Goal: Information Seeking & Learning: Learn about a topic

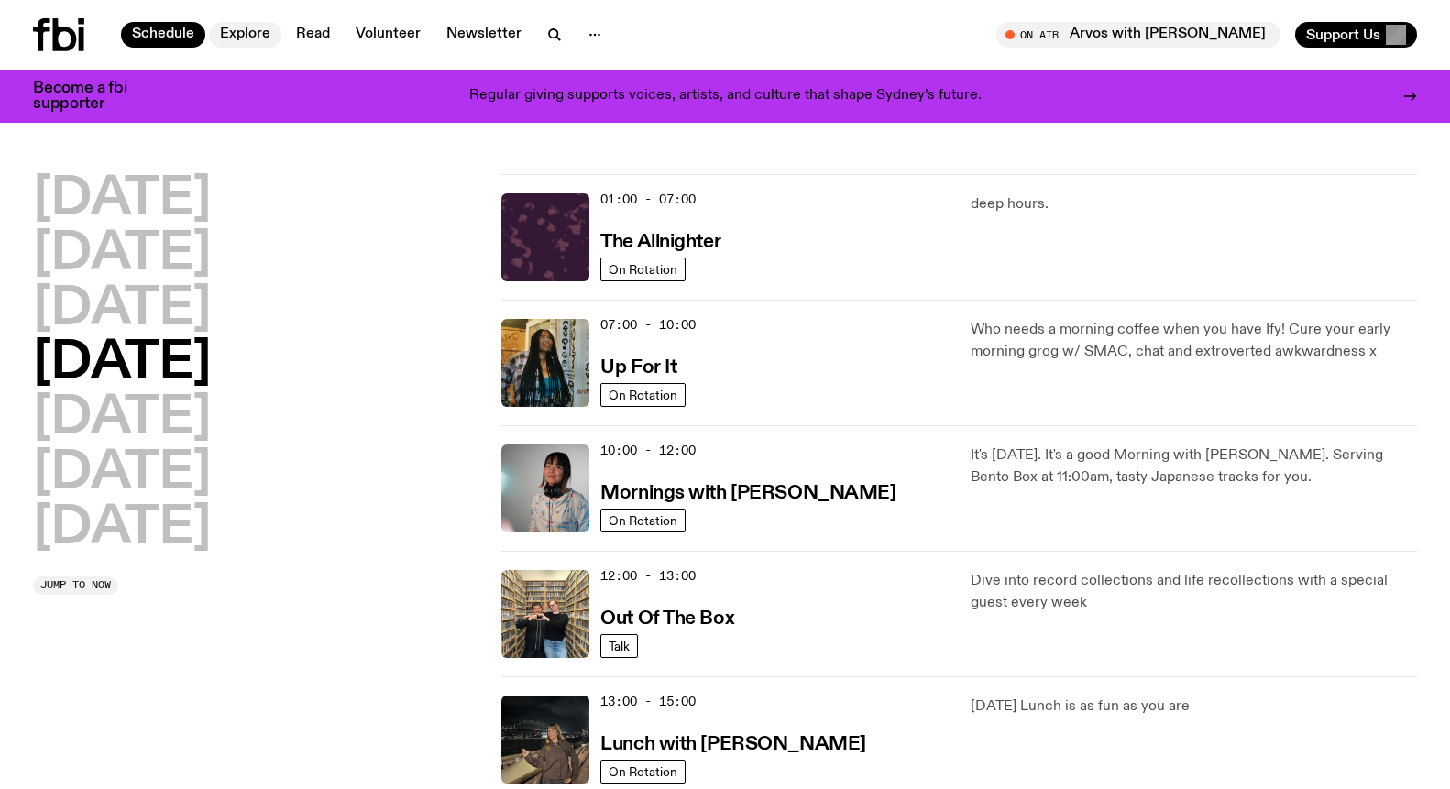
click at [236, 34] on link "Explore" at bounding box center [245, 35] width 72 height 26
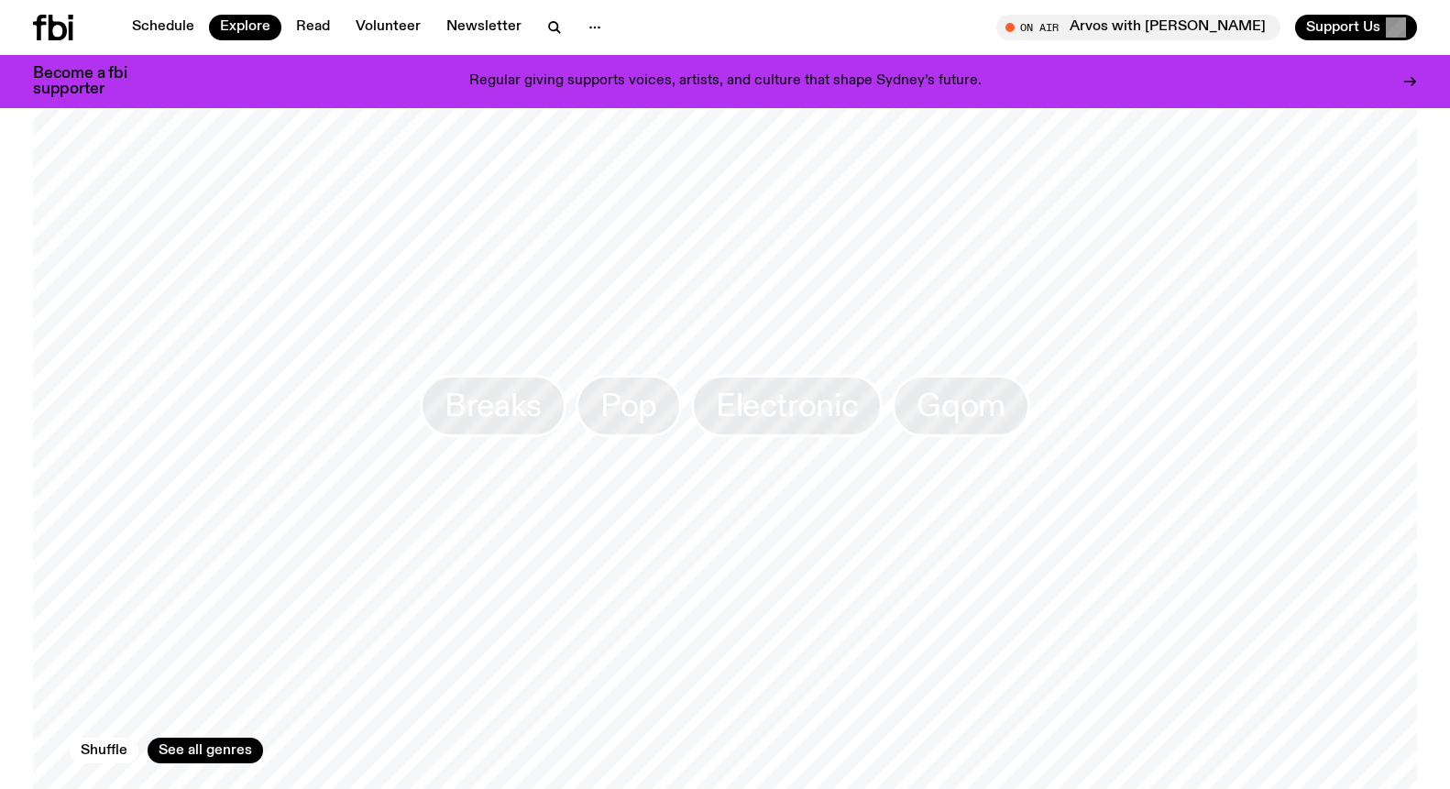
scroll to position [2761, 0]
click at [548, 25] on icon "button" at bounding box center [554, 27] width 22 height 22
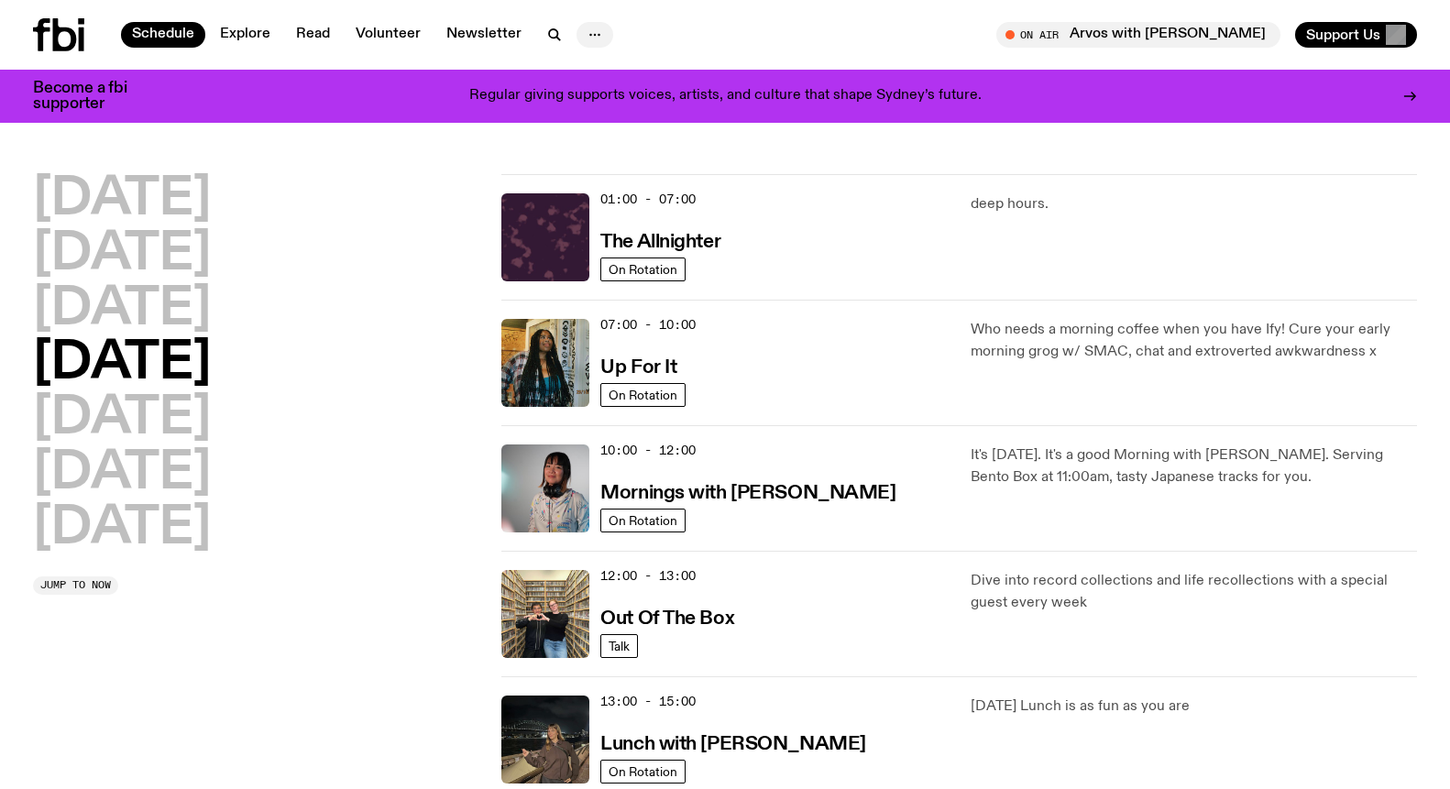
click at [594, 34] on circle "button" at bounding box center [595, 35] width 3 height 3
click at [594, 102] on link "Contact" at bounding box center [595, 105] width 92 height 26
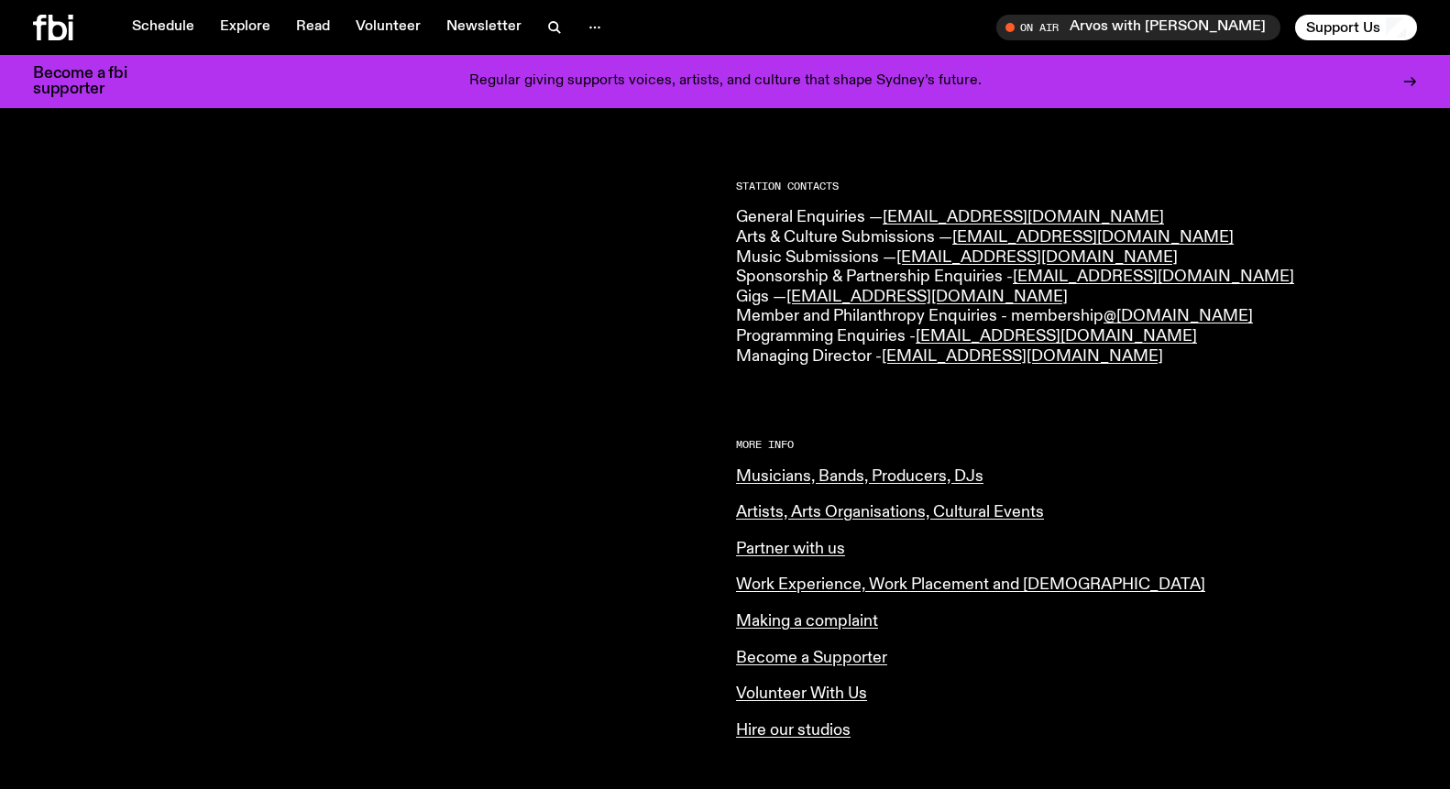
scroll to position [420, 0]
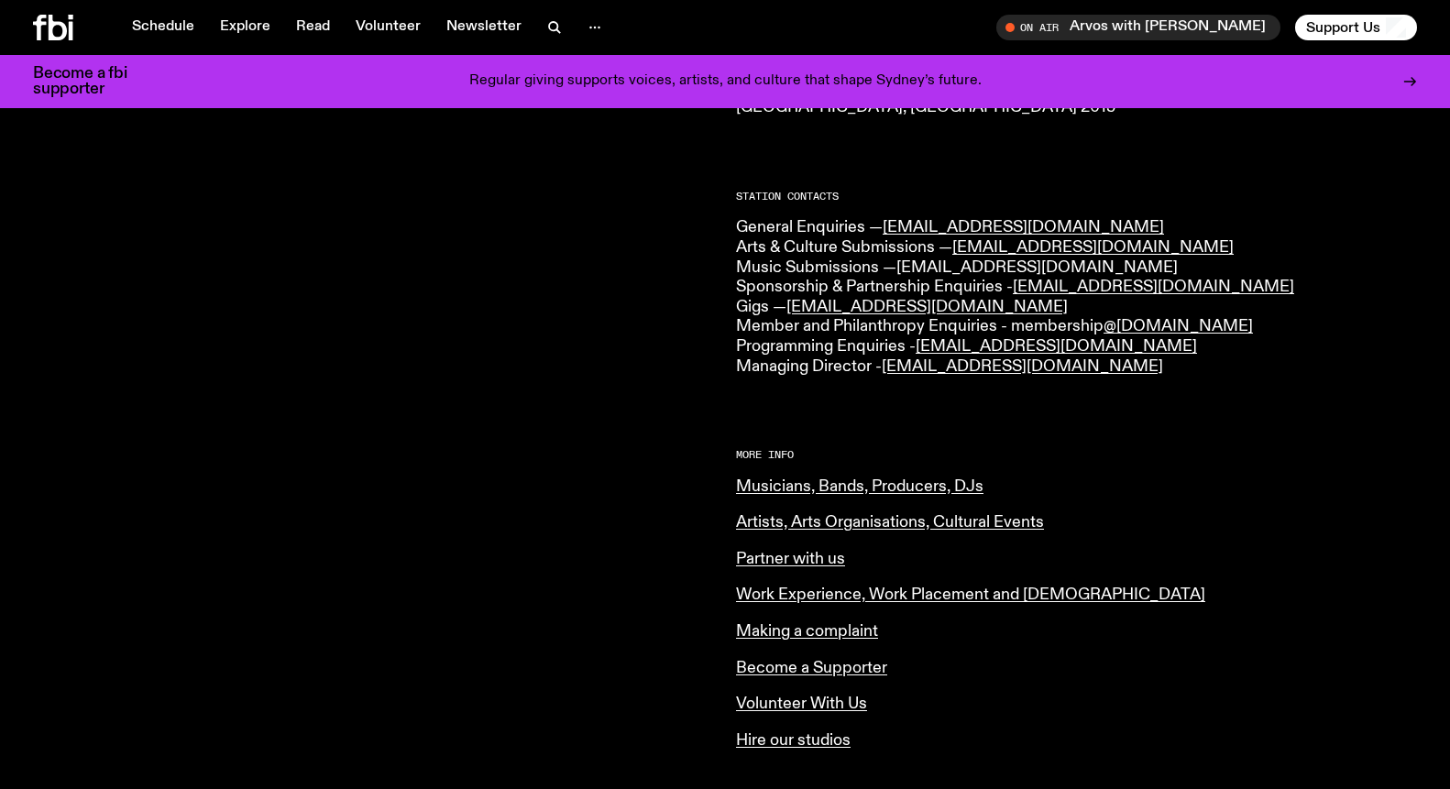
click at [975, 259] on link "music@fbiradio.com" at bounding box center [1036, 267] width 281 height 16
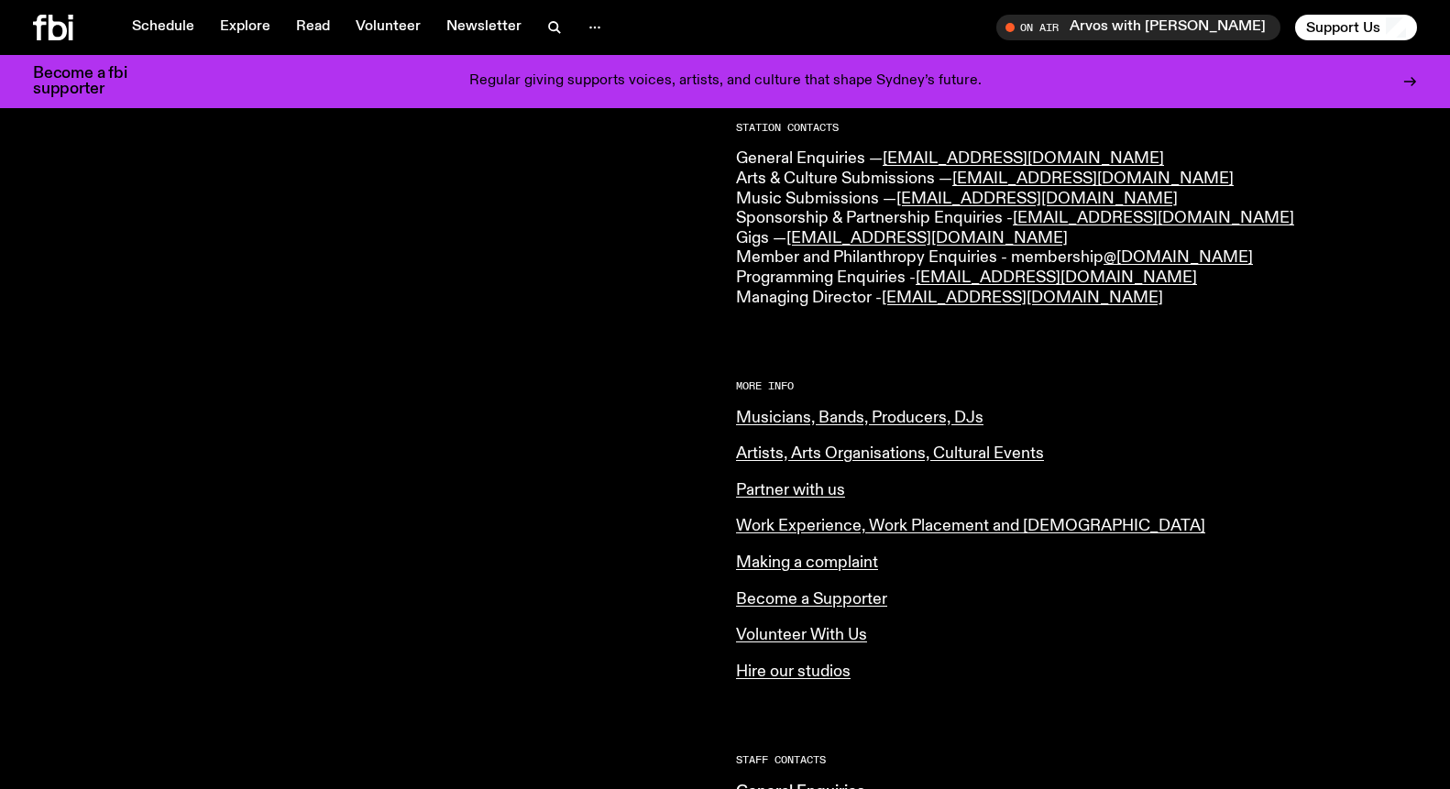
scroll to position [490, 0]
click at [848, 408] on link "Musicians, Bands, Producers, DJs" at bounding box center [859, 416] width 247 height 16
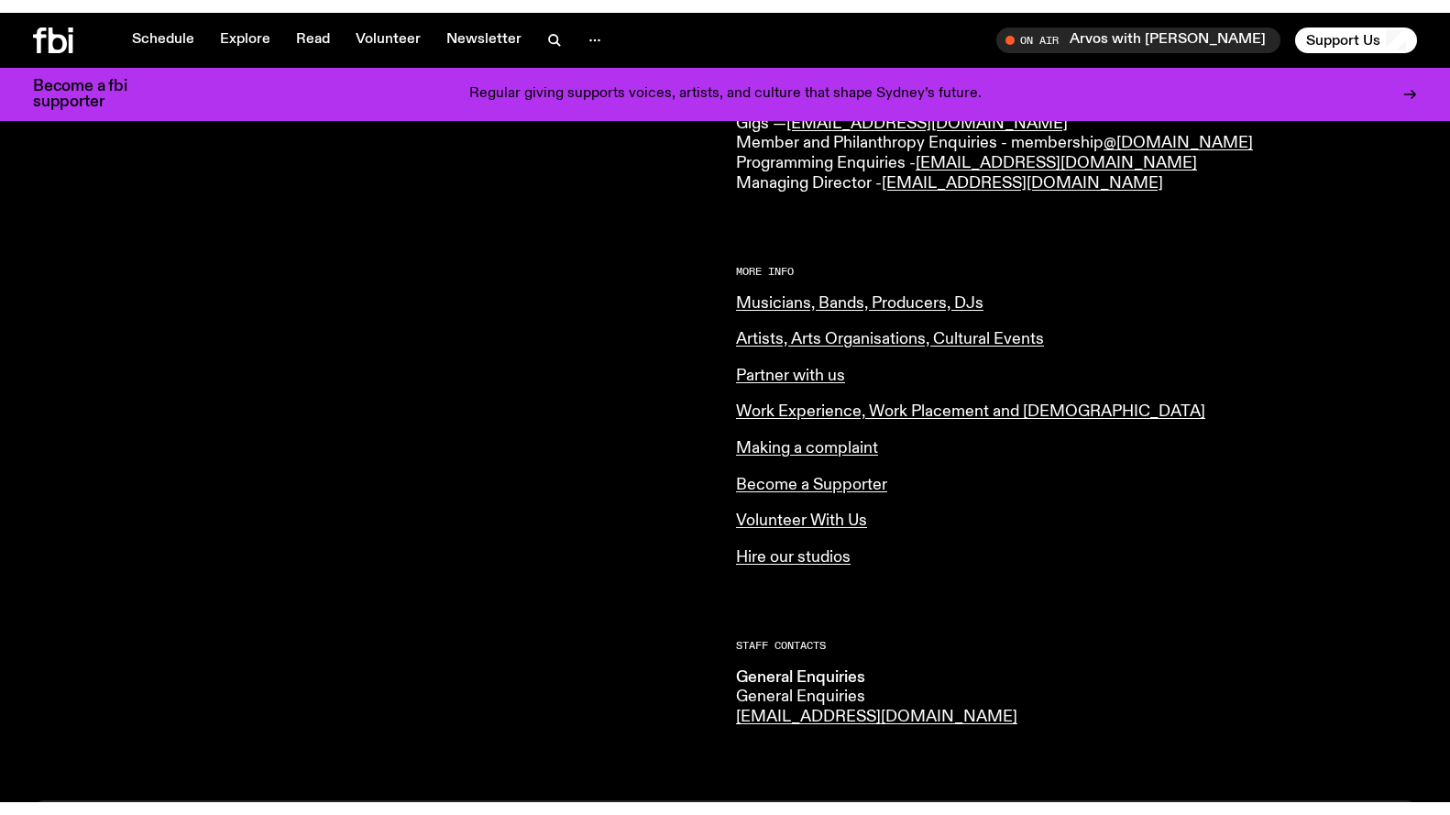
scroll to position [619, 0]
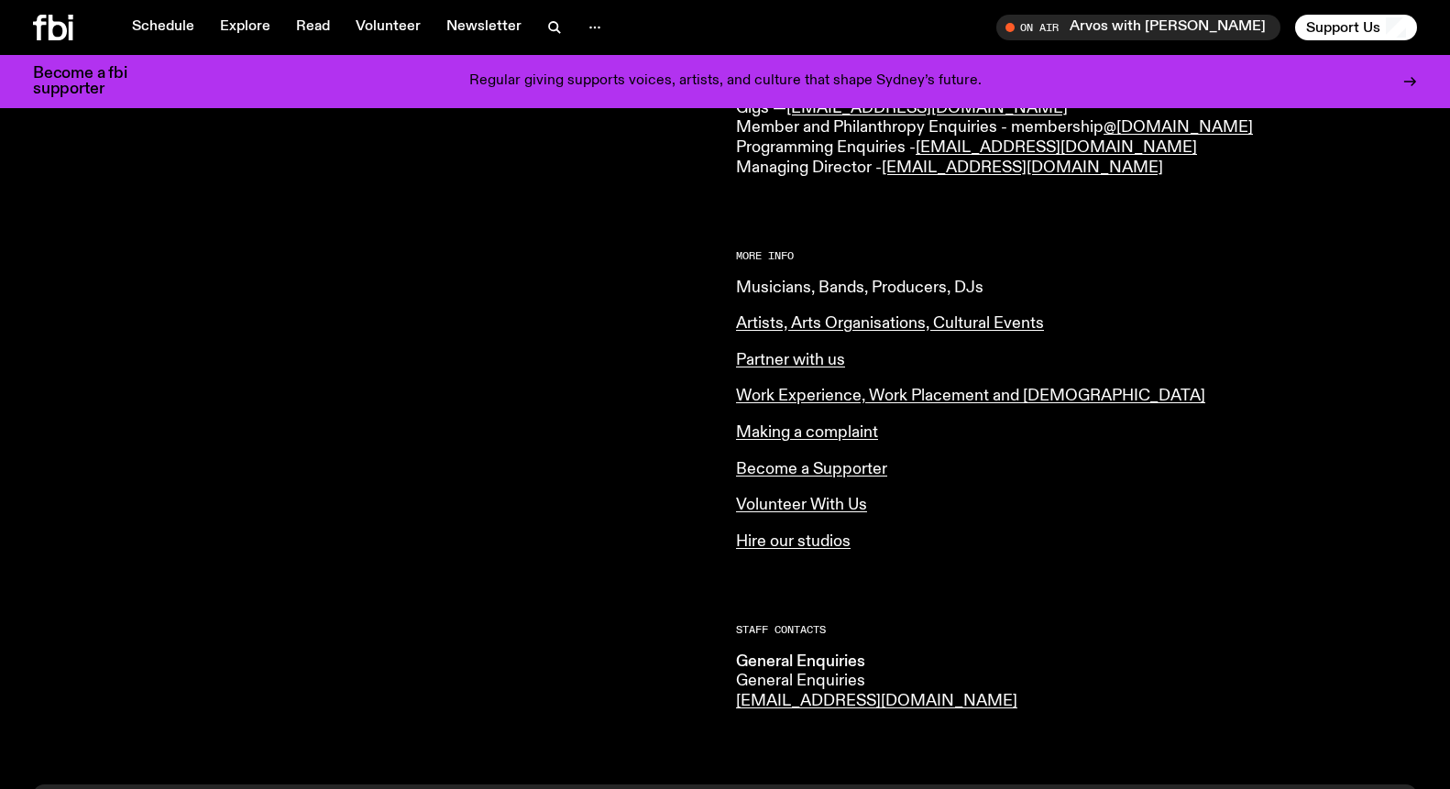
click at [830, 279] on link "Musicians, Bands, Producers, DJs" at bounding box center [859, 287] width 247 height 16
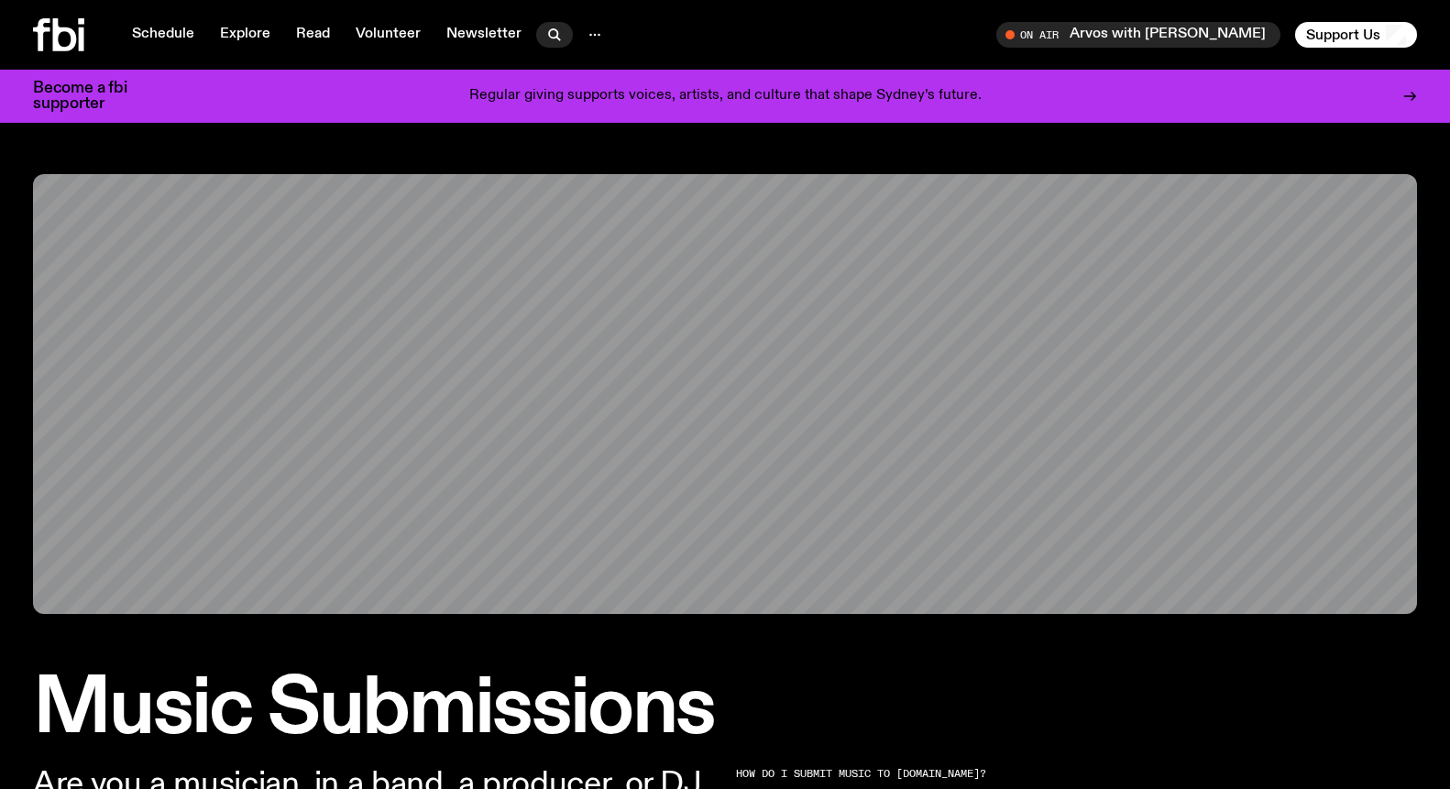
click at [547, 31] on icon "button" at bounding box center [554, 35] width 22 height 22
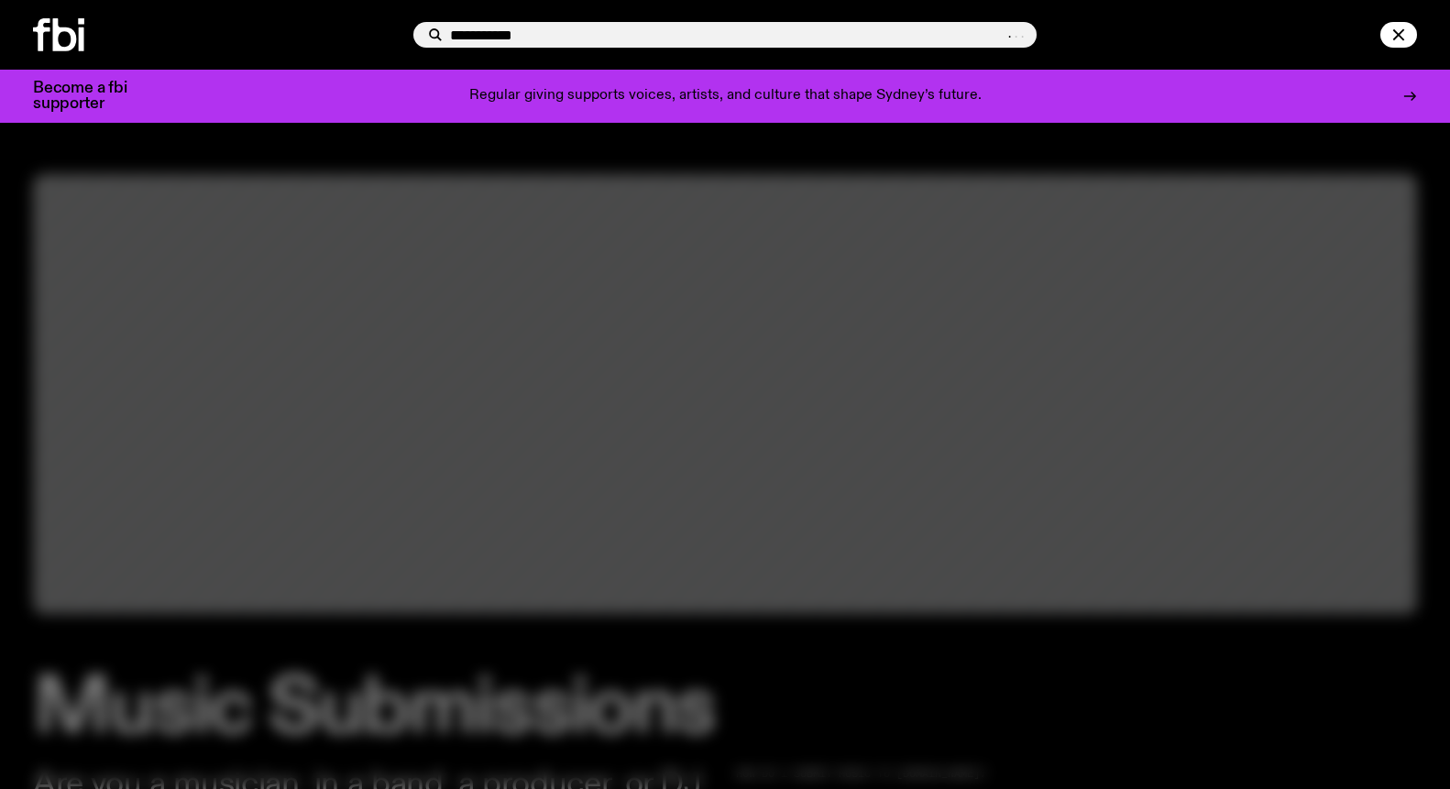
type input "**********"
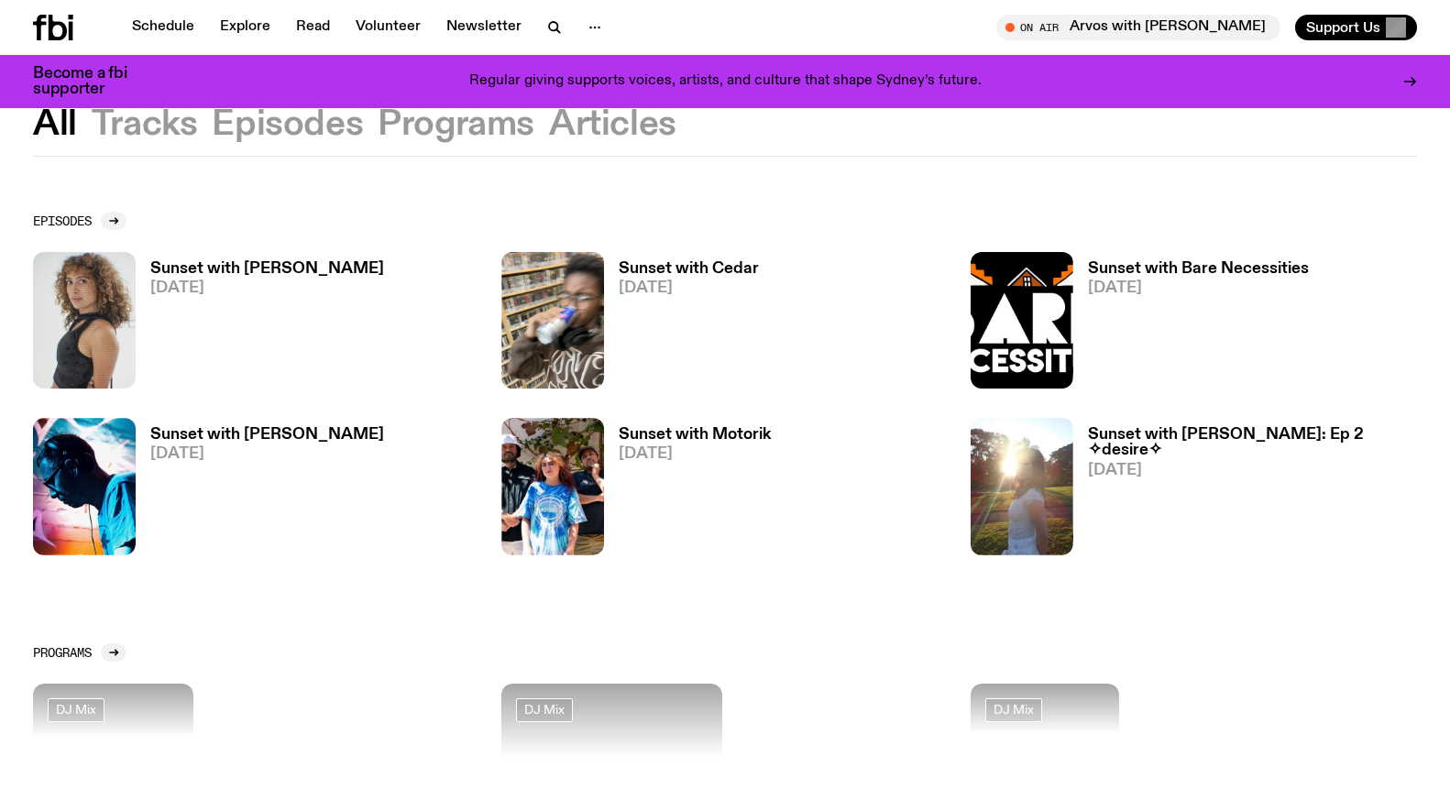
scroll to position [52, 0]
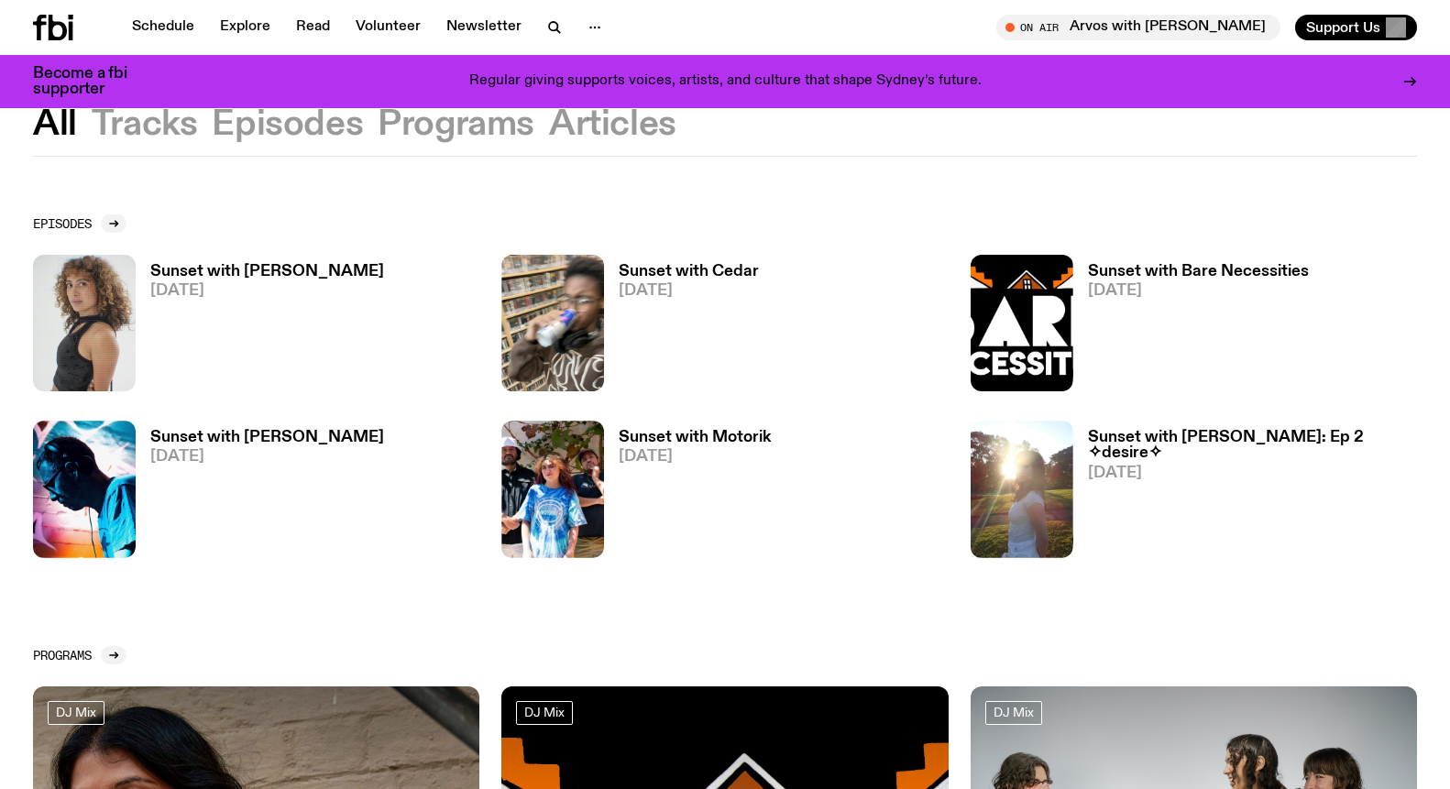
click at [658, 439] on h3 "Sunset with Motorik" at bounding box center [695, 438] width 152 height 16
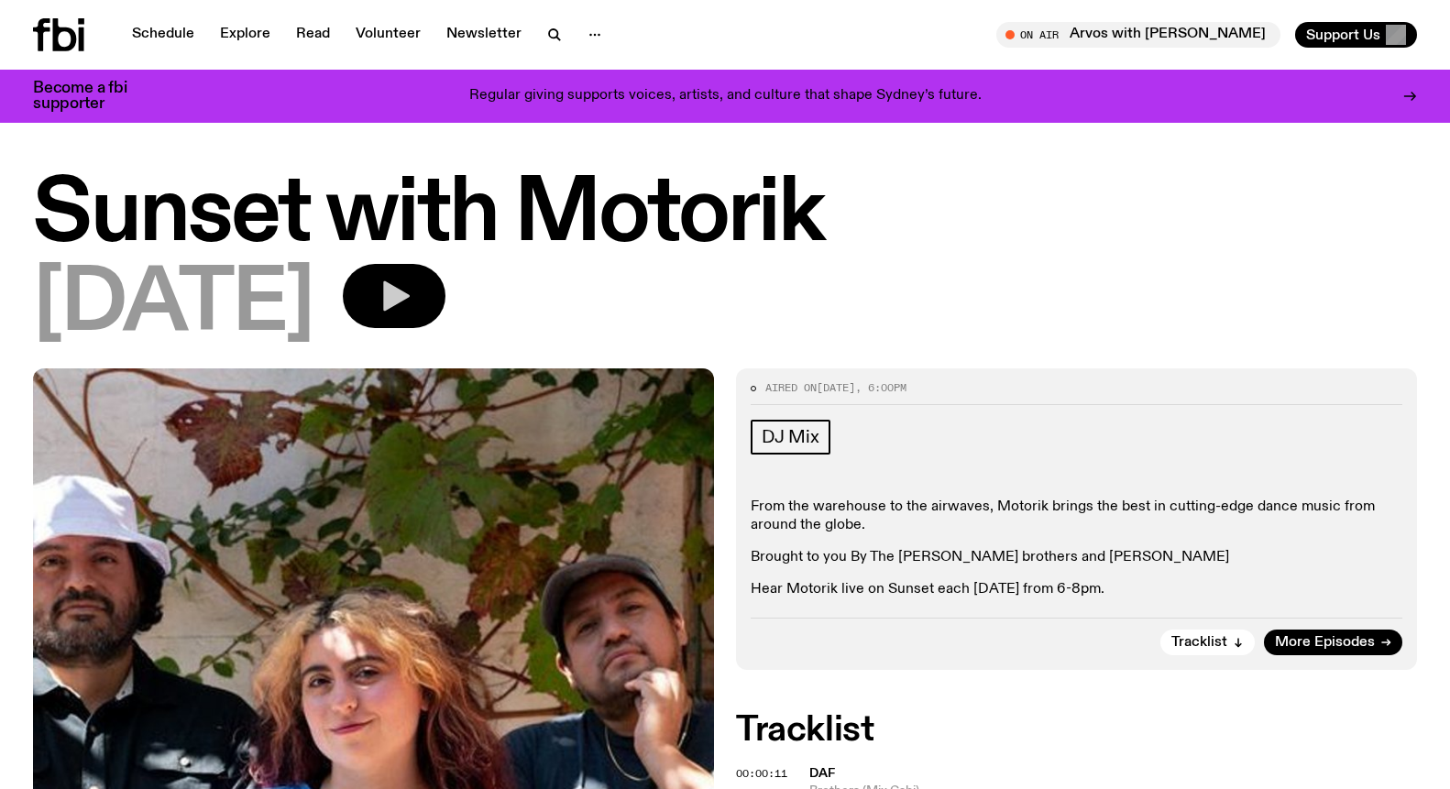
click at [412, 290] on icon "button" at bounding box center [394, 296] width 37 height 37
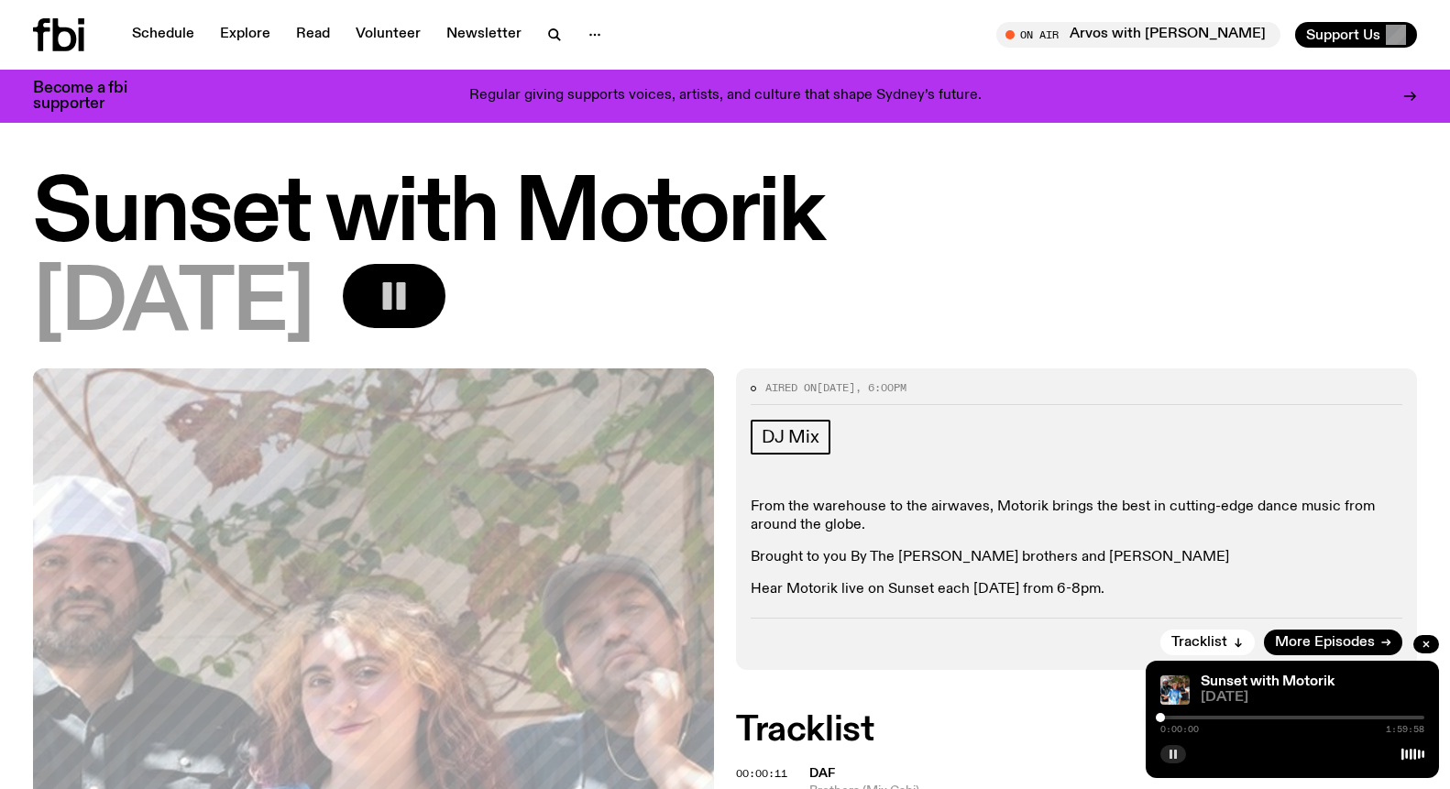
click at [1169, 756] on icon "button" at bounding box center [1172, 754] width 11 height 11
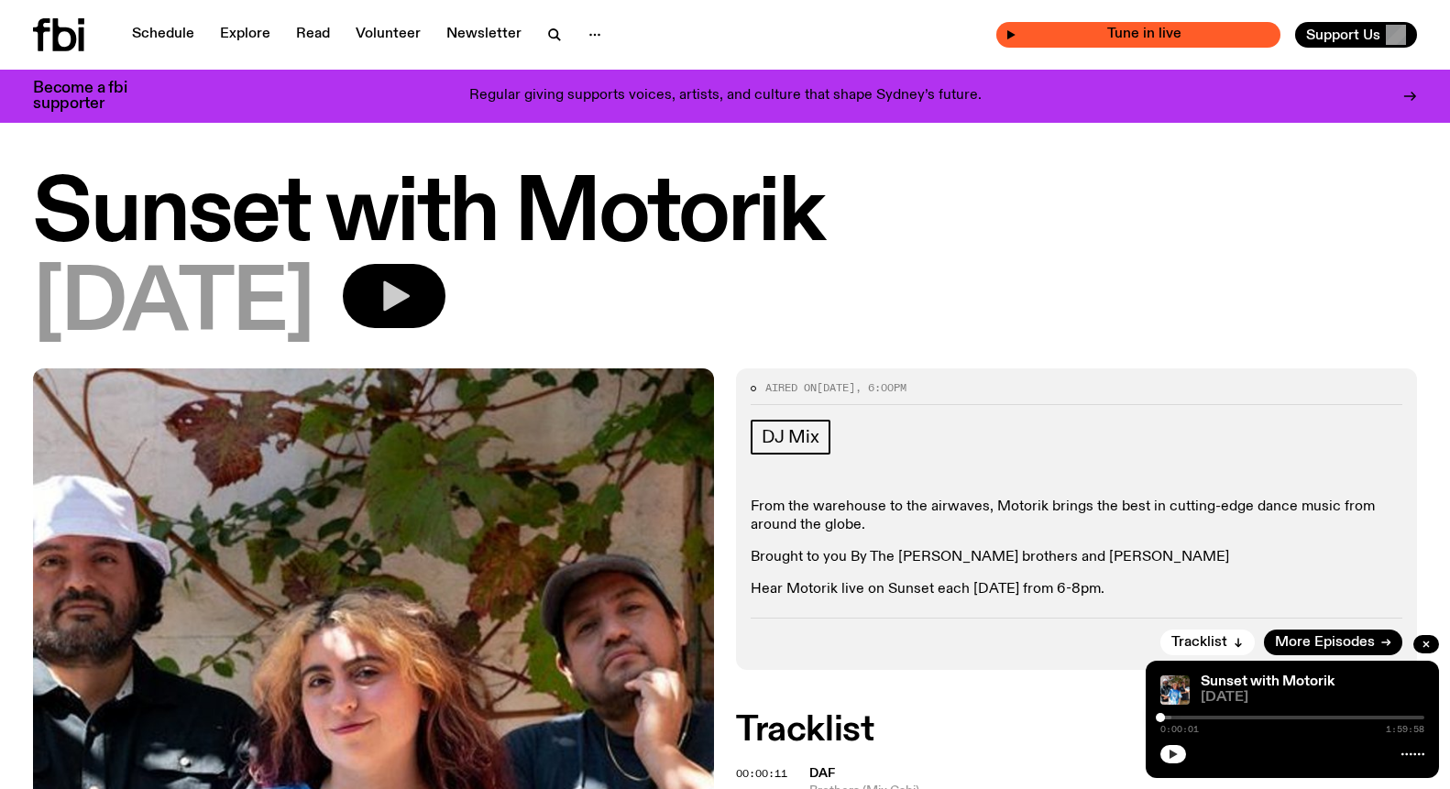
click at [1193, 36] on span "Tune in live" at bounding box center [1143, 34] width 255 height 14
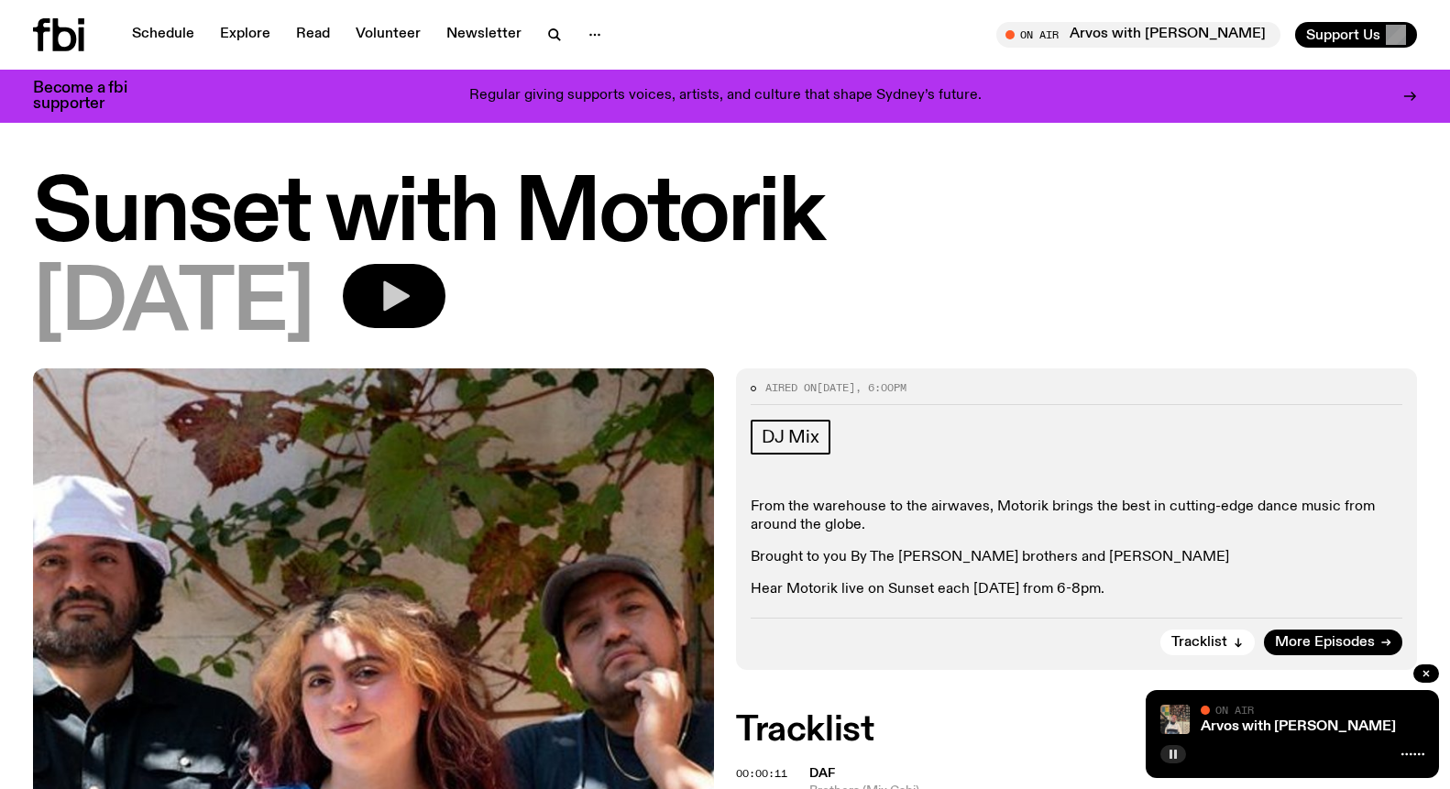
click at [1174, 752] on rect "button" at bounding box center [1175, 754] width 3 height 9
click at [422, 203] on h1 "Sunset with Motorik" at bounding box center [725, 215] width 1384 height 82
click at [92, 311] on span "15.08.25" at bounding box center [173, 305] width 280 height 82
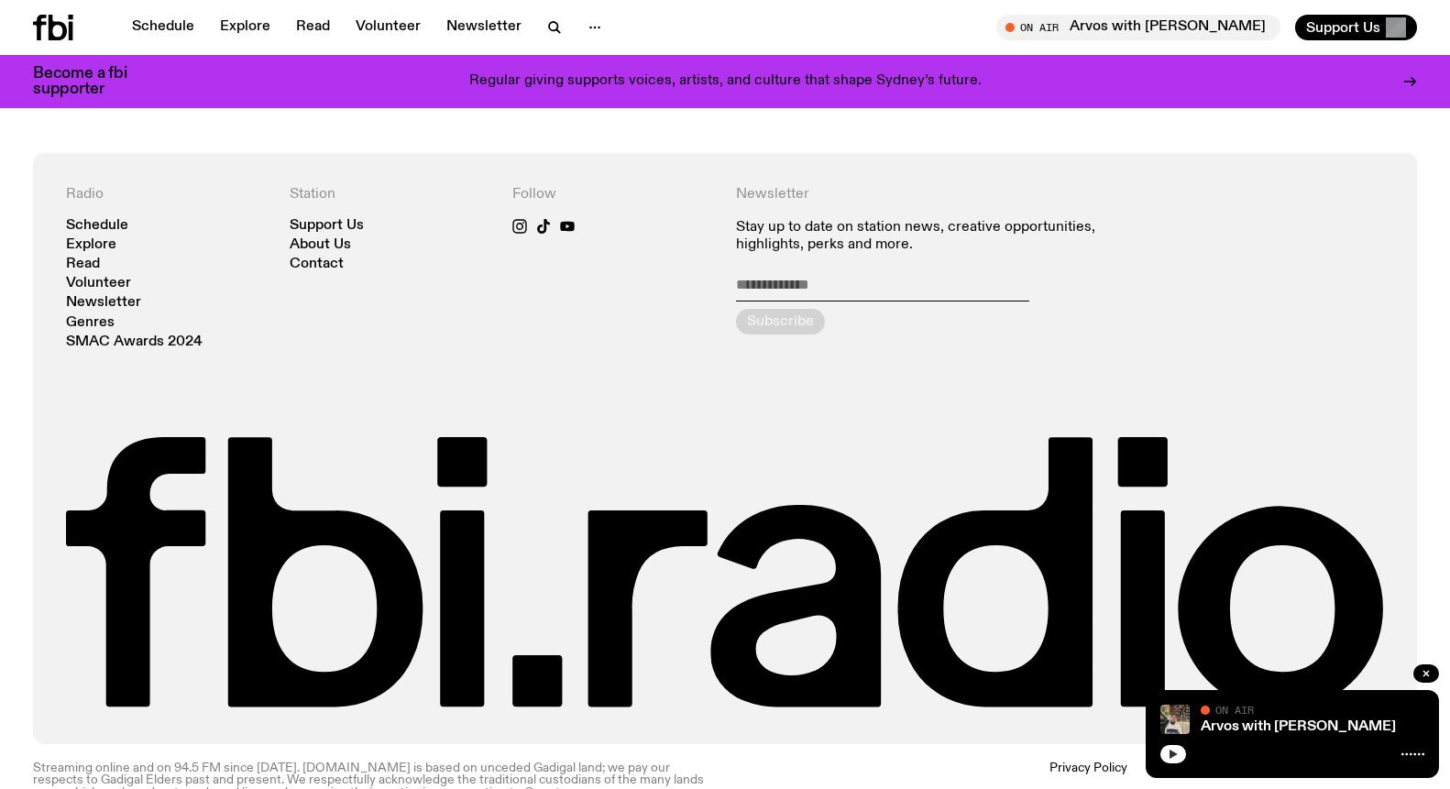
scroll to position [2105, 0]
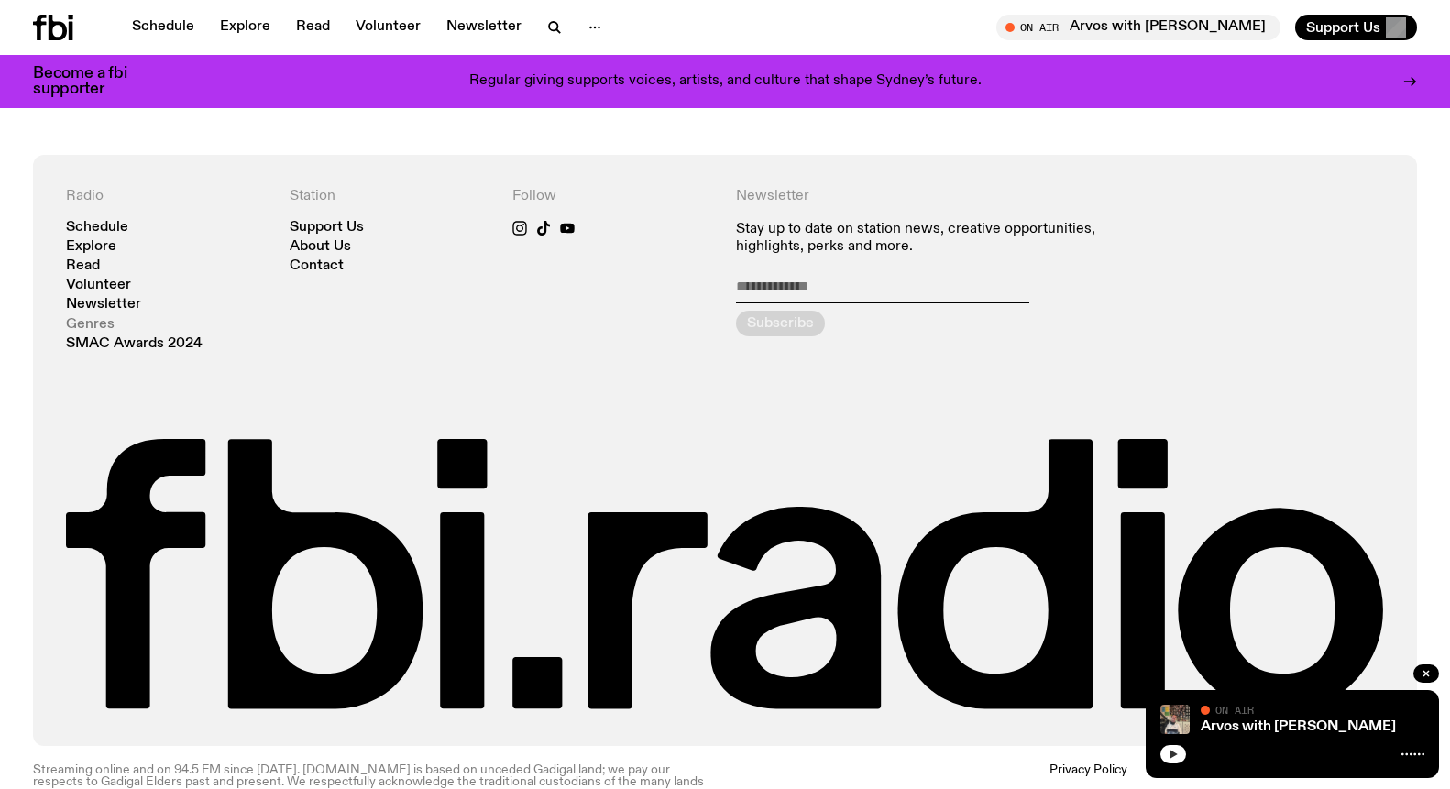
click at [98, 318] on link "Genres" at bounding box center [90, 325] width 49 height 14
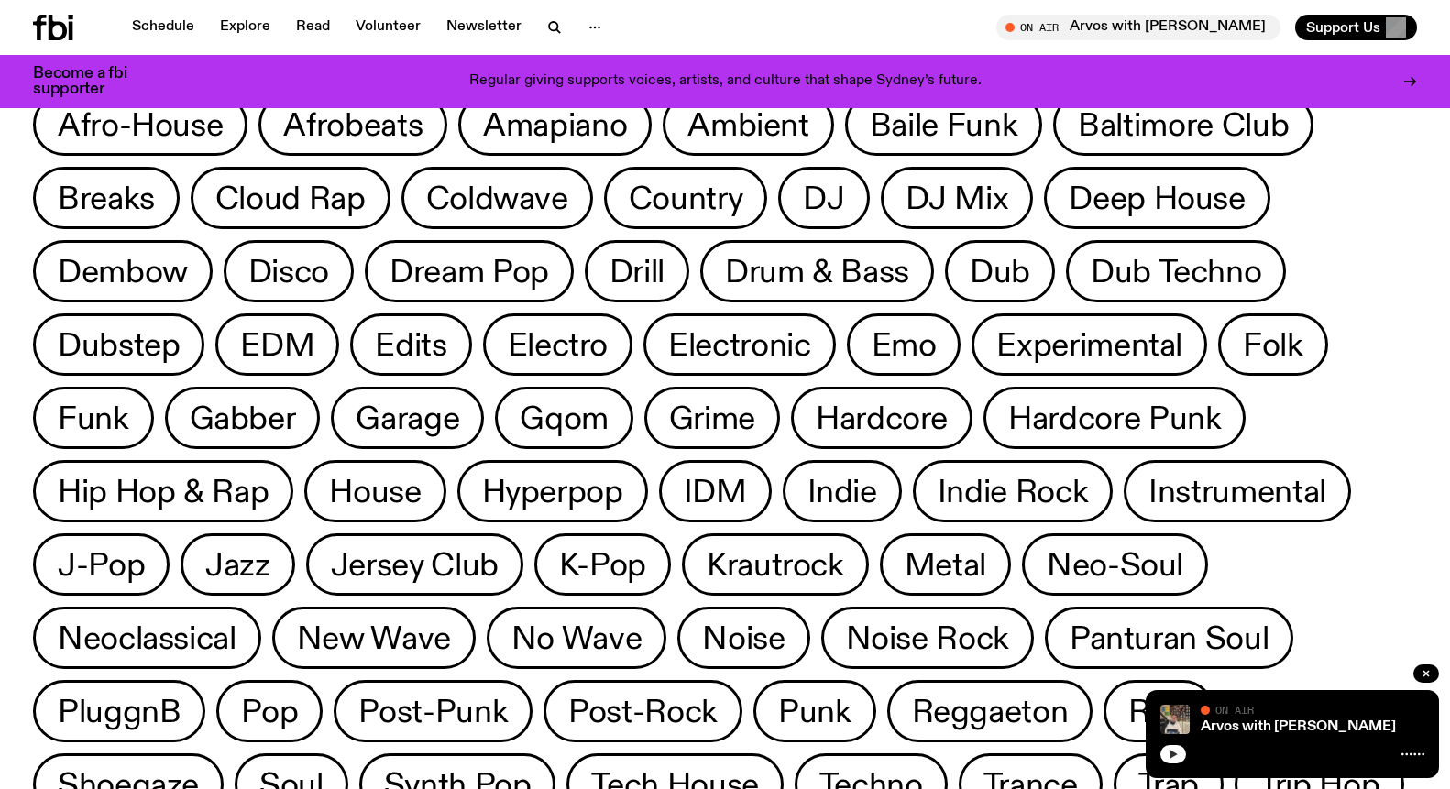
scroll to position [68, 0]
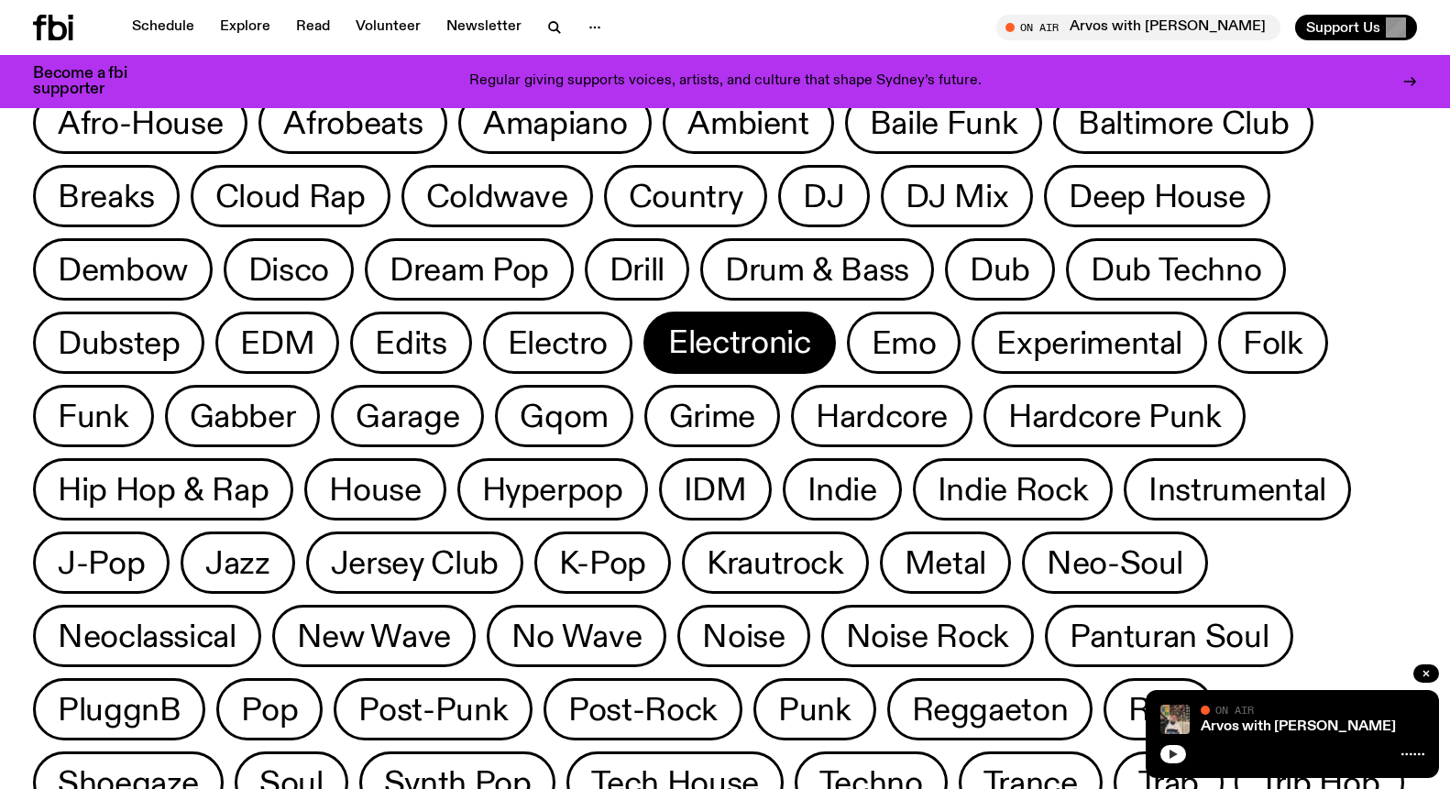
click at [771, 345] on span "Electronic" at bounding box center [739, 343] width 142 height 36
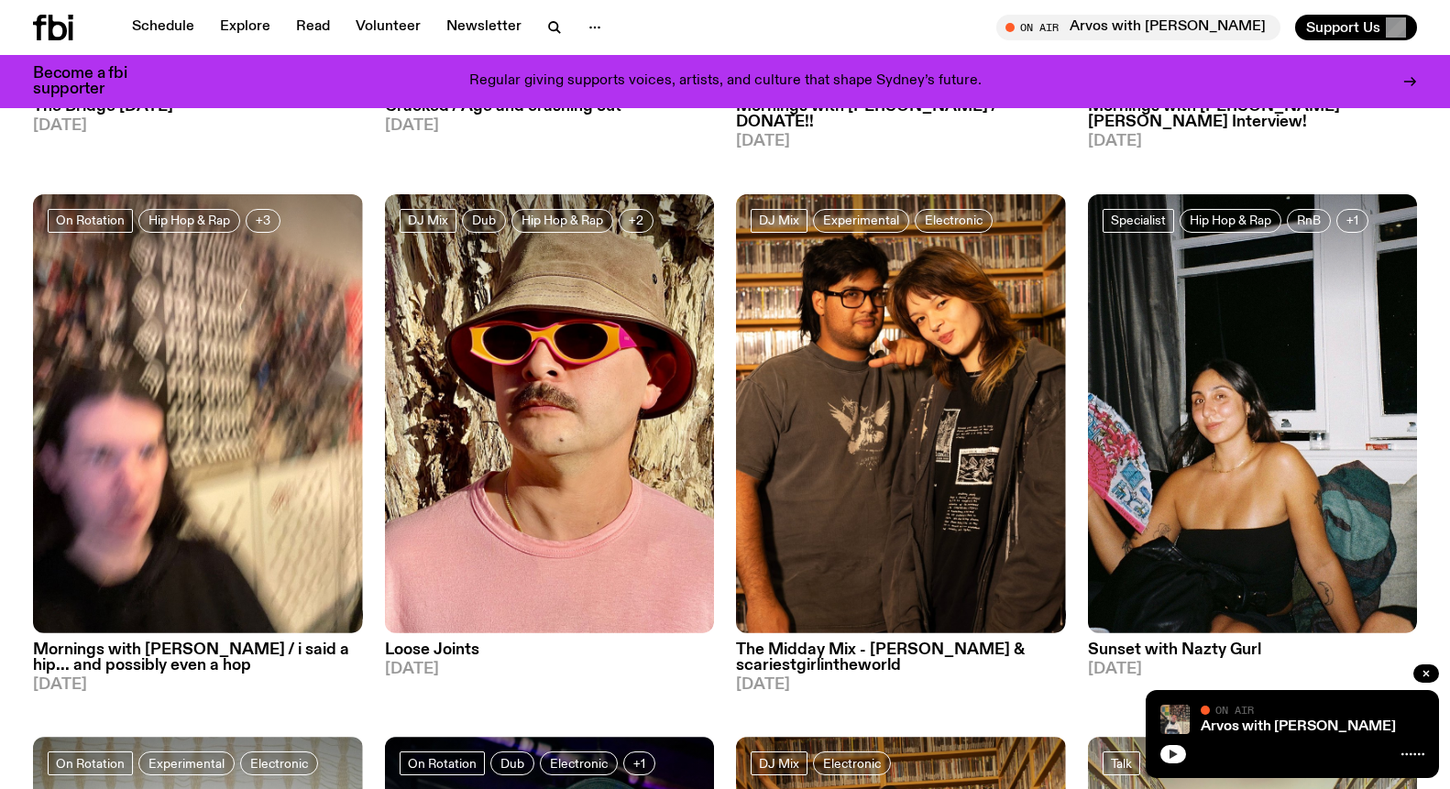
scroll to position [2261, 0]
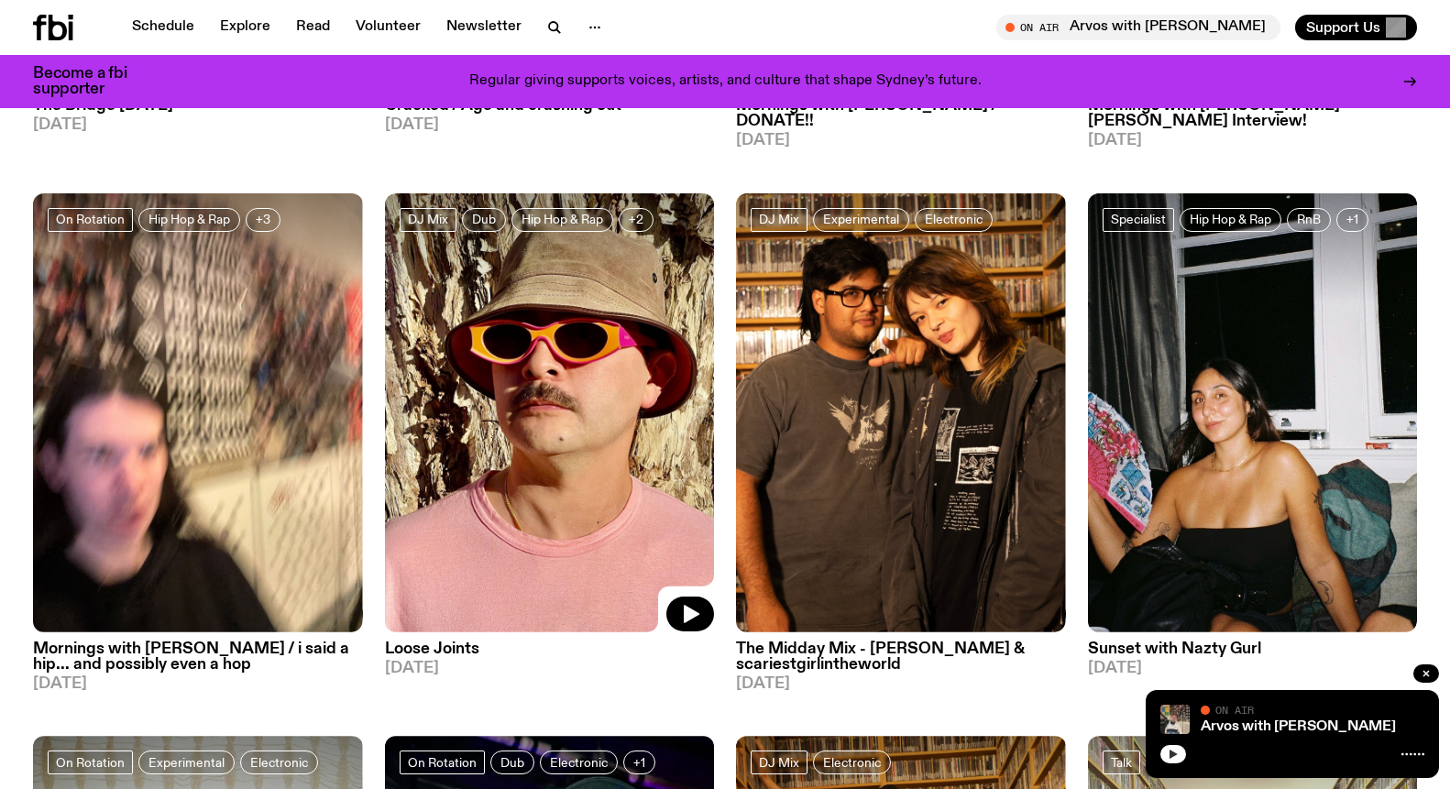
click at [544, 355] on img at bounding box center [550, 412] width 330 height 439
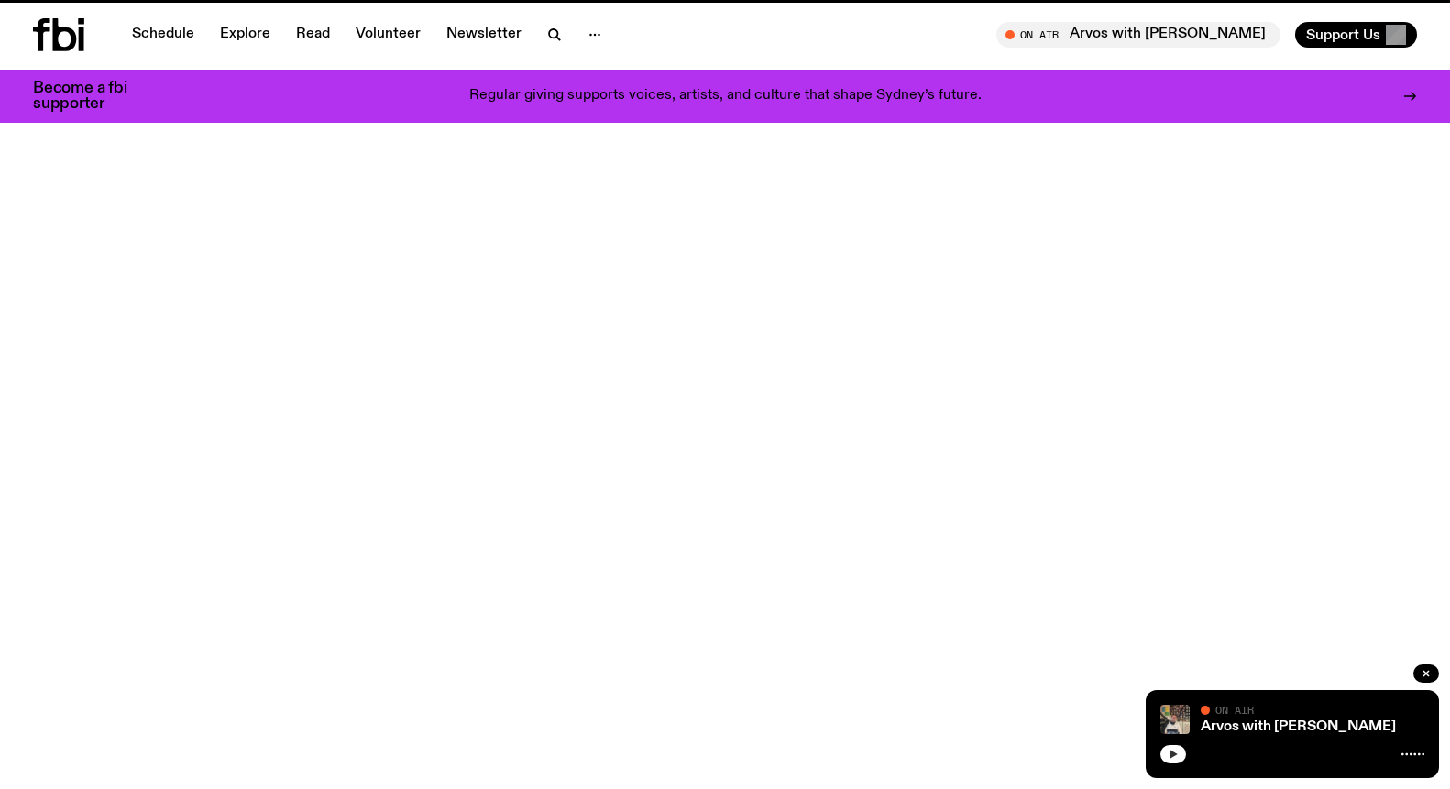
scroll to position [2261, 0]
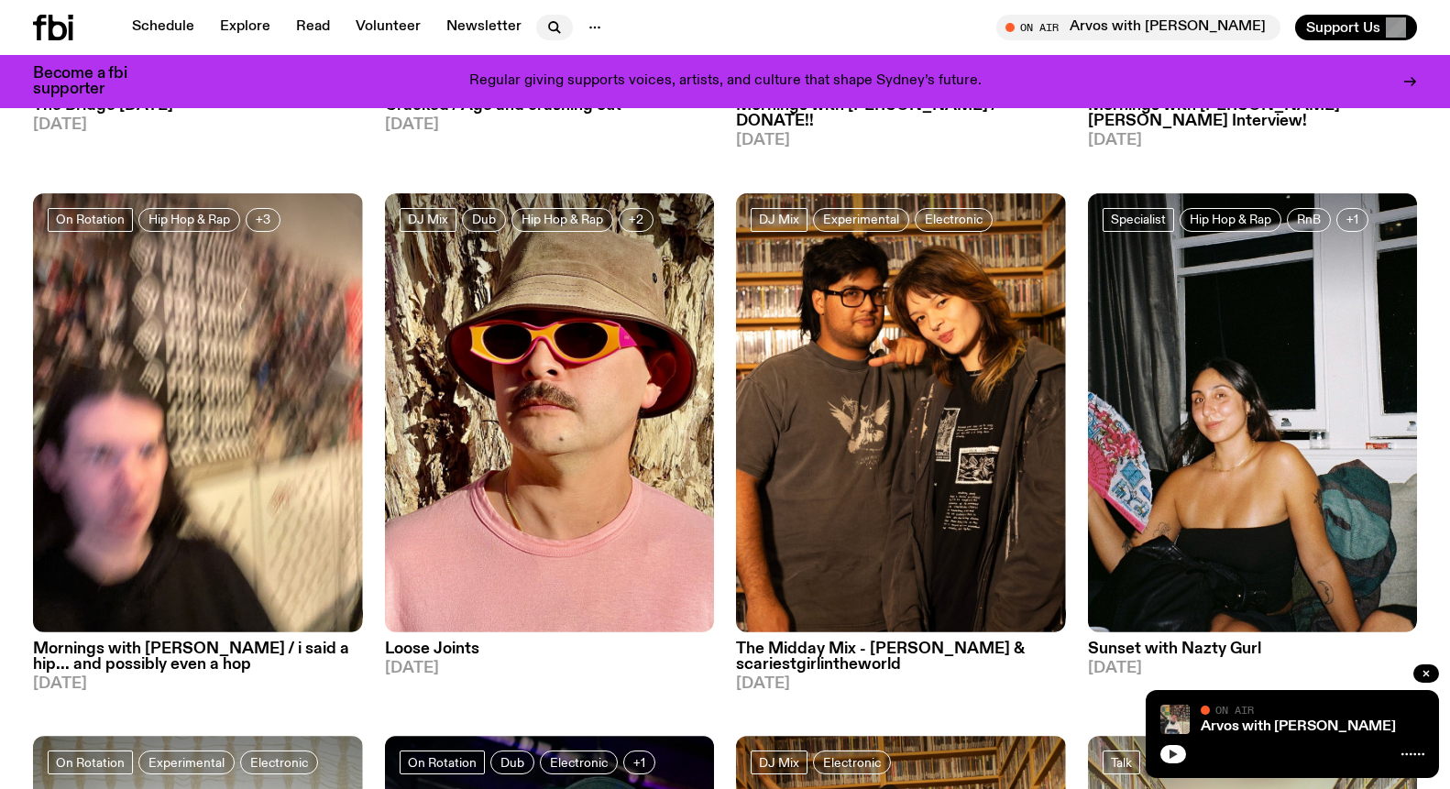
click at [545, 26] on icon "button" at bounding box center [554, 27] width 22 height 22
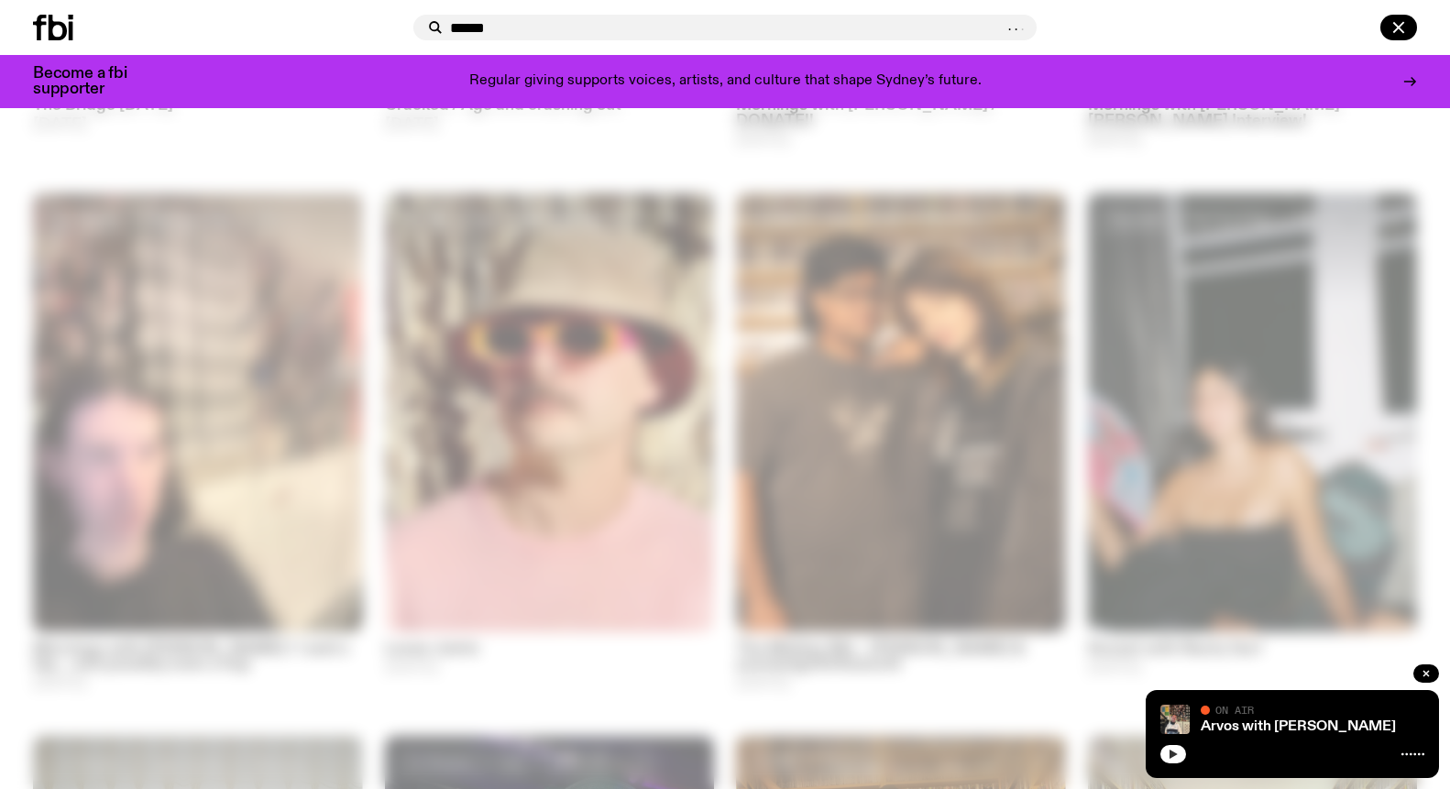
type input "******"
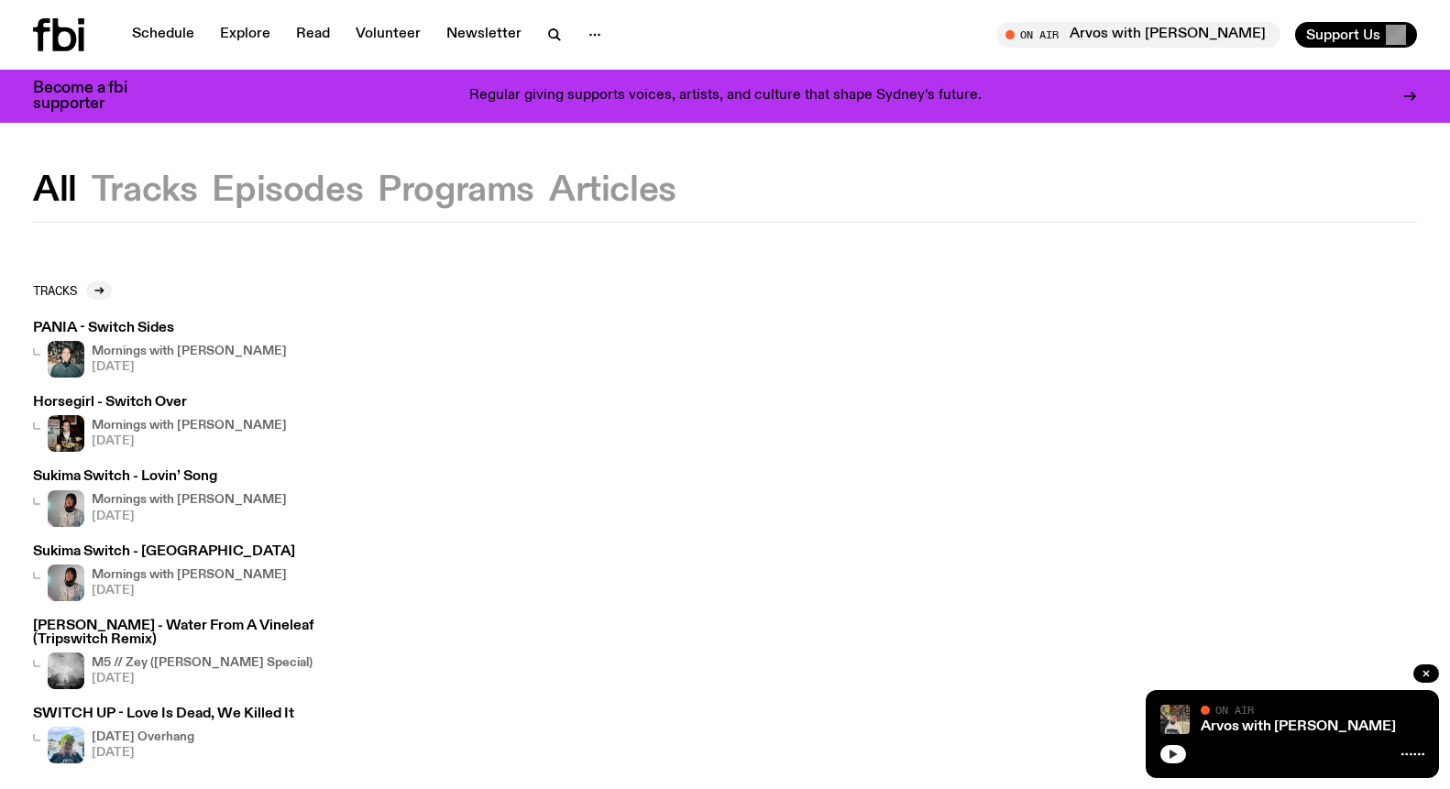
click at [549, 206] on button "Programs" at bounding box center [612, 190] width 127 height 33
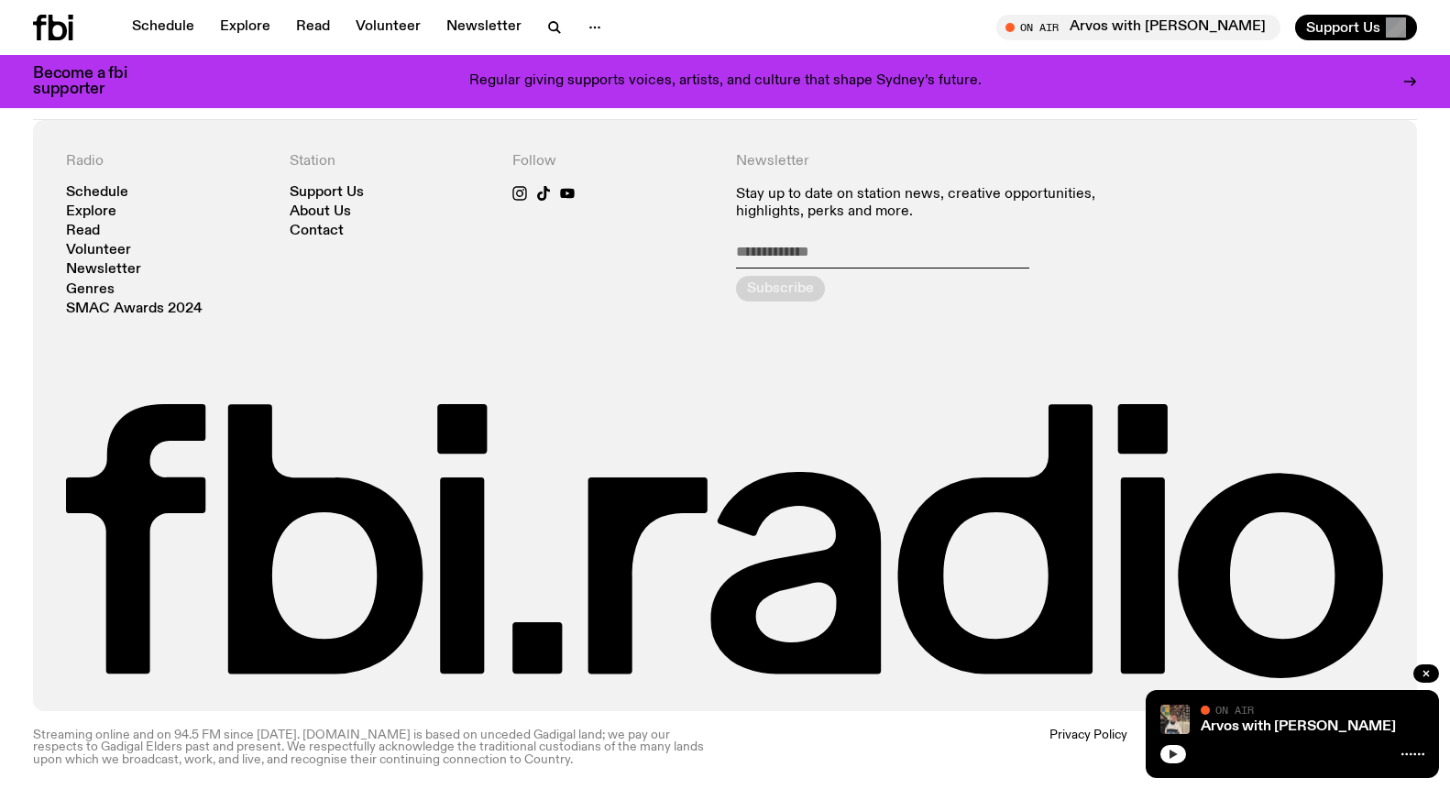
scroll to position [291, 0]
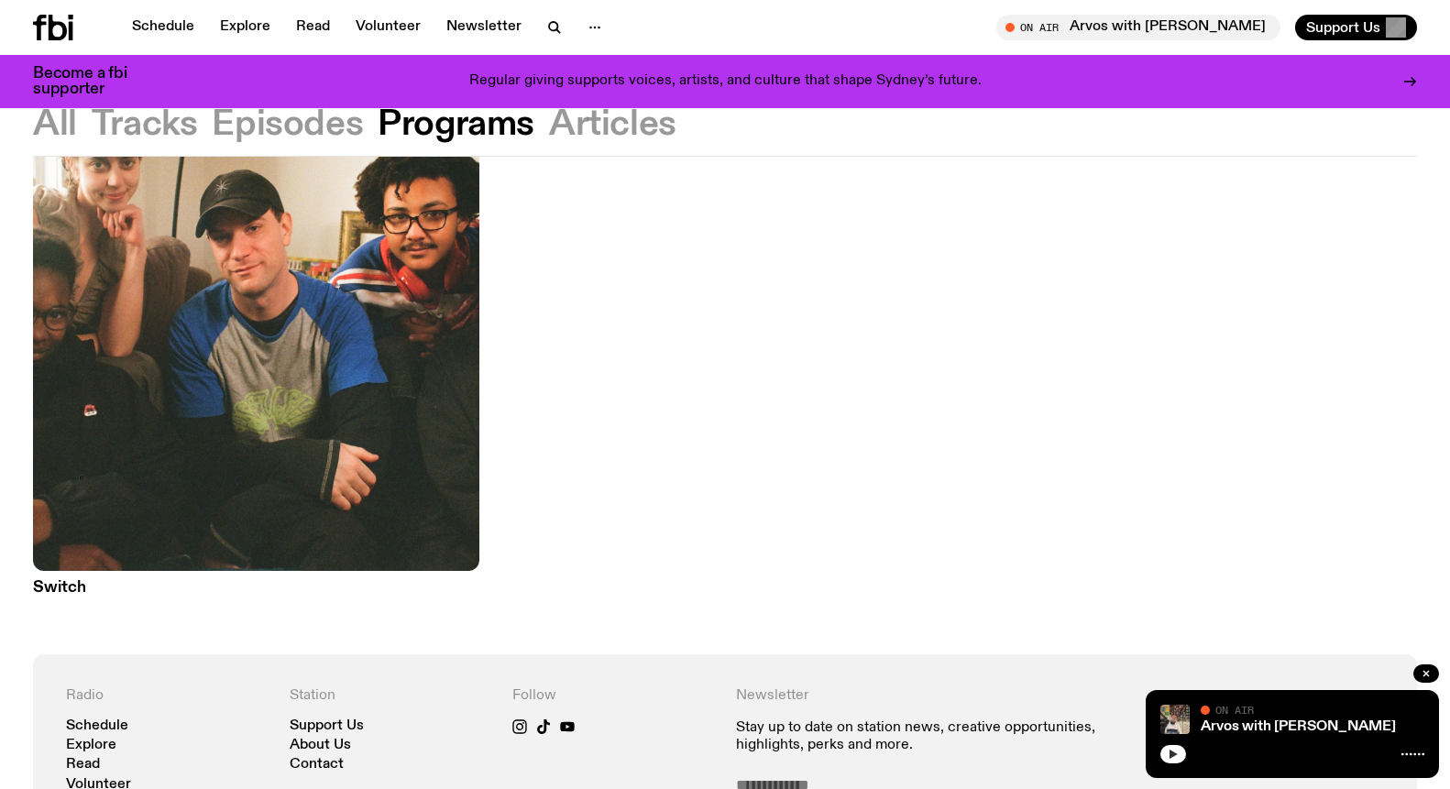
click at [312, 388] on img at bounding box center [256, 273] width 446 height 596
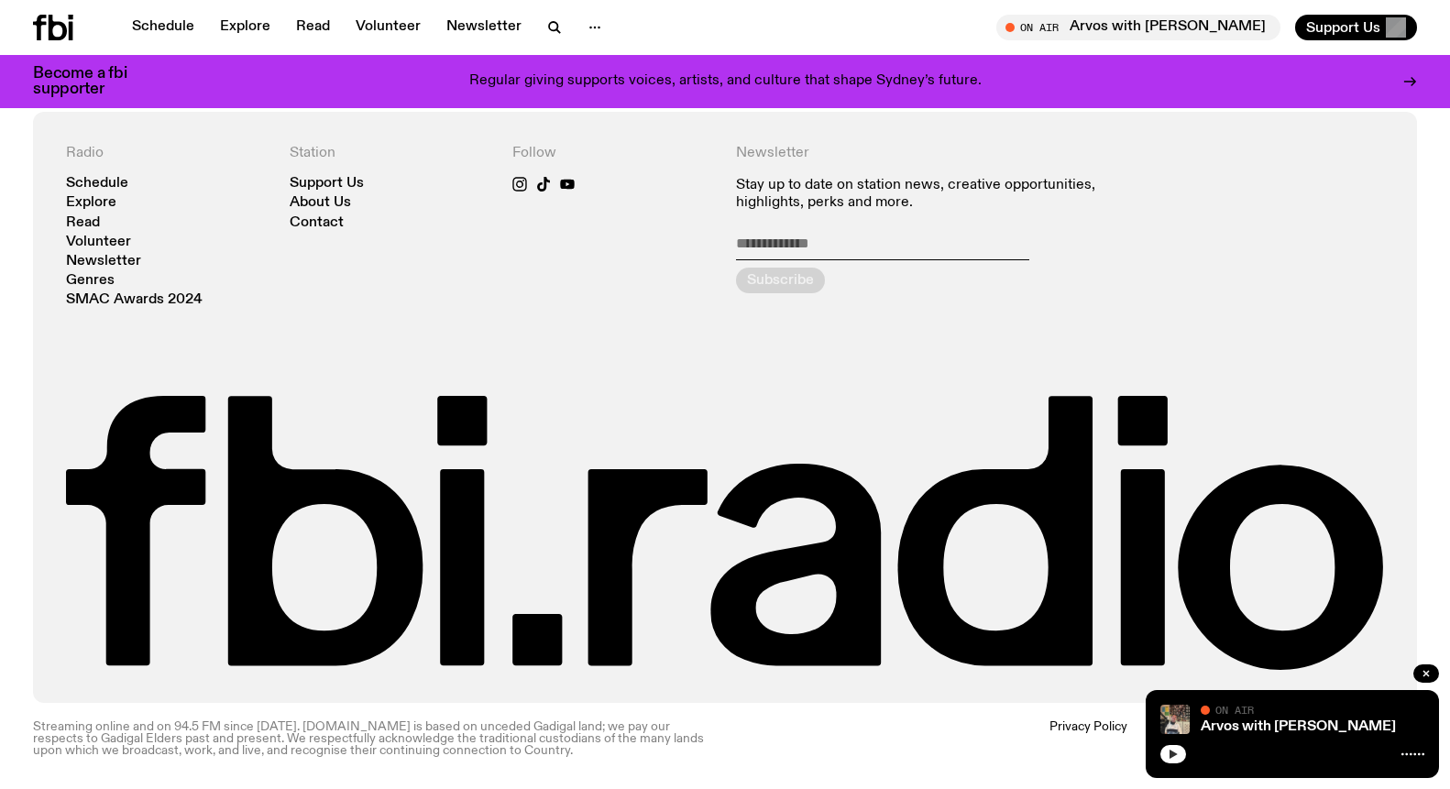
scroll to position [2806, 0]
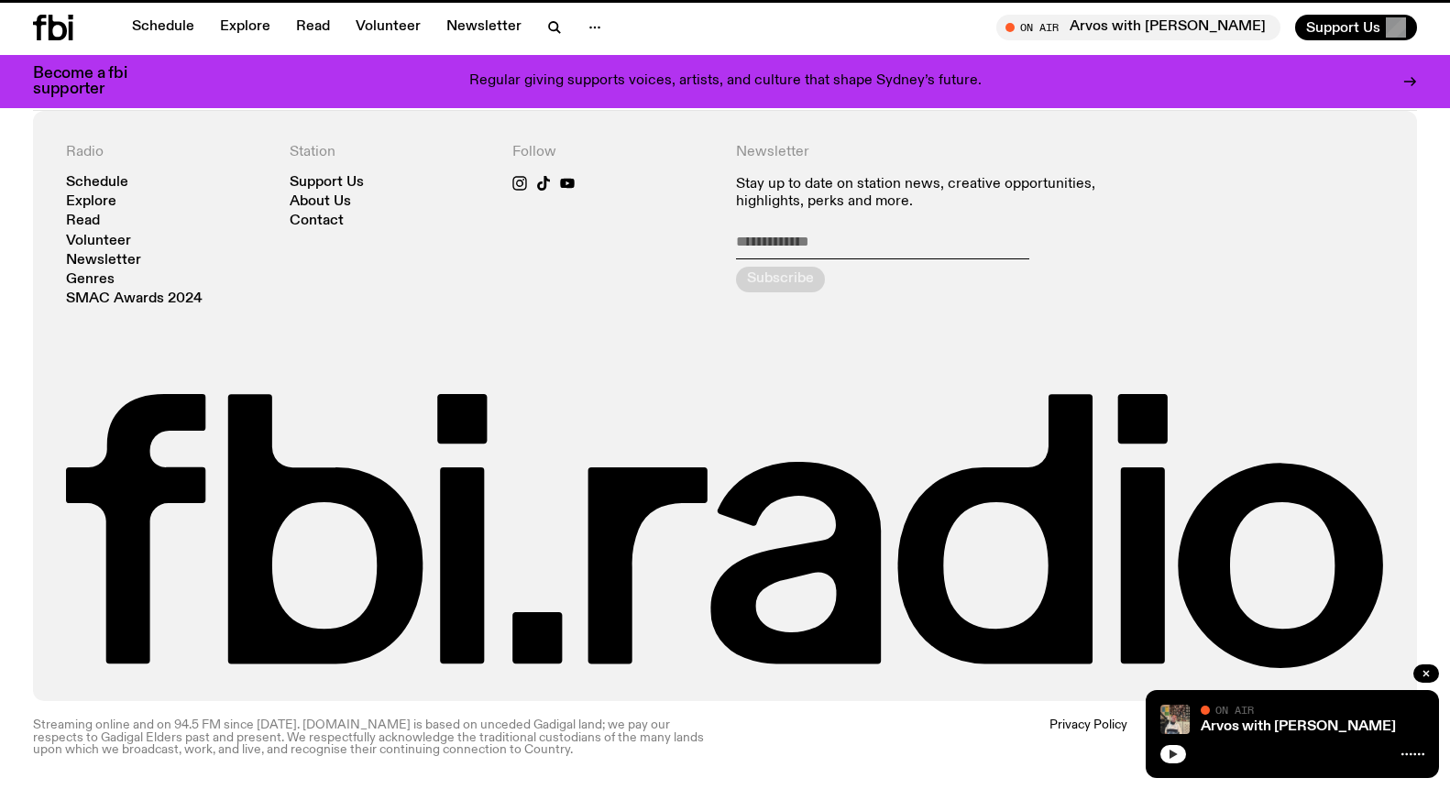
scroll to position [291, 0]
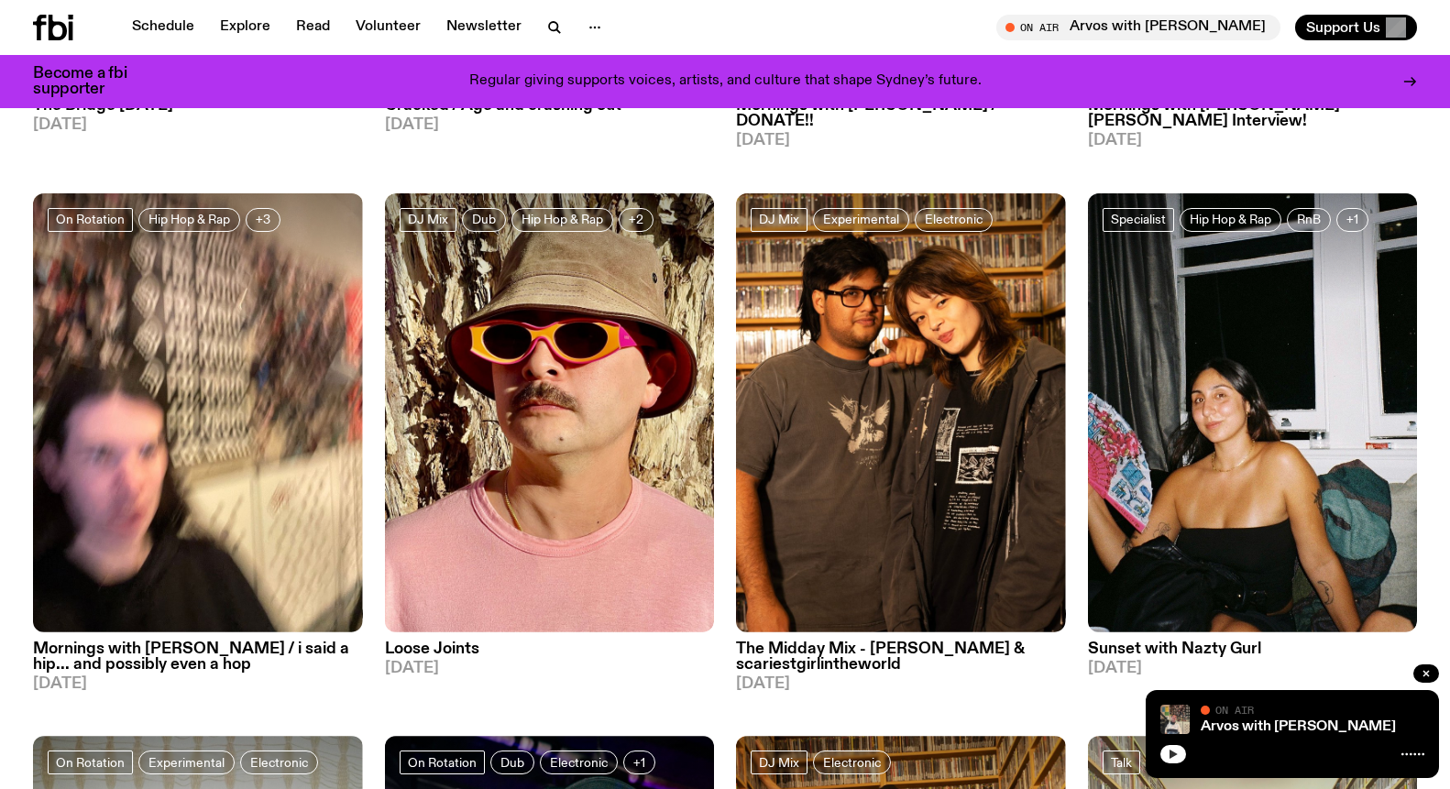
scroll to position [930, 0]
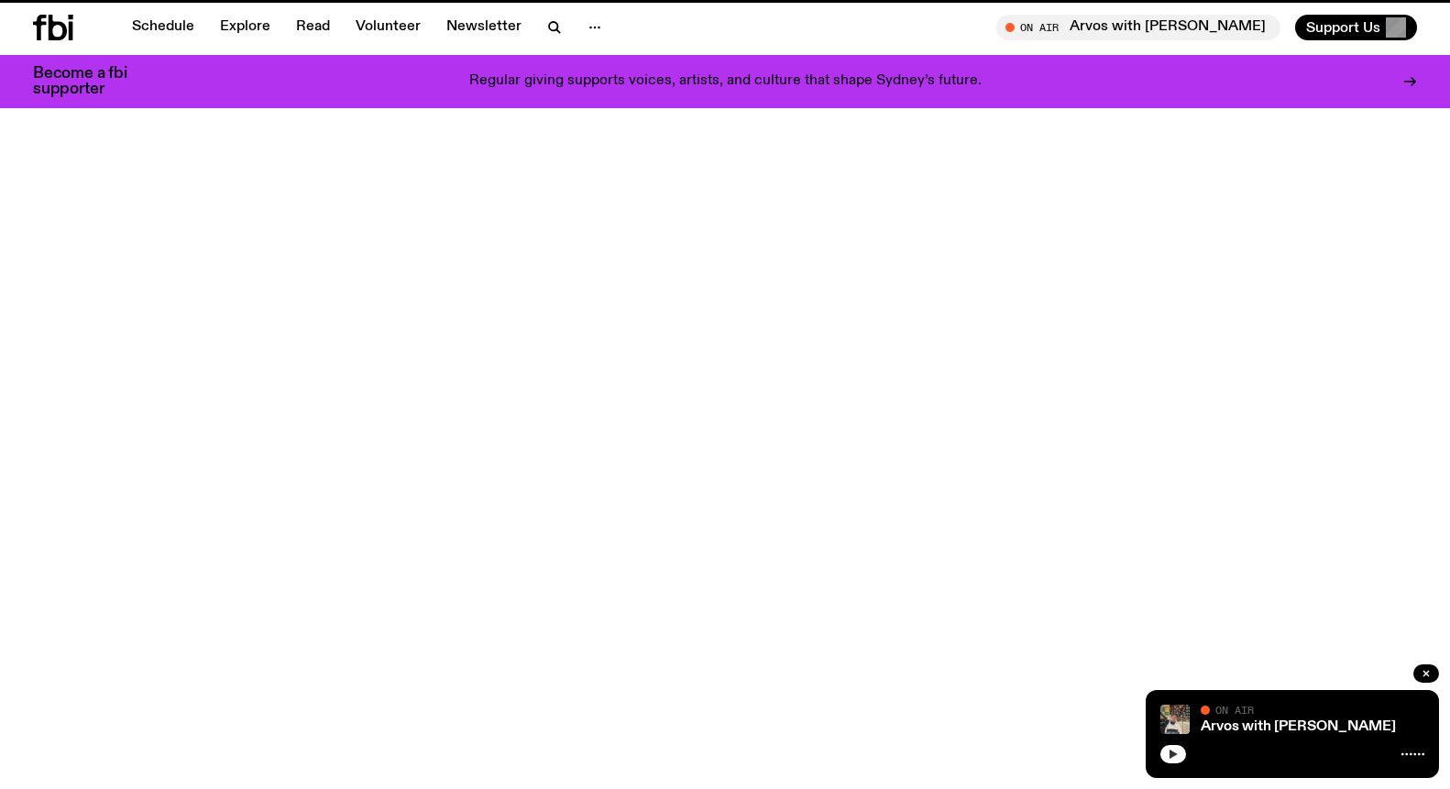
scroll to position [52, 0]
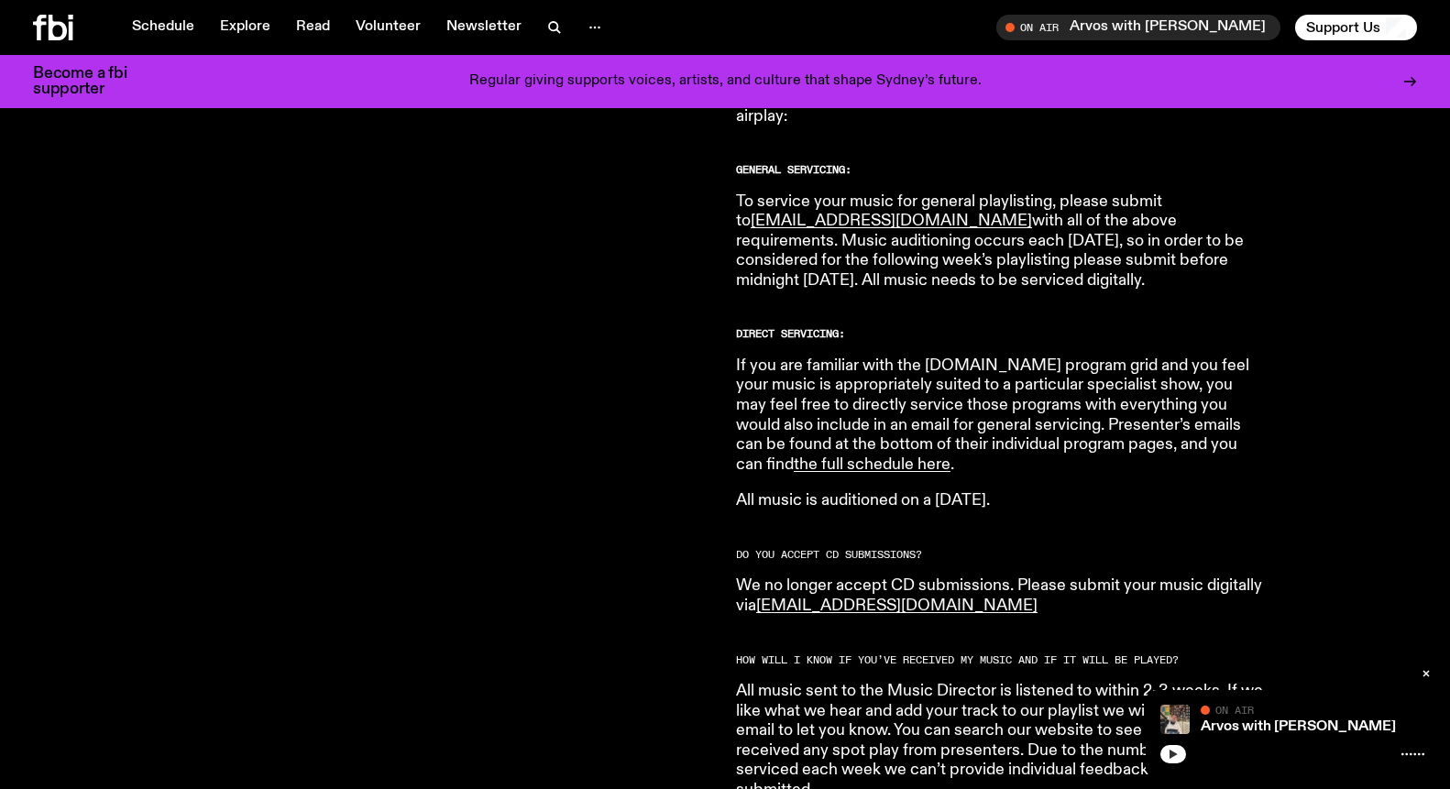
scroll to position [1080, 0]
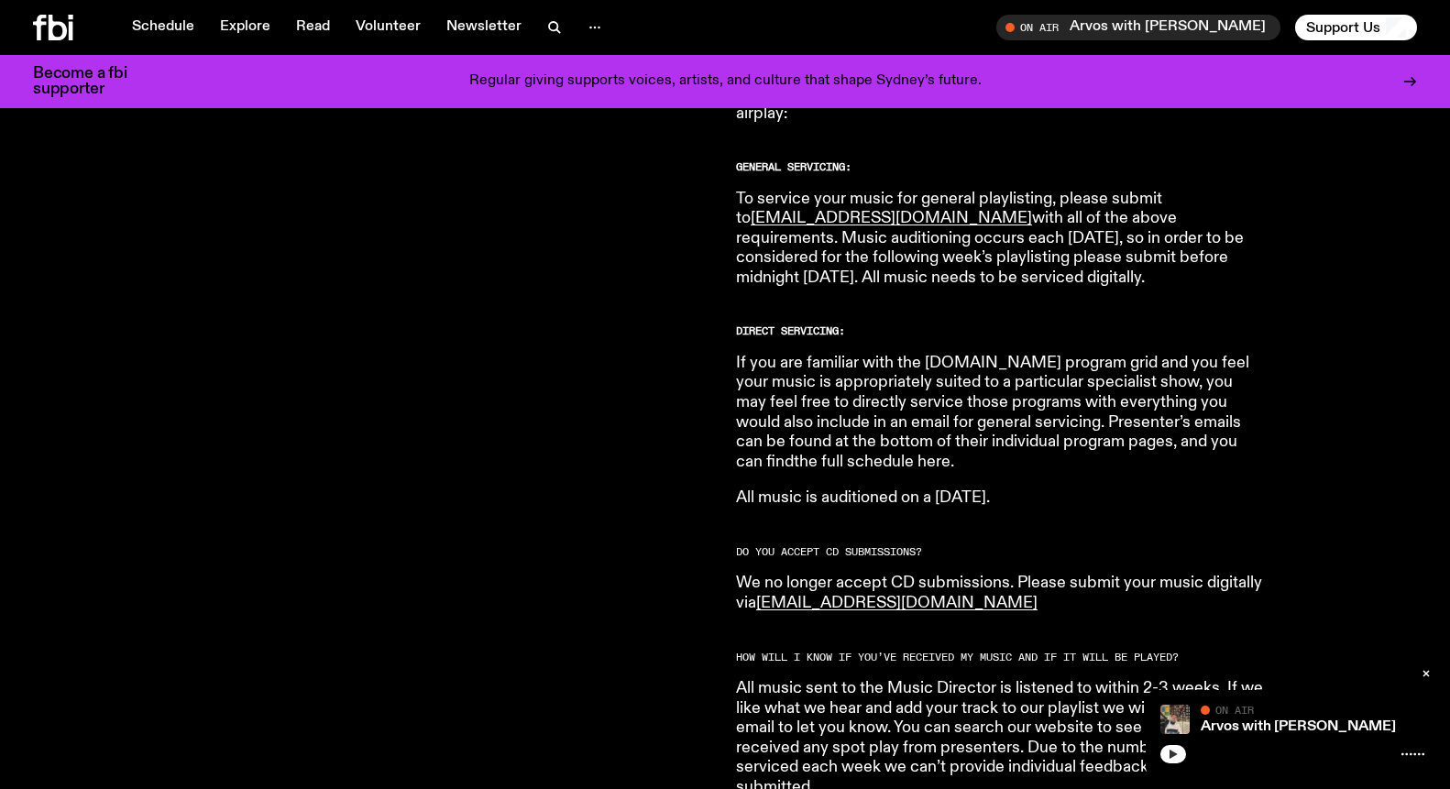
click at [950, 454] on link "the full schedule here" at bounding box center [872, 462] width 157 height 16
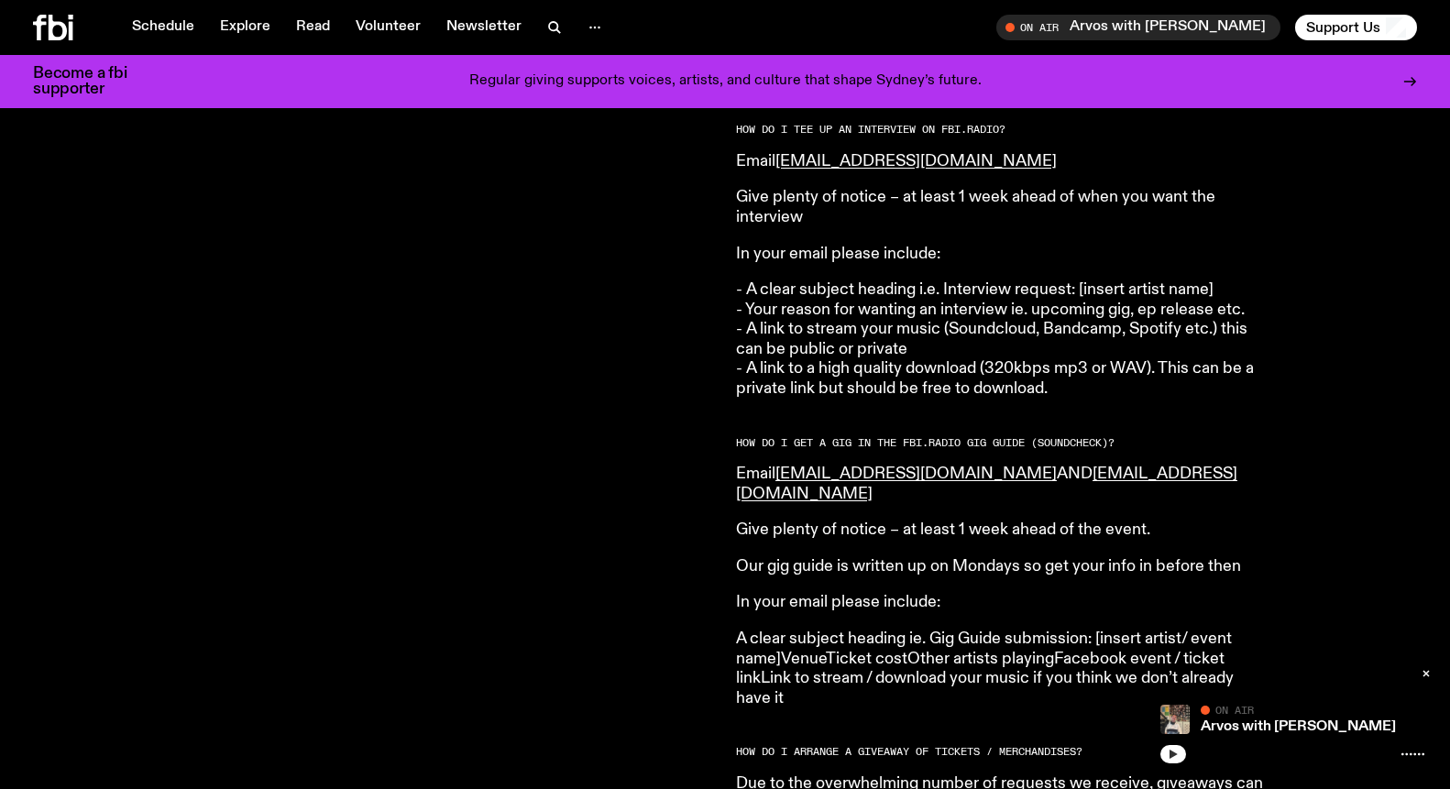
scroll to position [2338, 0]
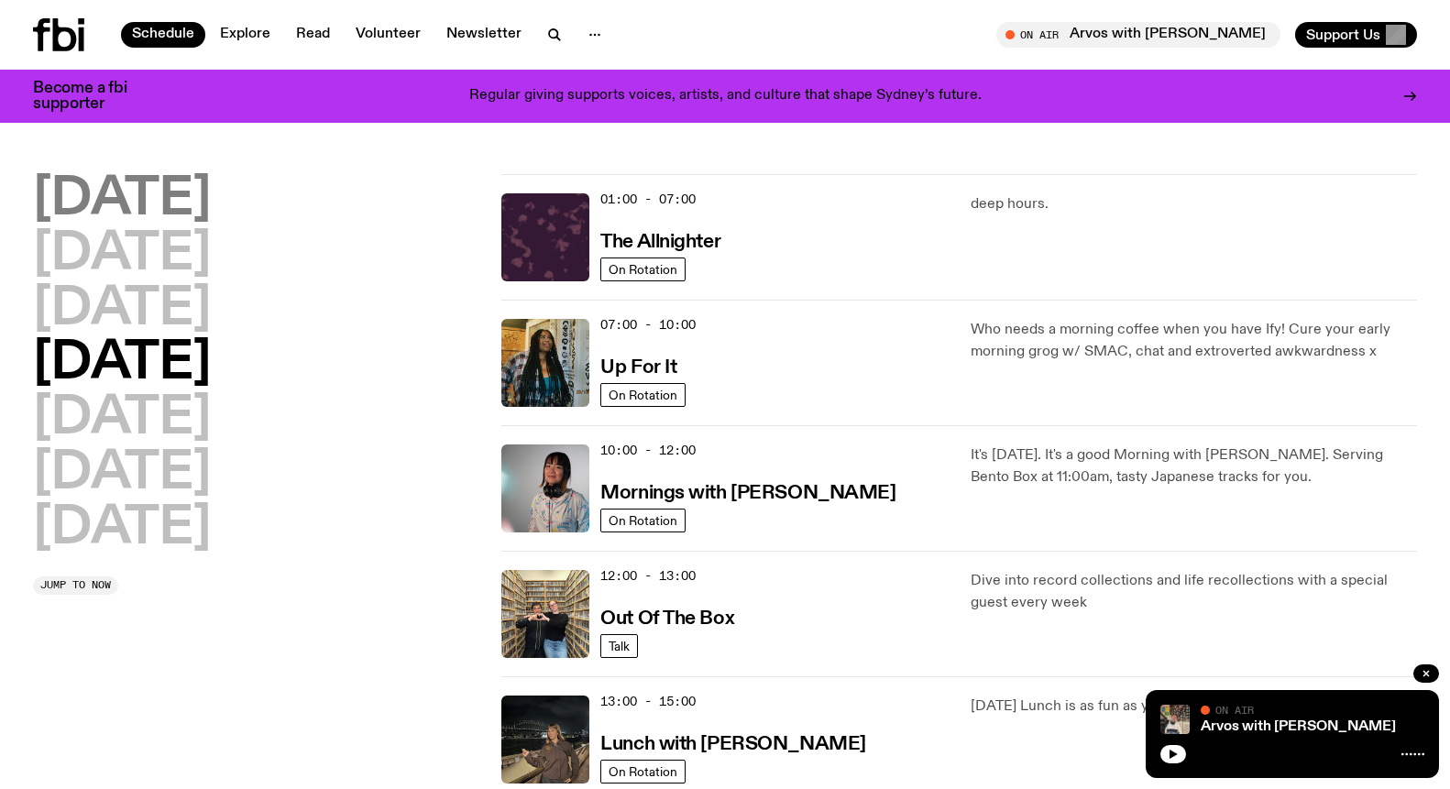
click at [175, 196] on h2 "[DATE]" at bounding box center [122, 199] width 178 height 51
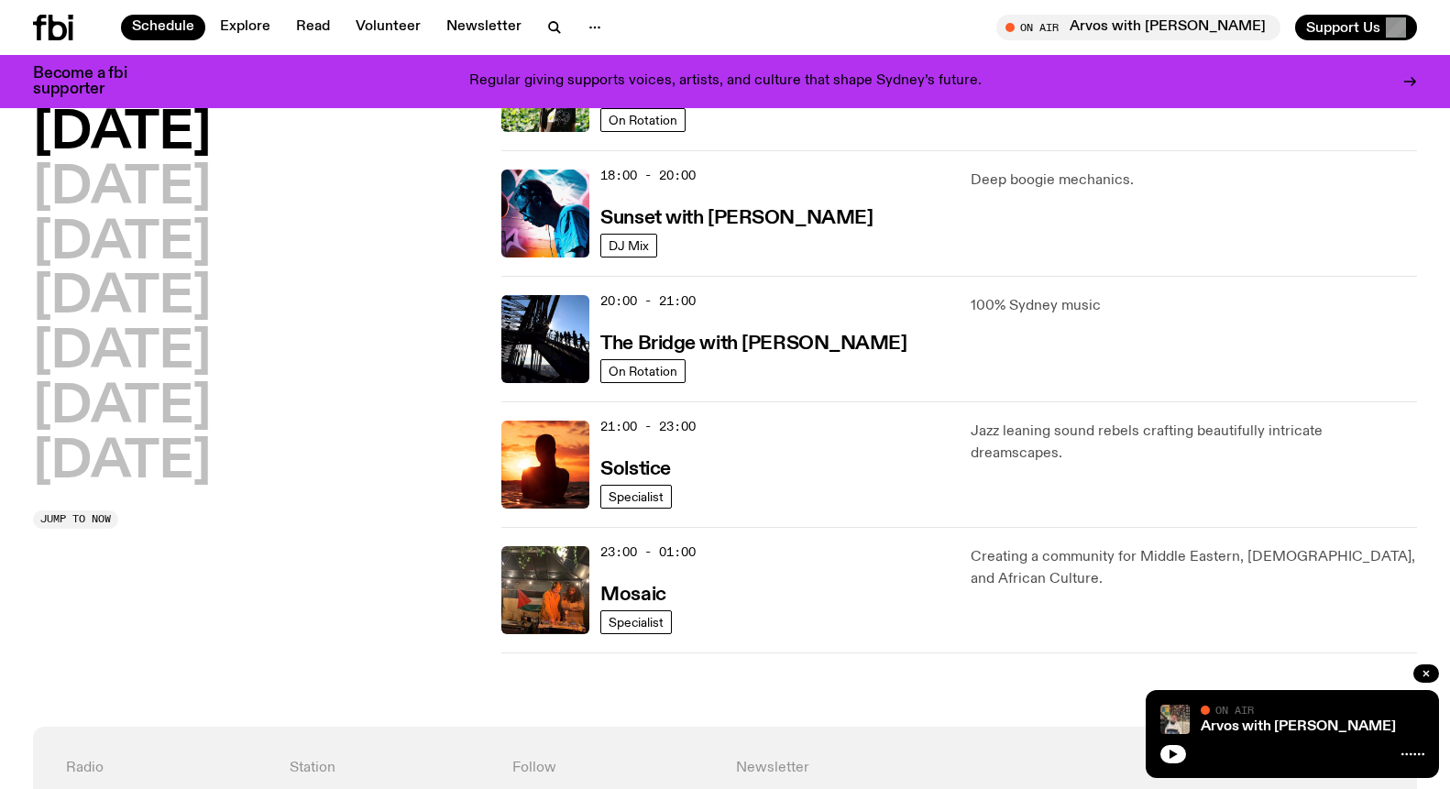
scroll to position [799, 0]
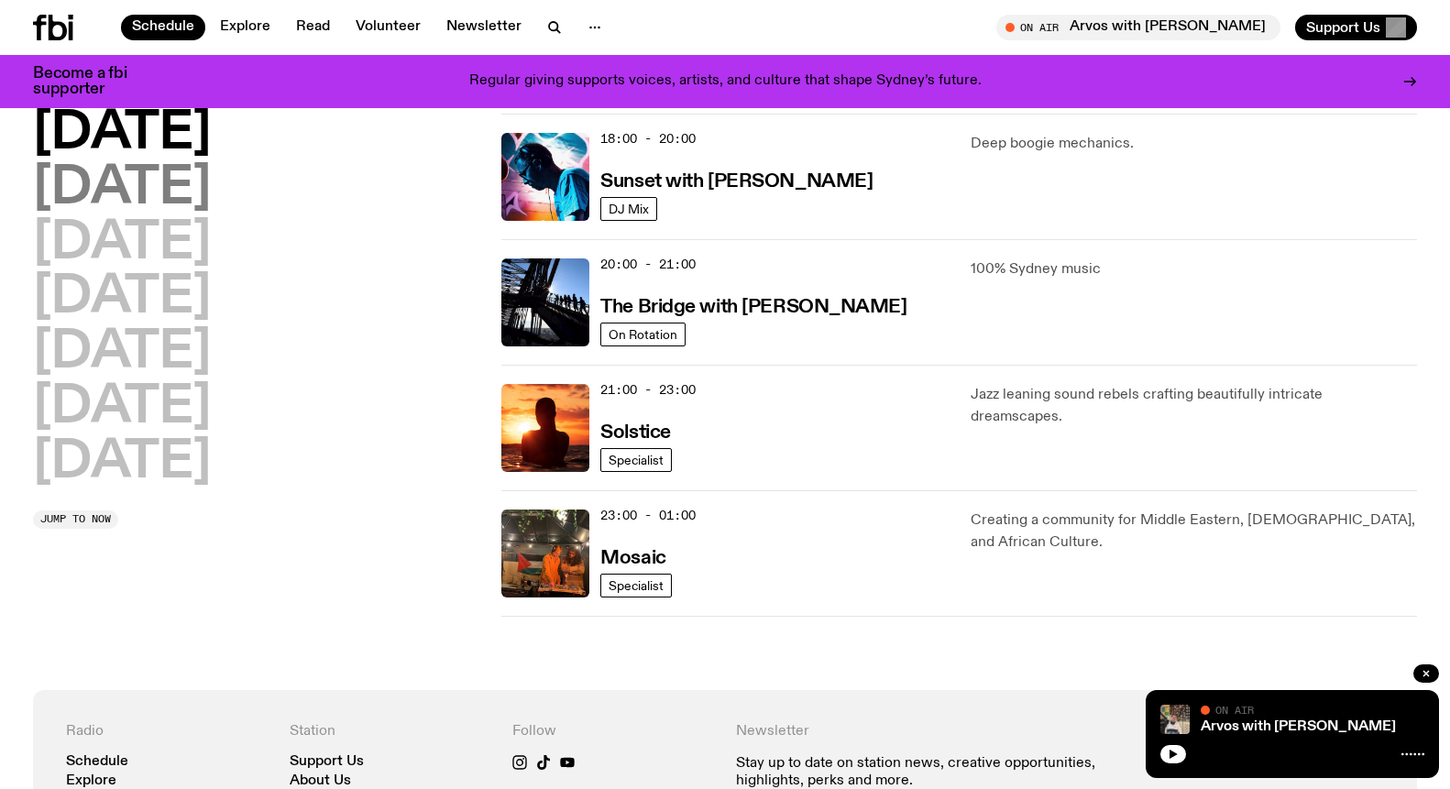
click at [176, 191] on h2 "[DATE]" at bounding box center [122, 188] width 178 height 51
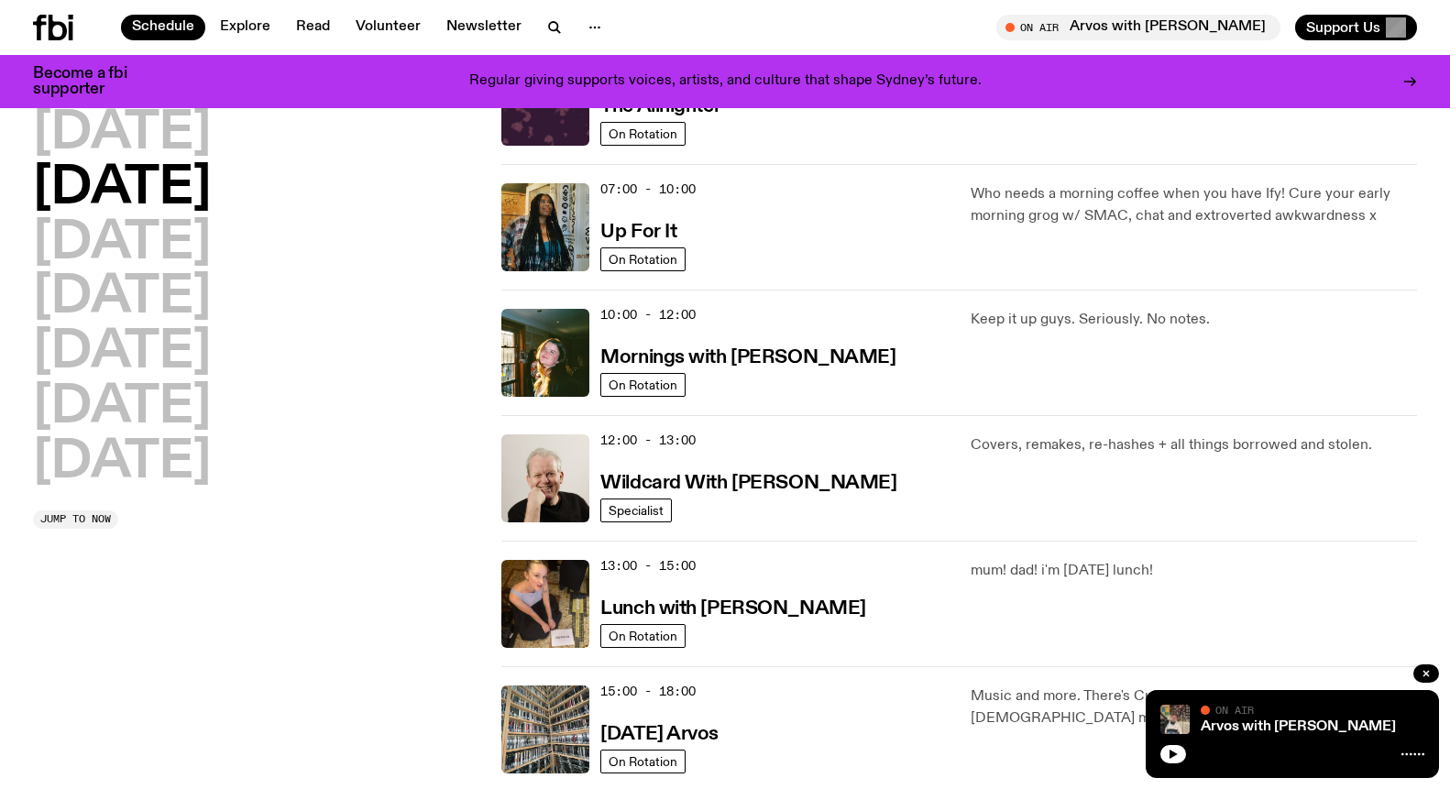
scroll to position [62, 0]
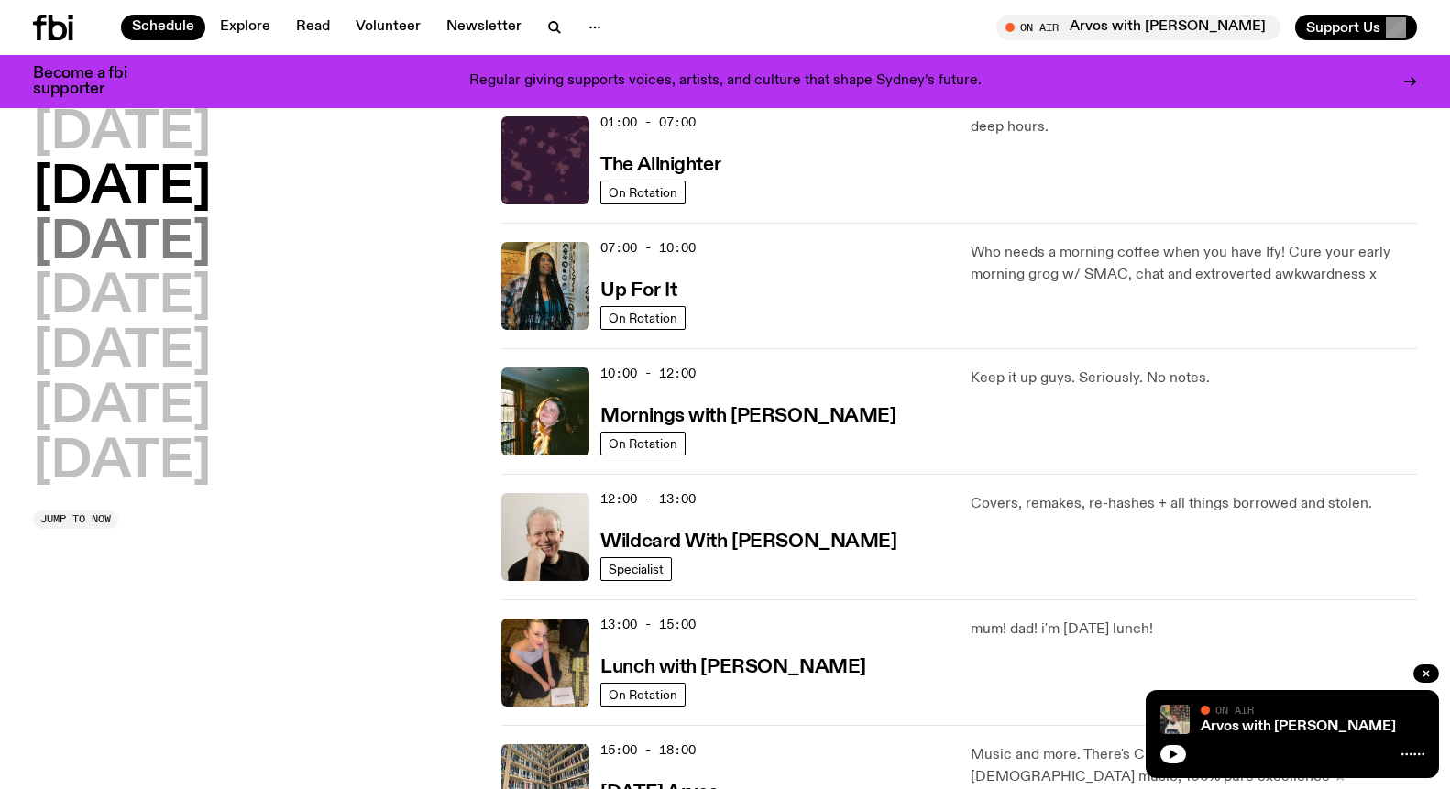
click at [211, 232] on h2 "[DATE]" at bounding box center [122, 243] width 178 height 51
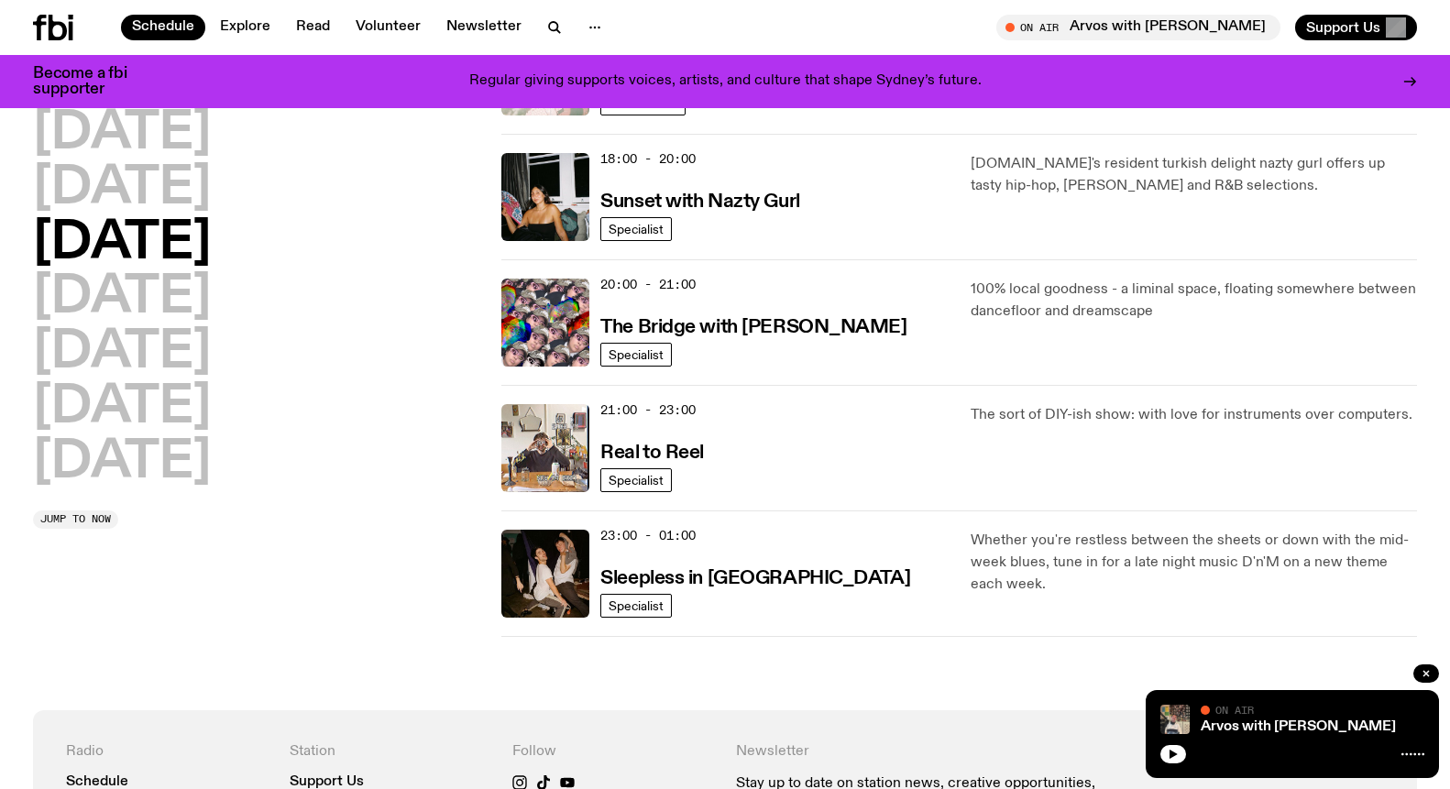
scroll to position [784, 0]
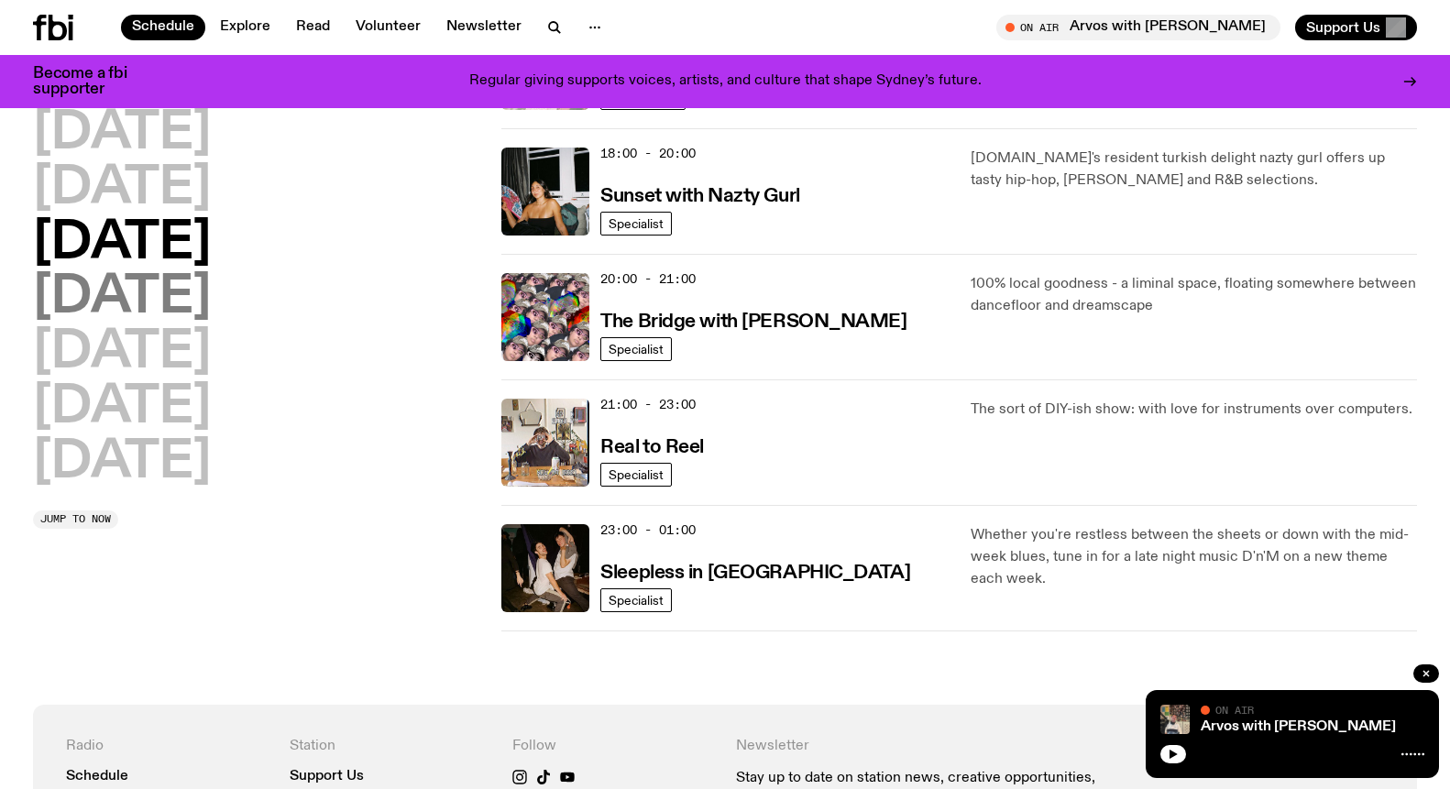
click at [189, 288] on h2 "[DATE]" at bounding box center [122, 297] width 178 height 51
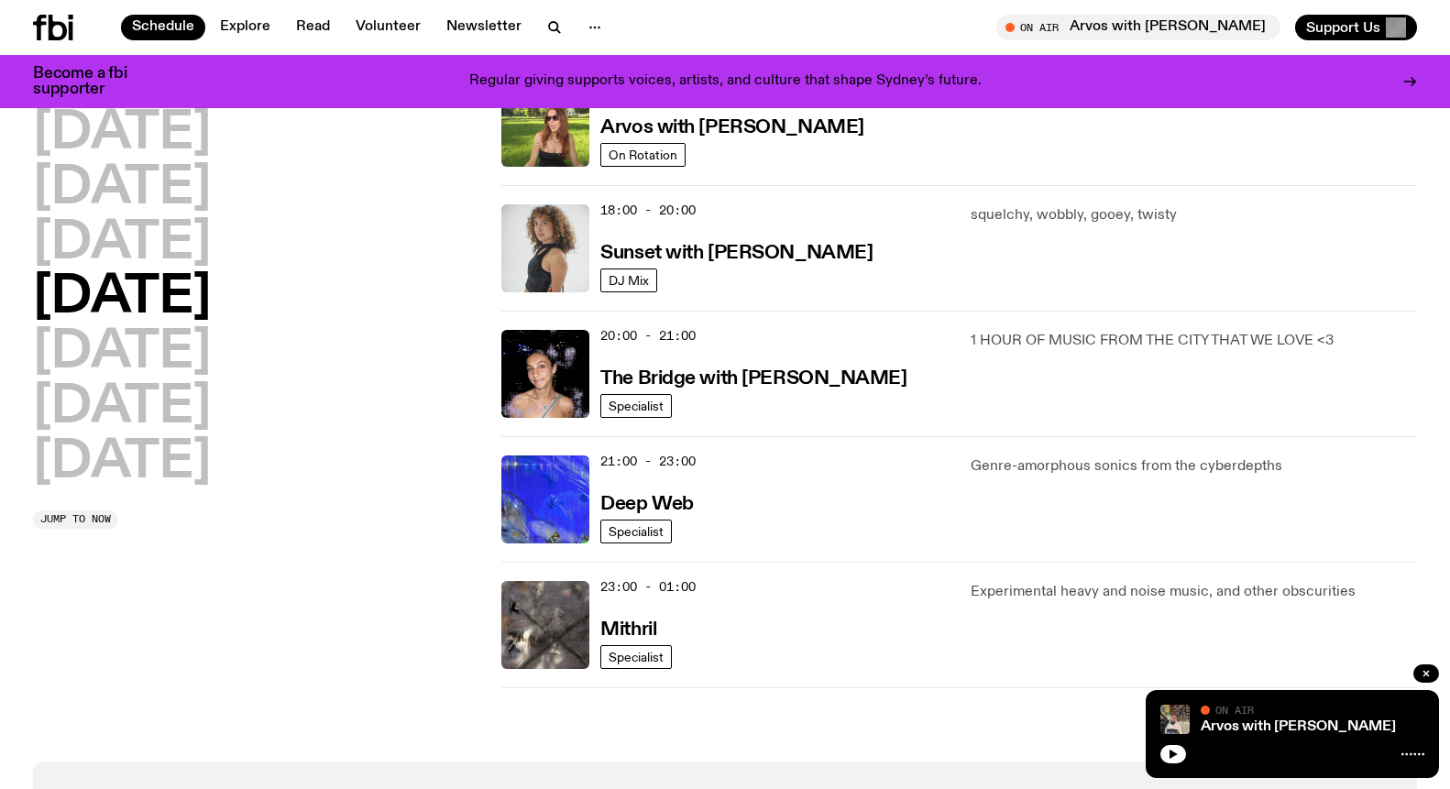
scroll to position [727, 0]
click at [139, 351] on h2 "[DATE]" at bounding box center [122, 352] width 178 height 51
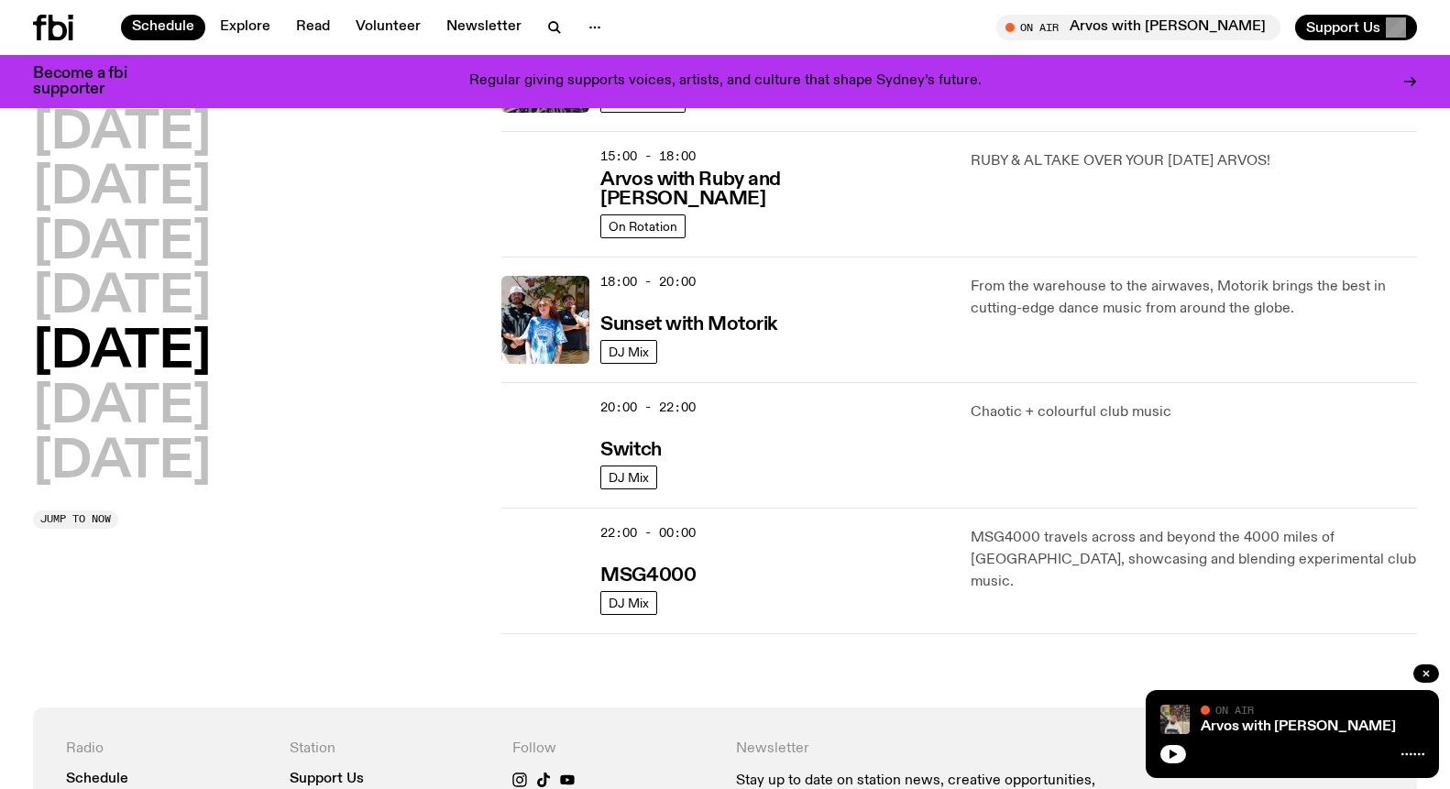
scroll to position [655, 0]
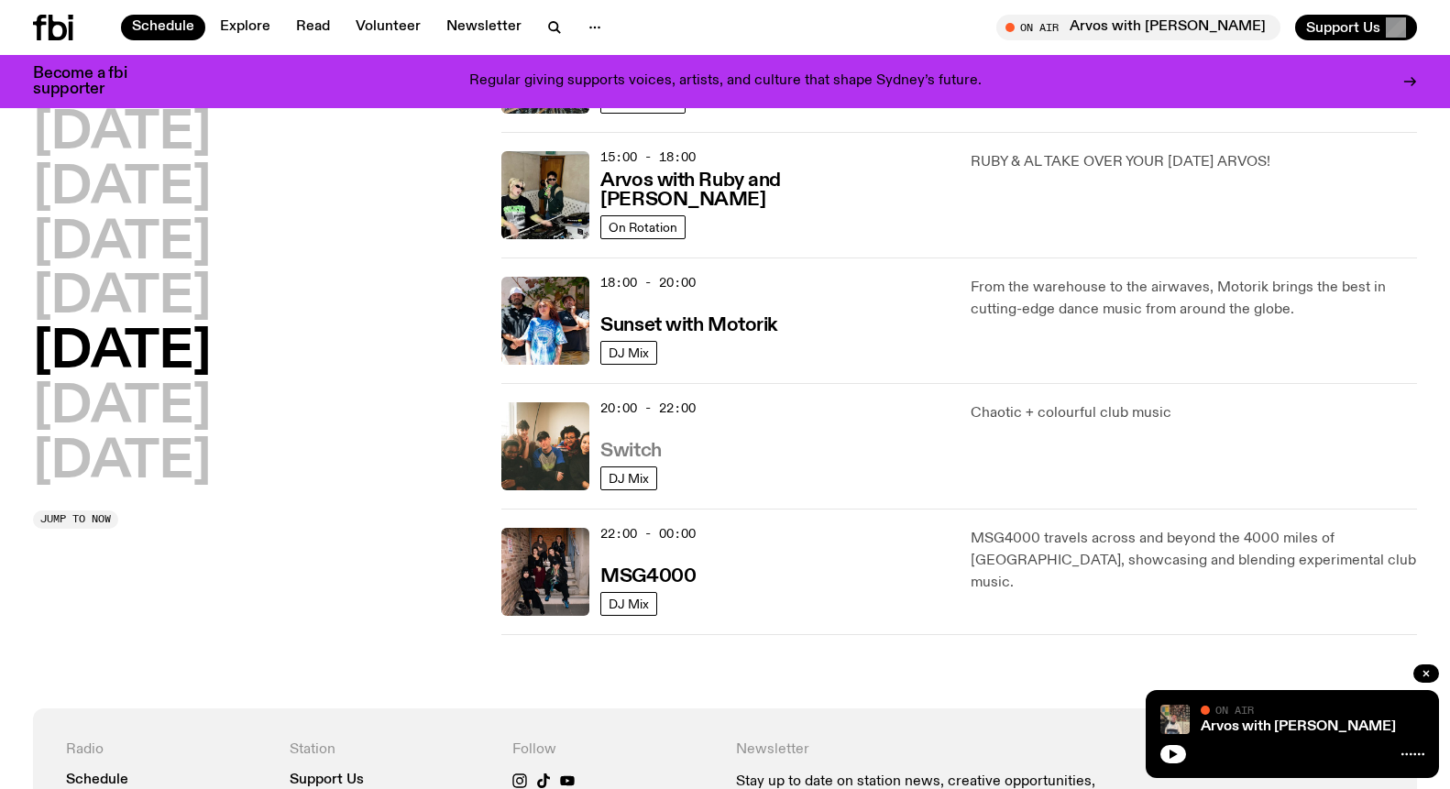
click at [624, 447] on h3 "Switch" at bounding box center [630, 451] width 60 height 19
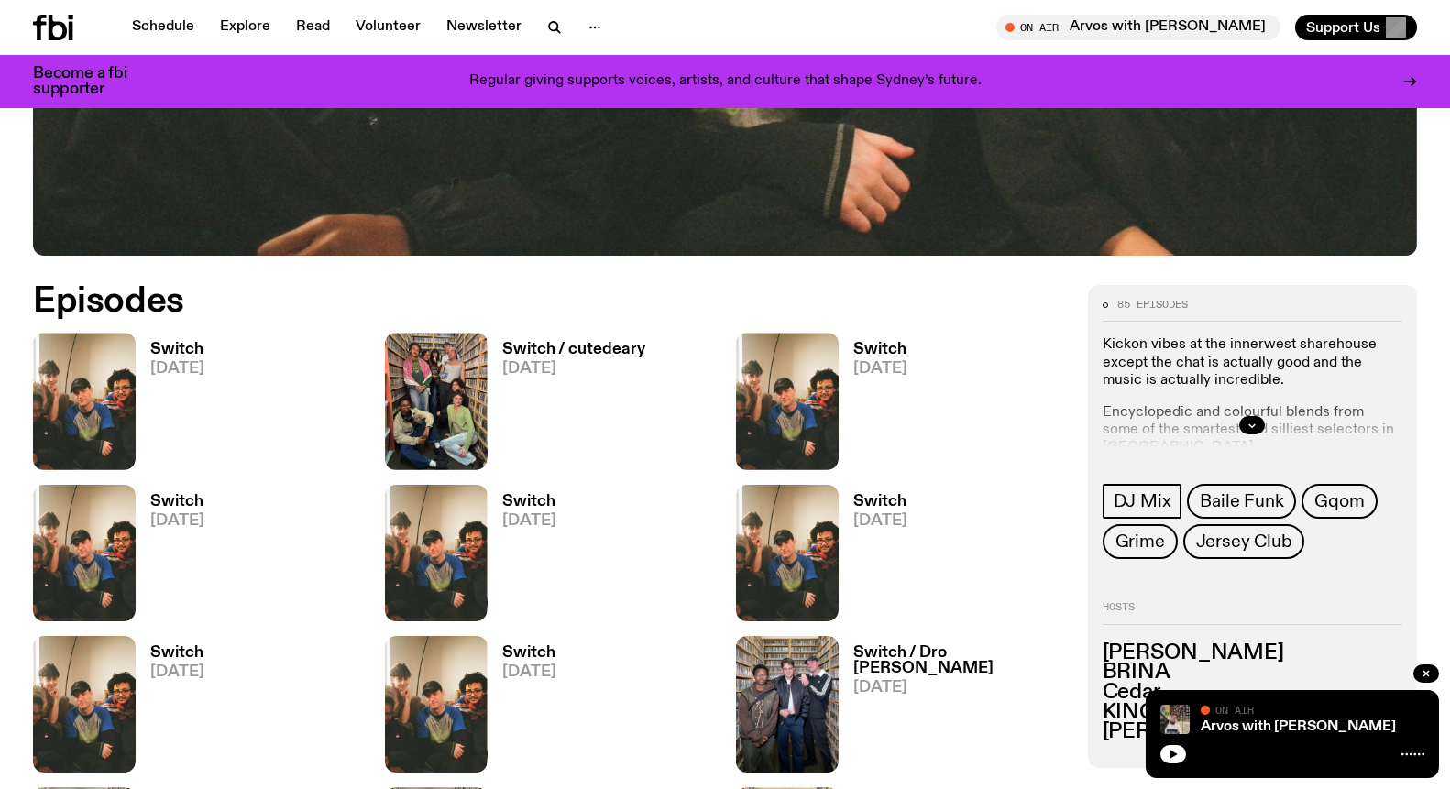
scroll to position [853, 0]
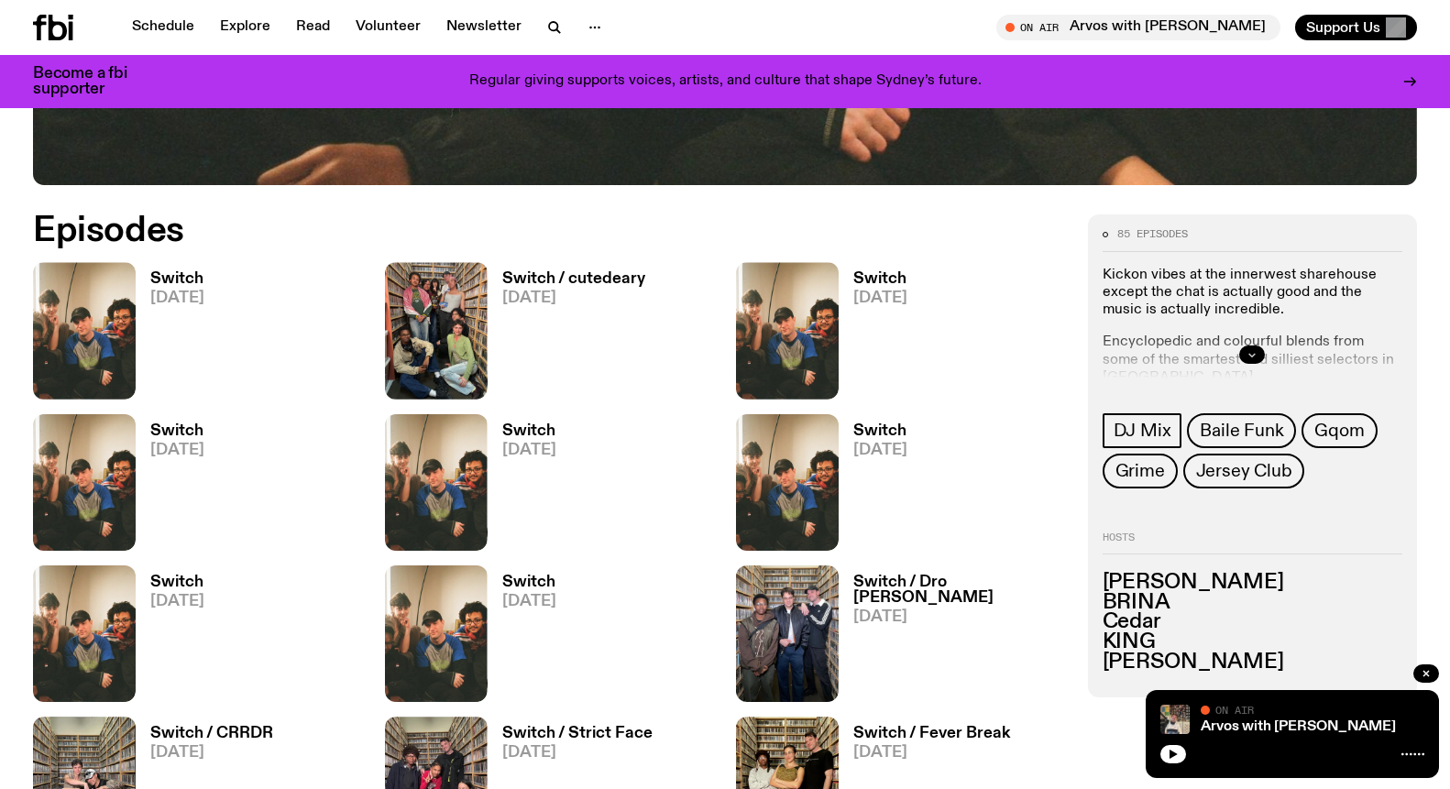
click at [1251, 352] on icon "button" at bounding box center [1251, 354] width 11 height 11
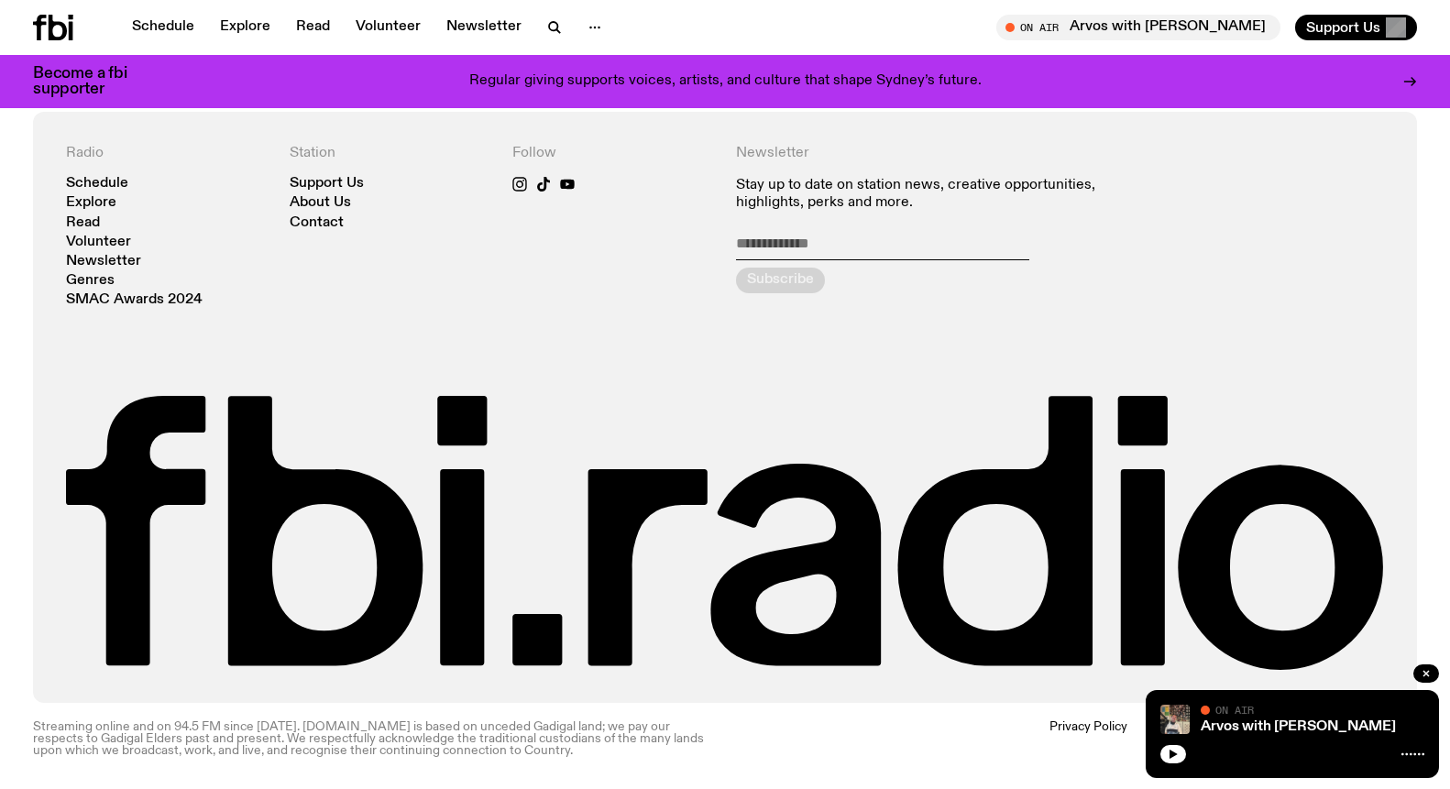
scroll to position [2806, 0]
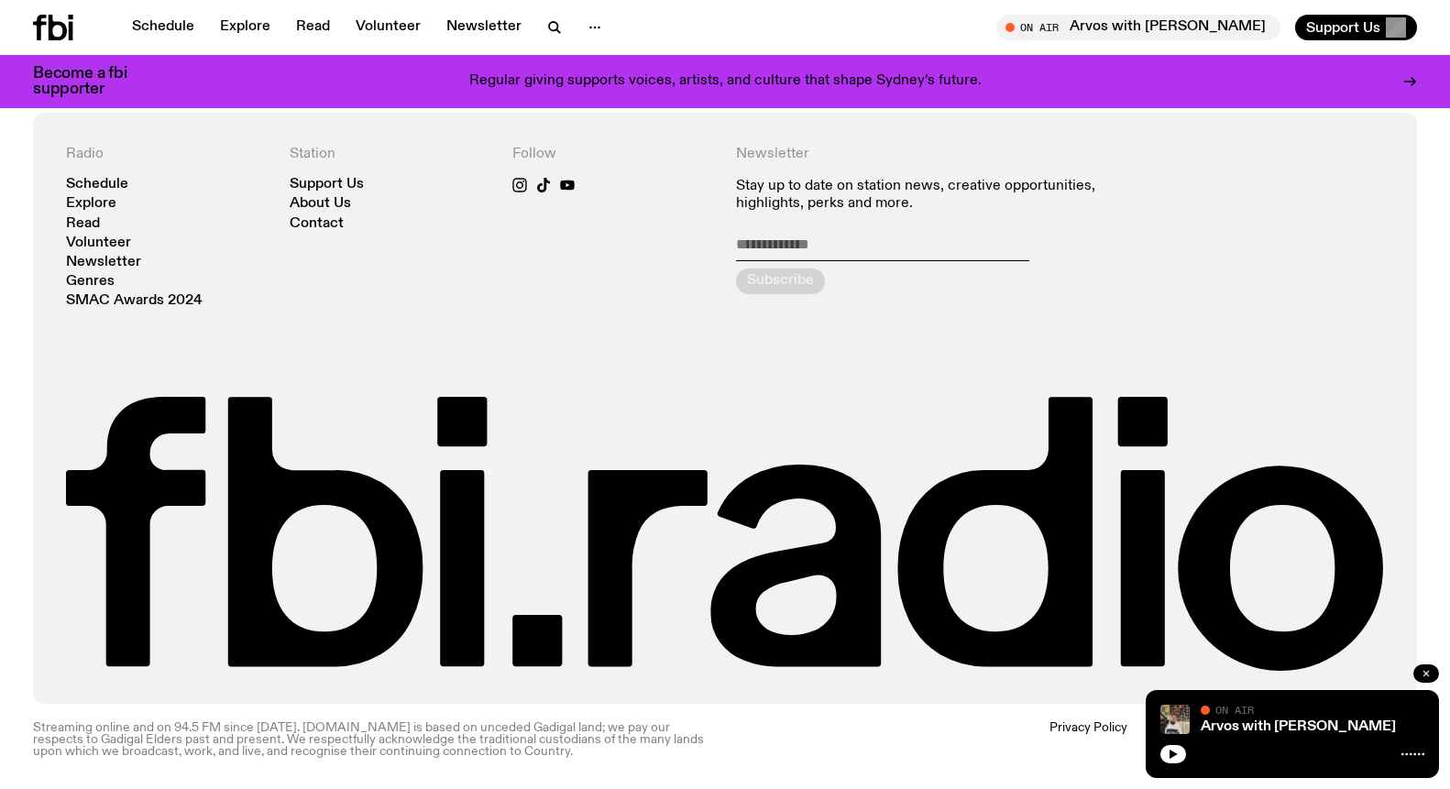
click at [1419, 672] on button "button" at bounding box center [1426, 673] width 26 height 18
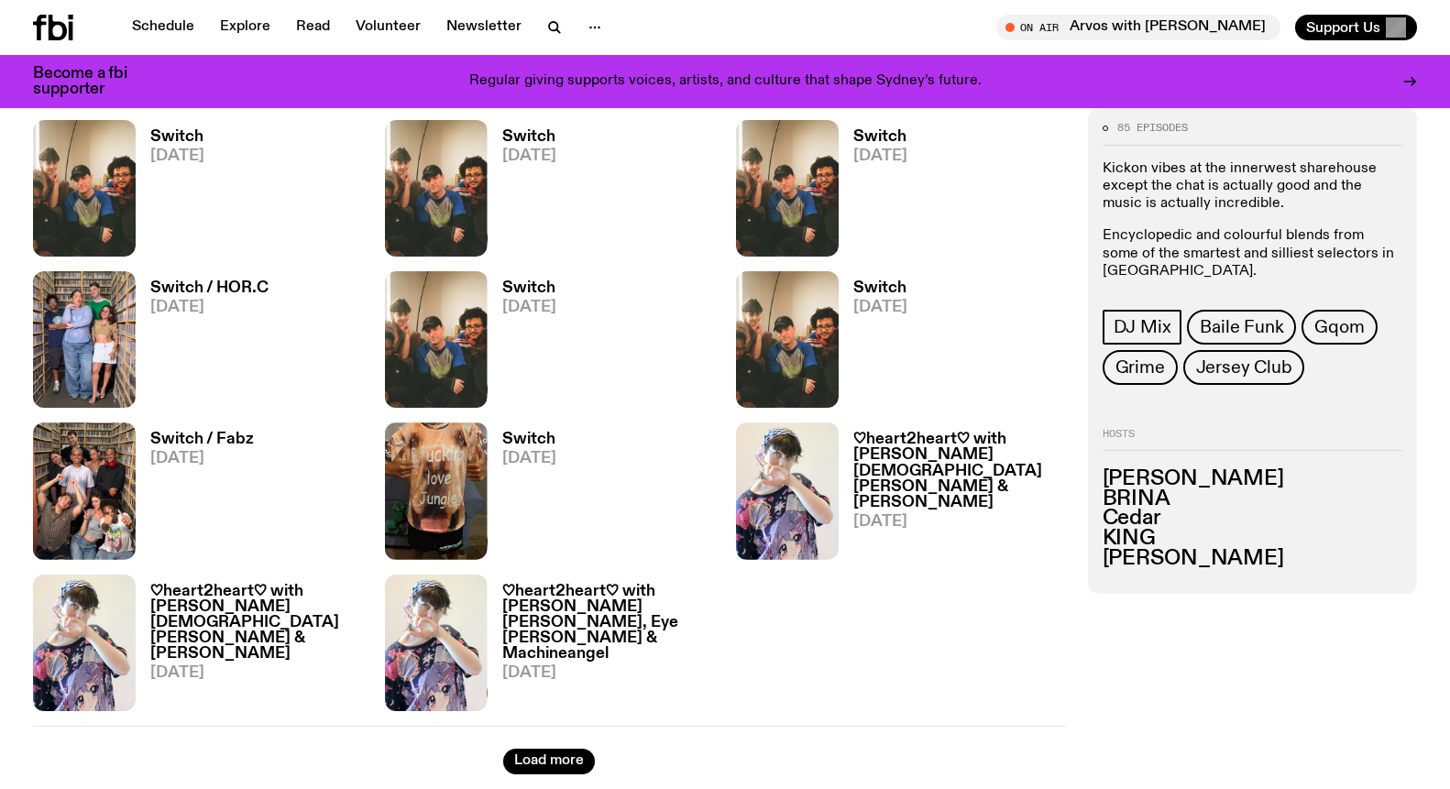
scroll to position [2081, 0]
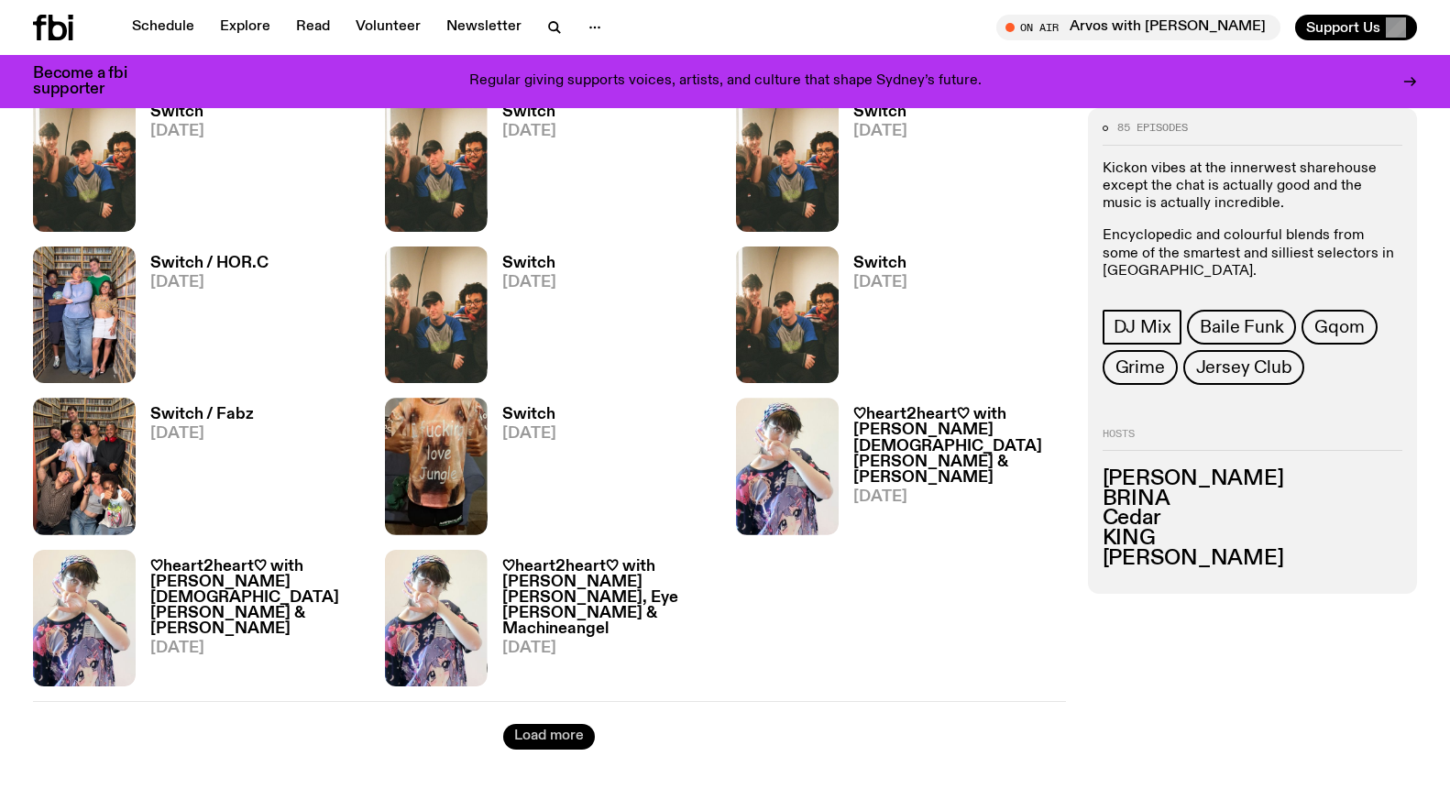
click at [561, 732] on button "Load more" at bounding box center [549, 737] width 92 height 26
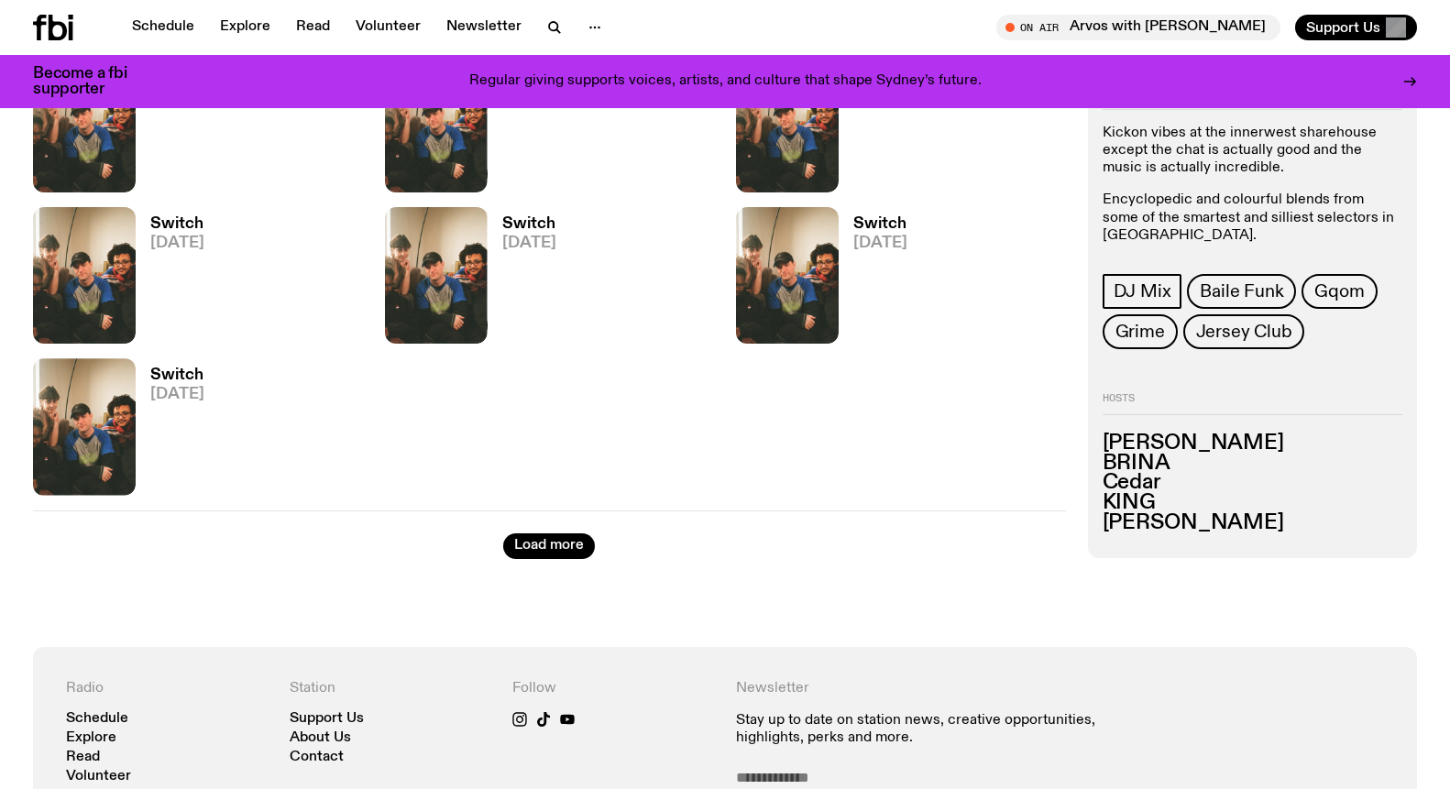
scroll to position [3929, 0]
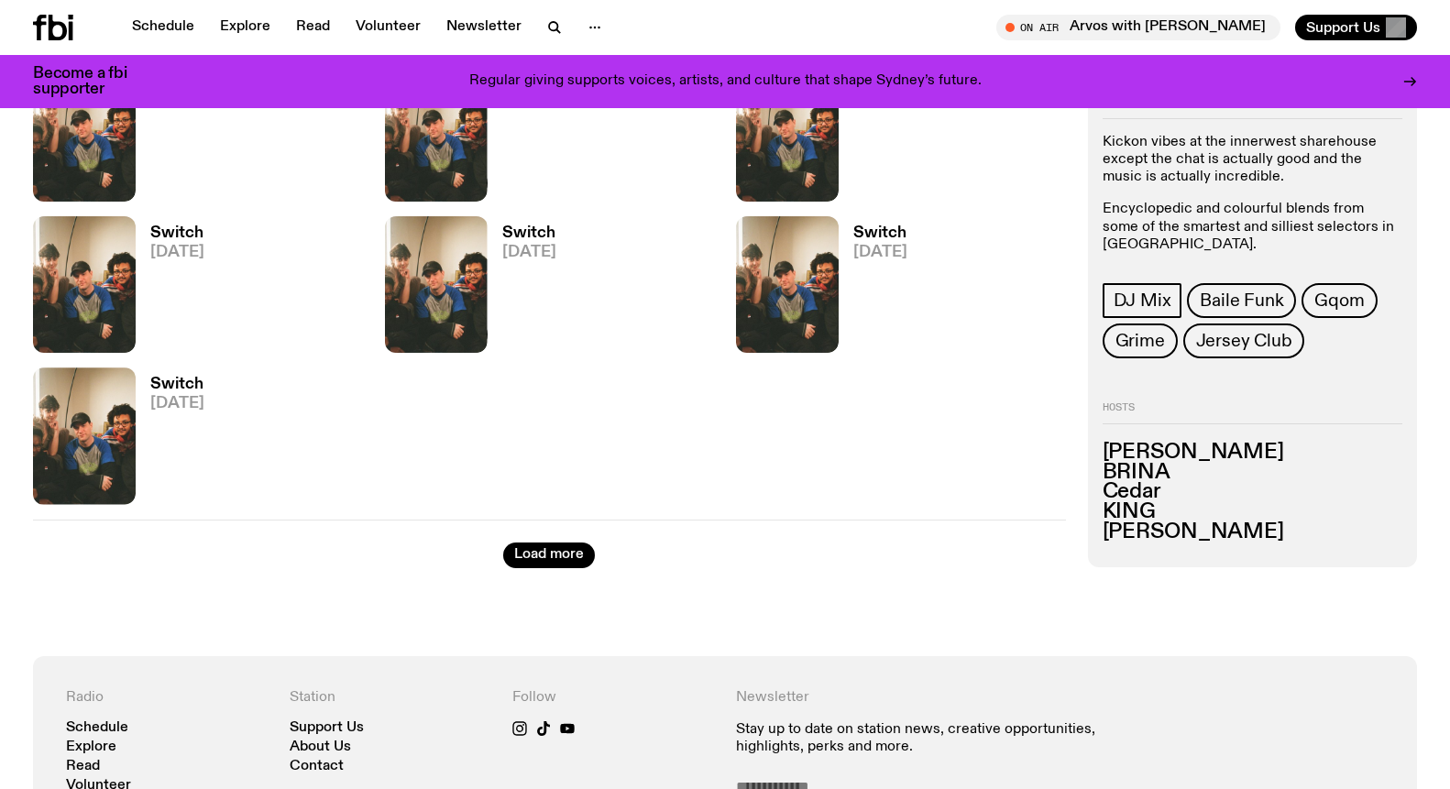
click at [570, 541] on div "Load more" at bounding box center [549, 544] width 1033 height 49
click at [562, 545] on button "Load more" at bounding box center [549, 556] width 92 height 26
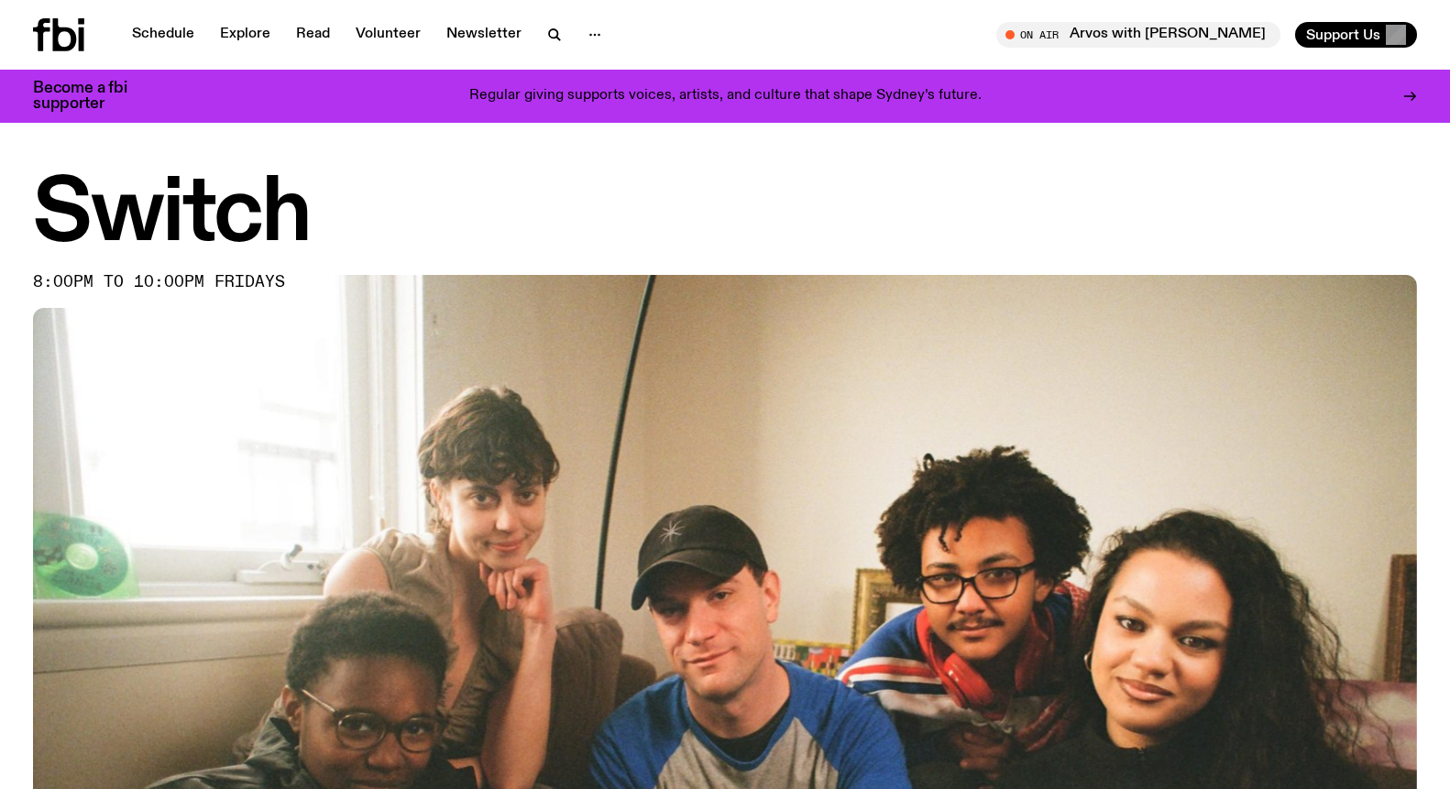
scroll to position [0, 0]
click at [170, 220] on h1 "Switch" at bounding box center [725, 215] width 1384 height 82
drag, startPoint x: 52, startPoint y: 291, endPoint x: 341, endPoint y: 249, distance: 291.7
click at [341, 249] on div "Switch 8:00pm to 10:00pm fridays" at bounding box center [725, 613] width 1384 height 879
click at [331, 307] on img at bounding box center [725, 664] width 1384 height 778
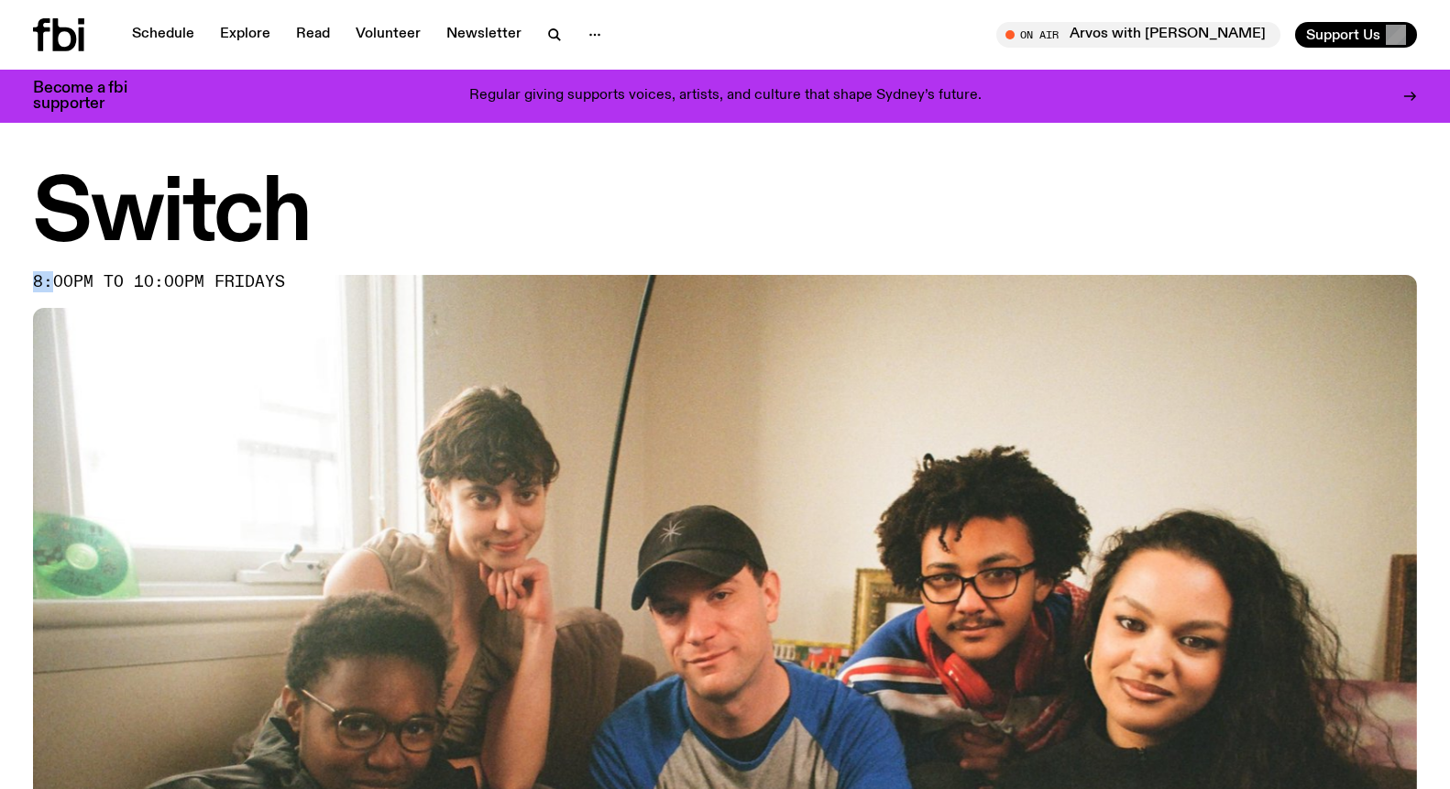
click at [446, 387] on img at bounding box center [725, 664] width 1384 height 778
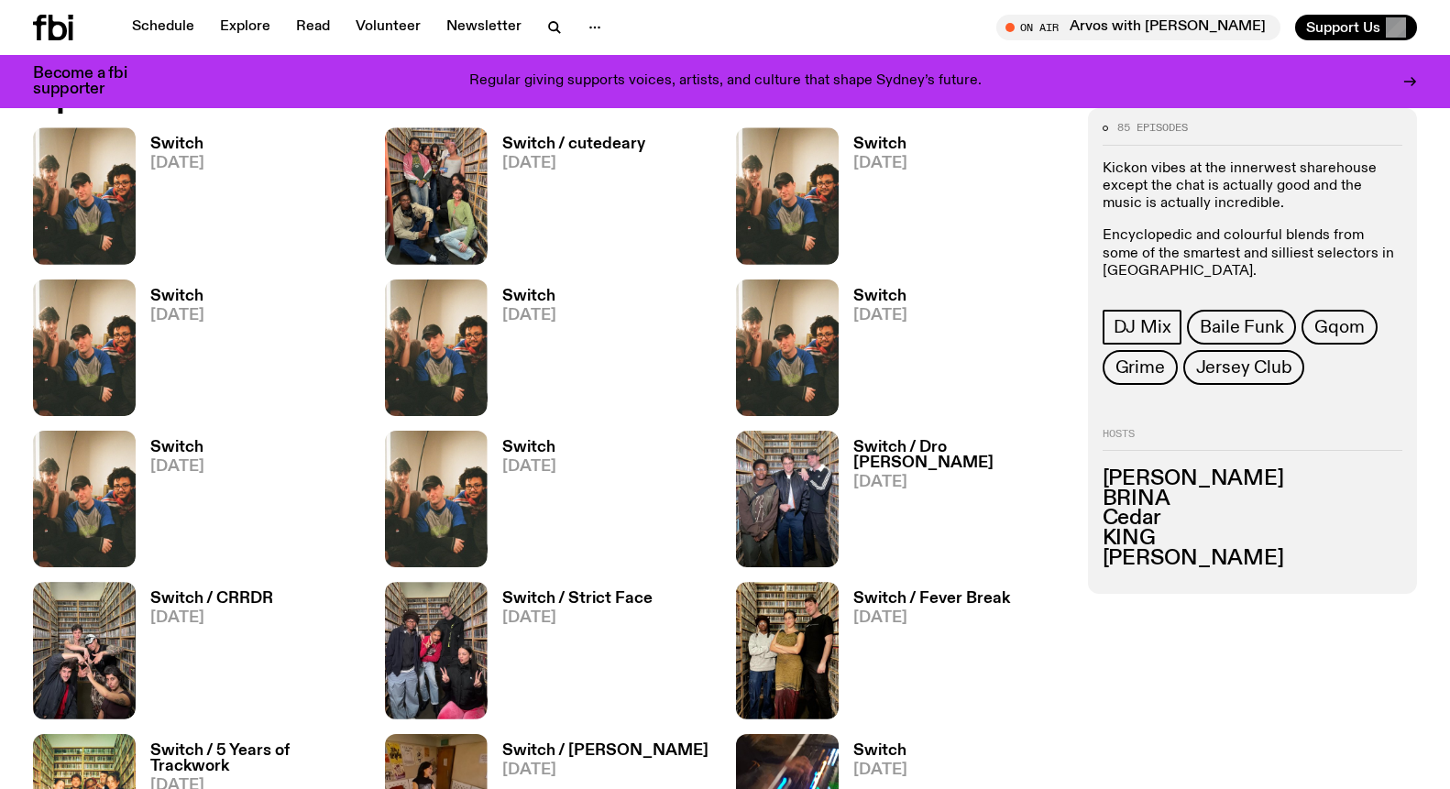
scroll to position [989, 0]
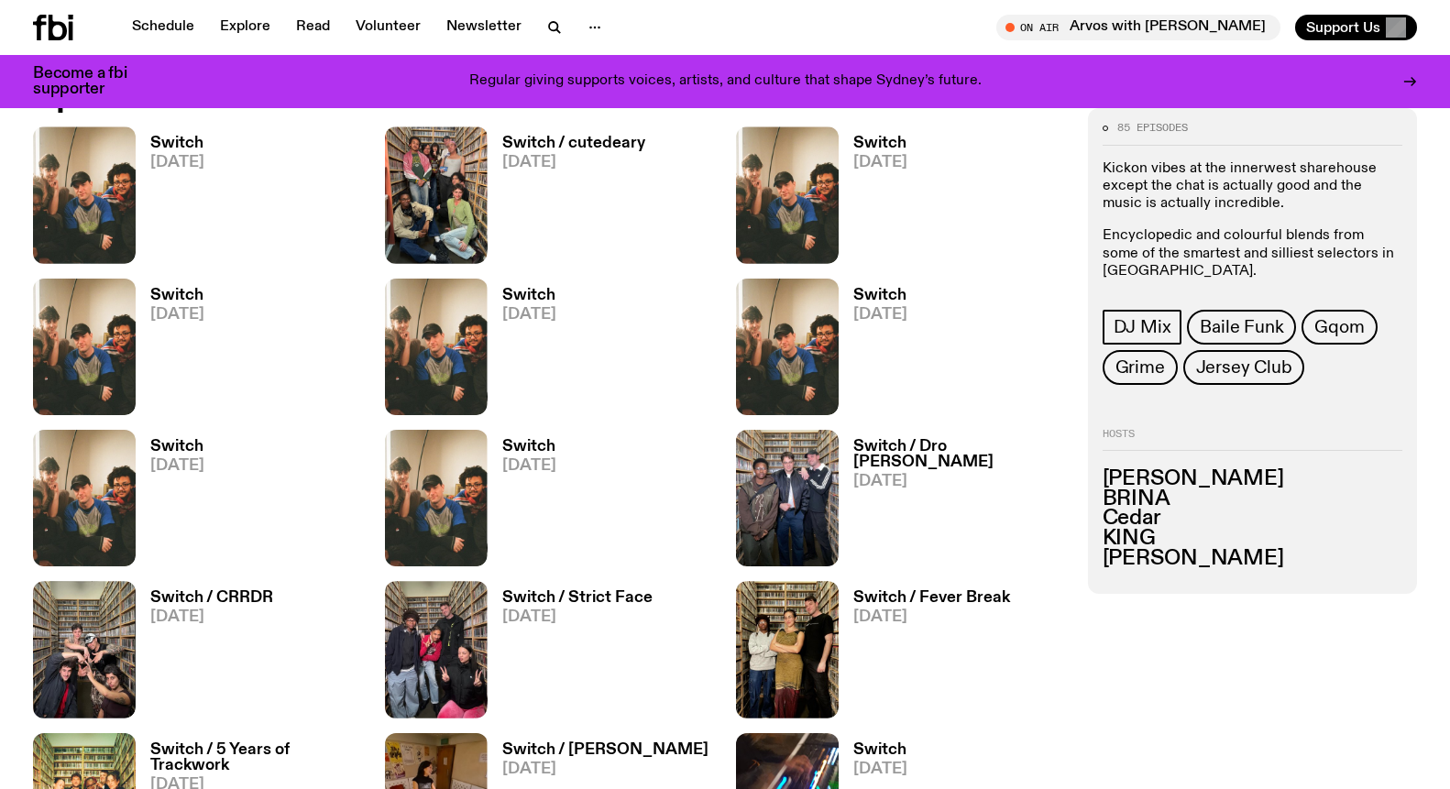
click at [1408, 80] on icon at bounding box center [1409, 81] width 15 height 15
click at [1115, 431] on h2 "Hosts" at bounding box center [1252, 439] width 301 height 22
click at [1115, 476] on h3 "[PERSON_NAME]" at bounding box center [1252, 479] width 301 height 20
click at [1115, 489] on h3 "BRINA" at bounding box center [1252, 498] width 301 height 20
click at [1120, 534] on h3 "KING" at bounding box center [1252, 539] width 301 height 20
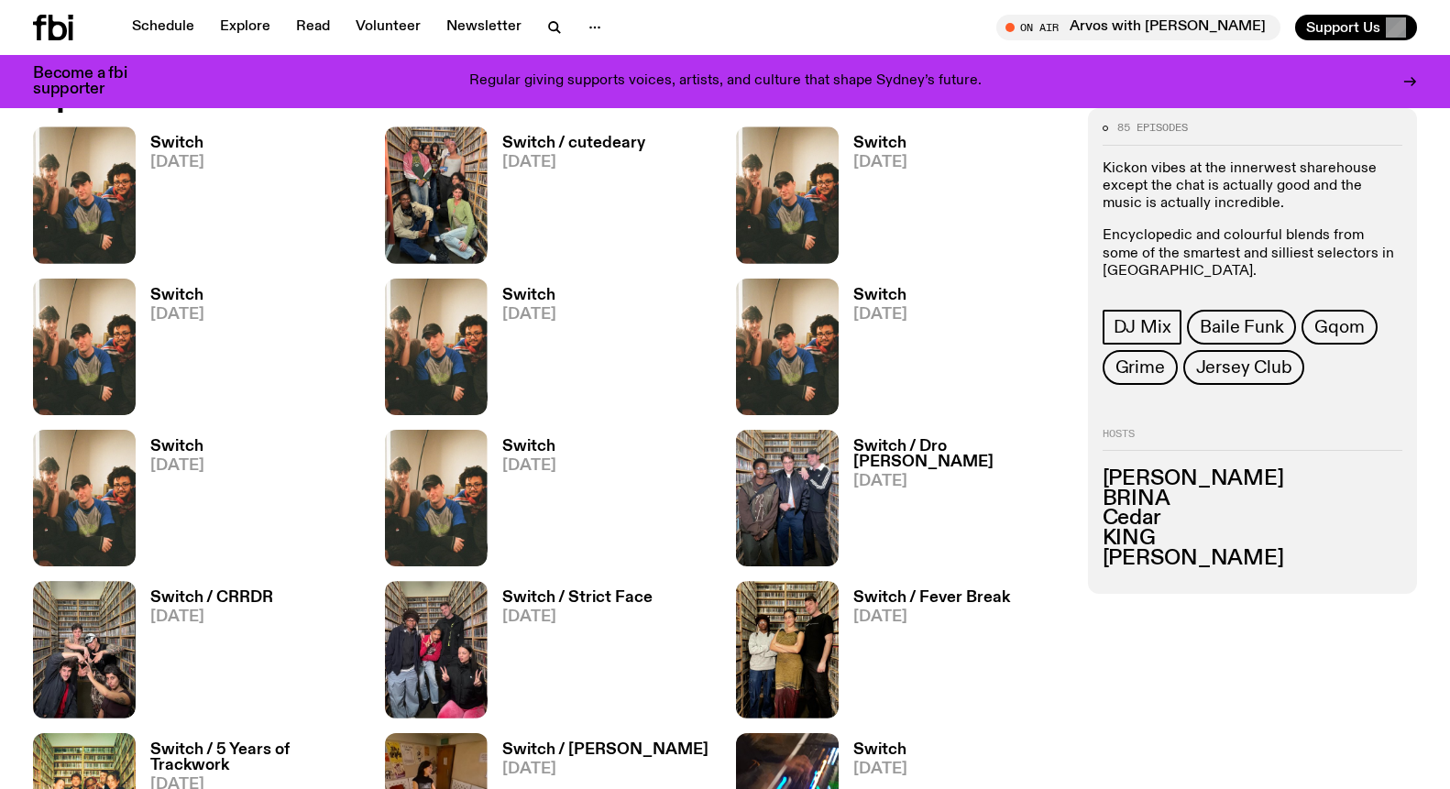
click at [1120, 568] on h3 "[PERSON_NAME]" at bounding box center [1252, 558] width 301 height 20
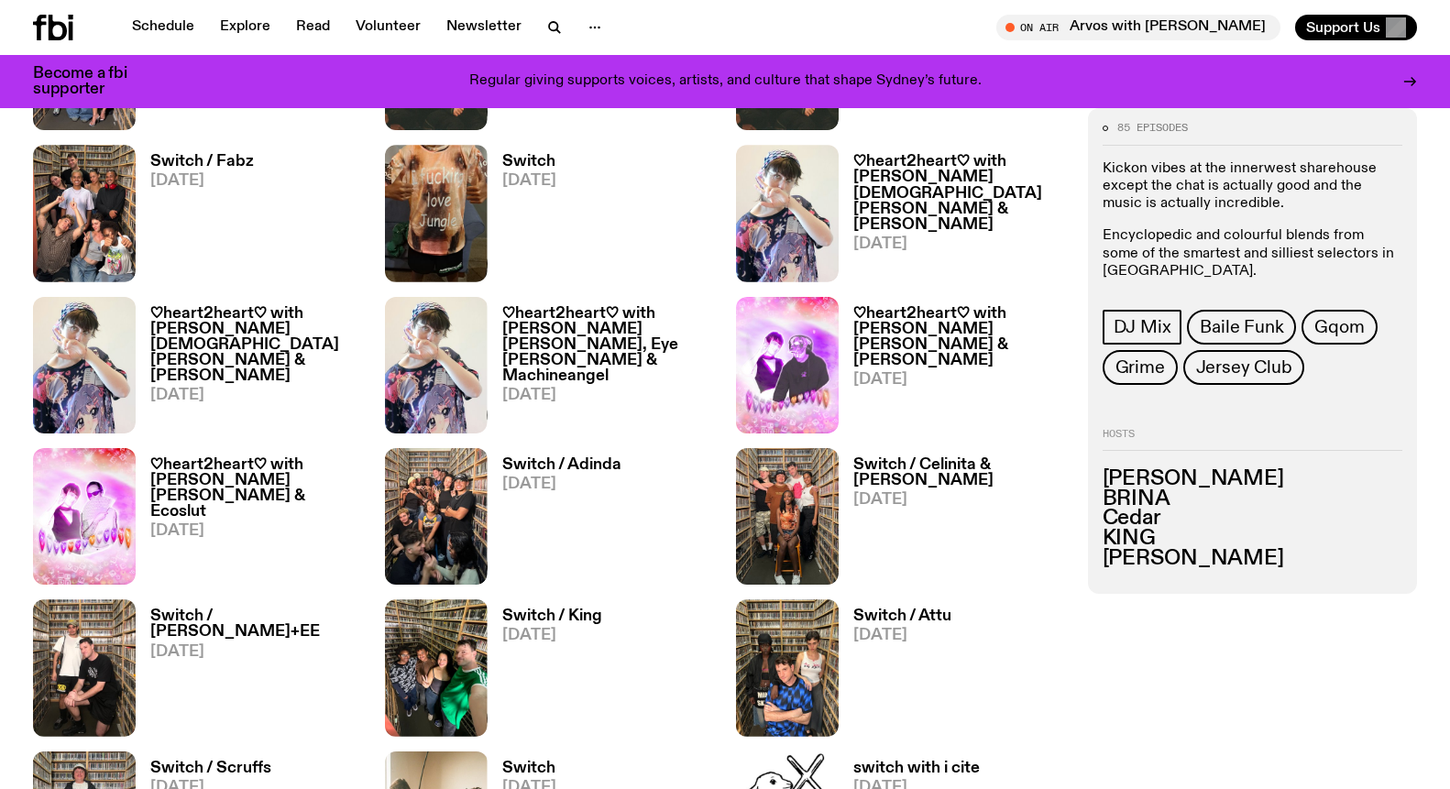
scroll to position [1299, 0]
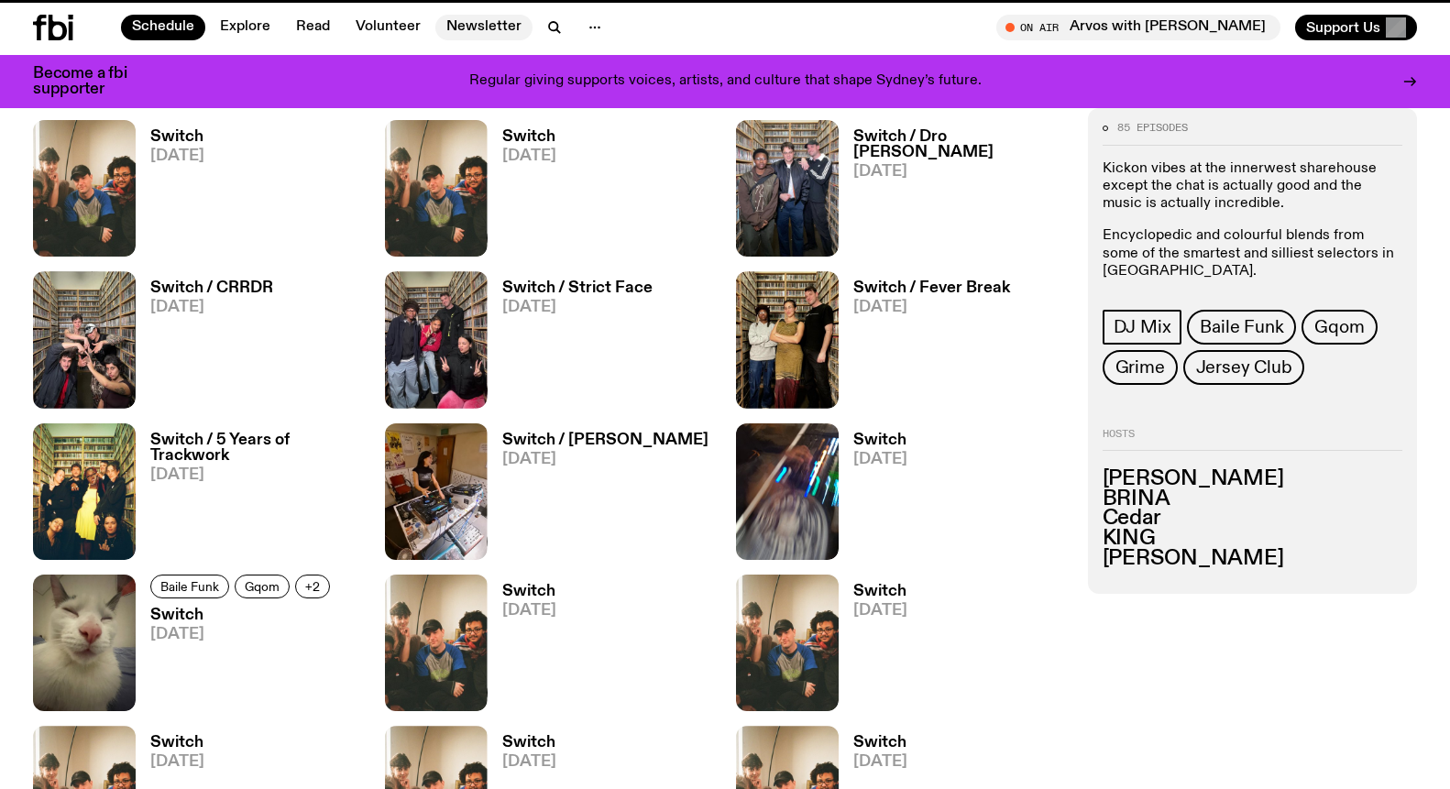
scroll to position [655, 0]
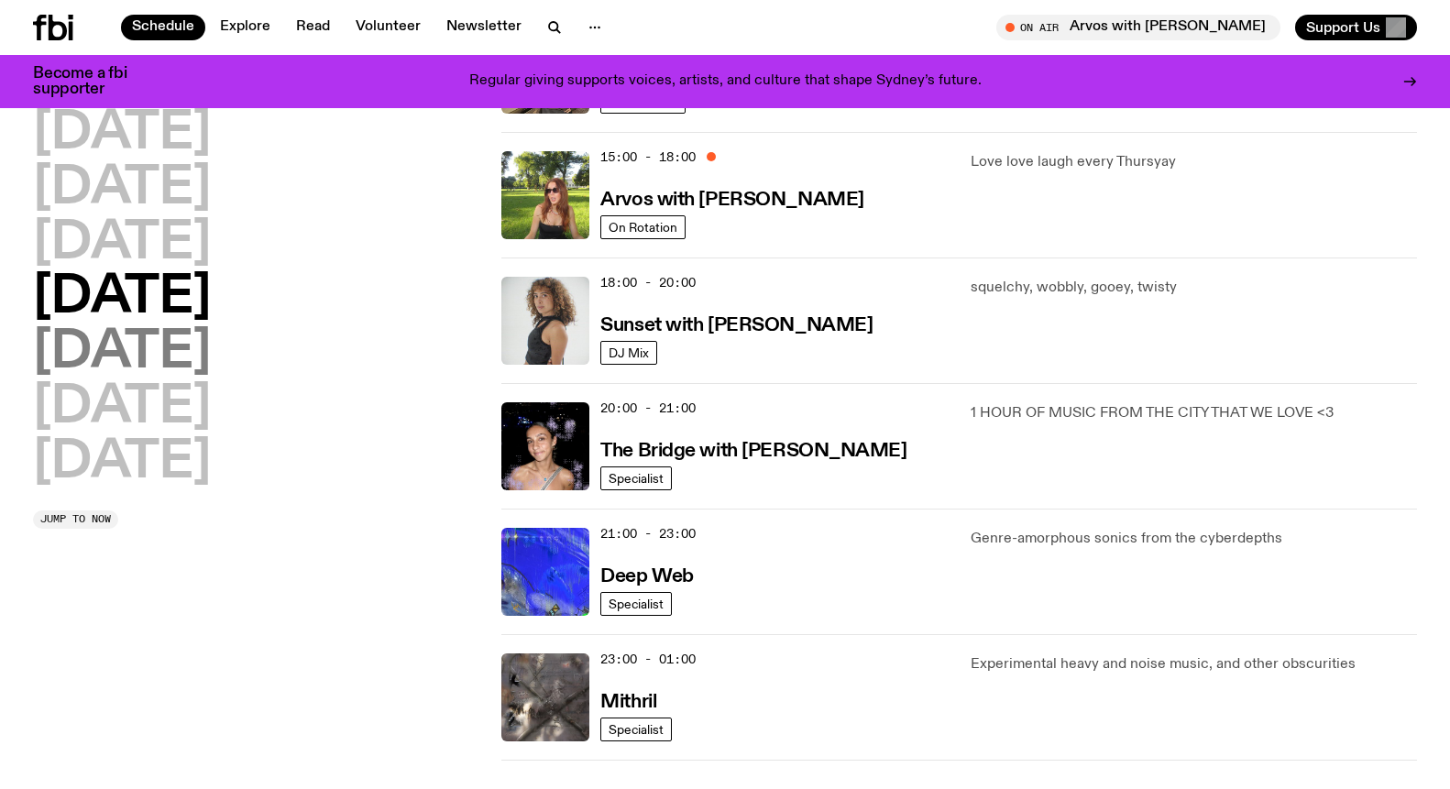
click at [140, 344] on h2 "[DATE]" at bounding box center [122, 352] width 178 height 51
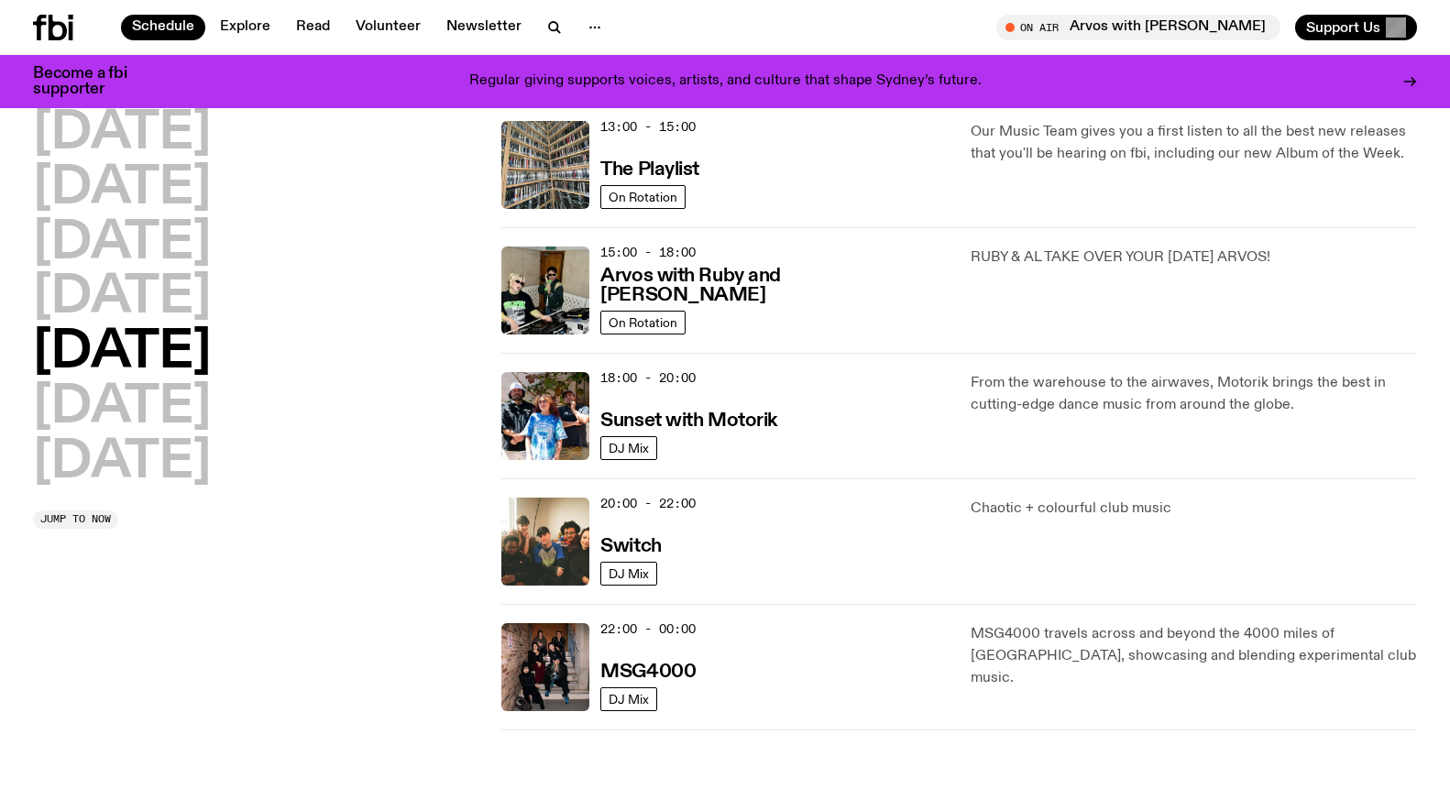
scroll to position [558, 0]
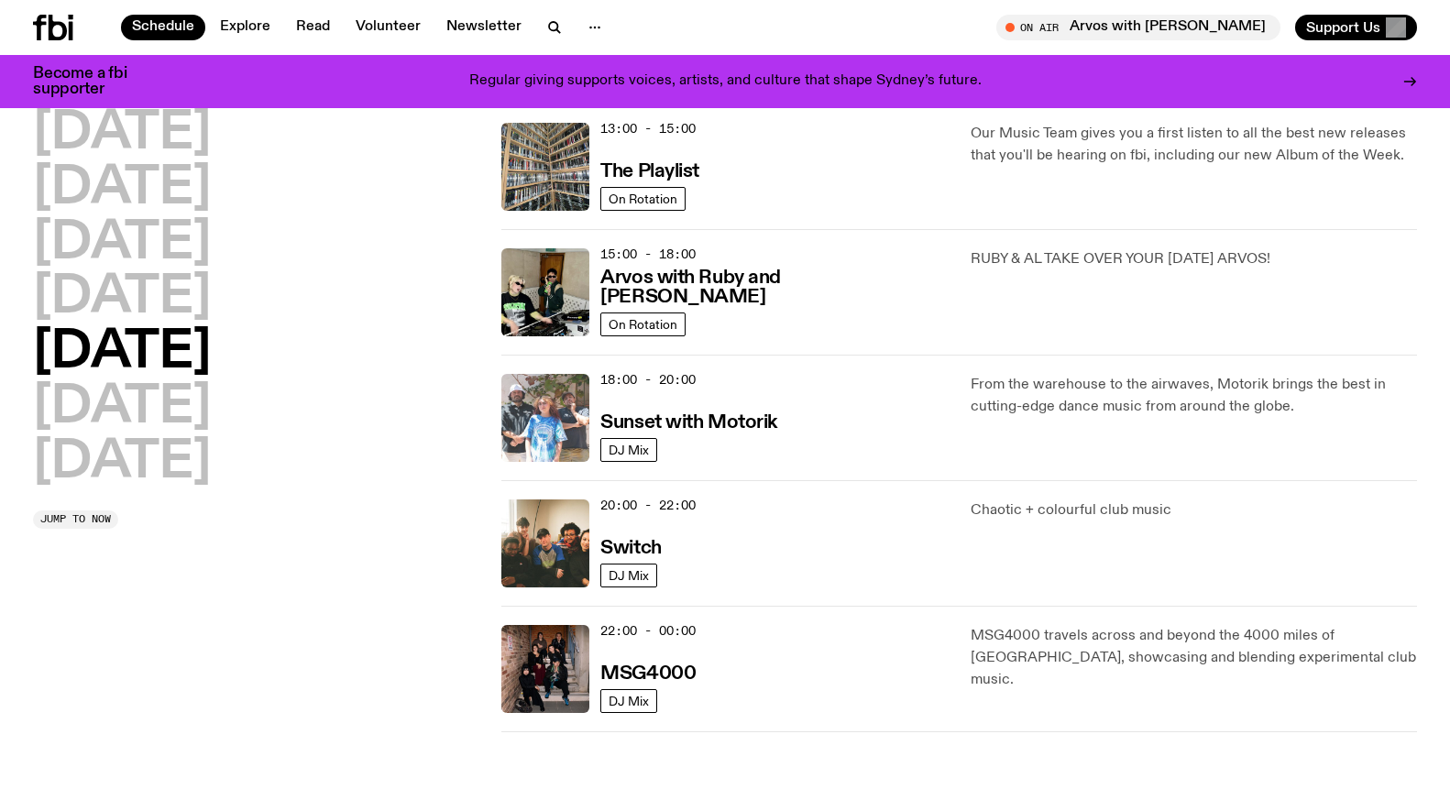
click at [546, 405] on img at bounding box center [545, 418] width 88 height 88
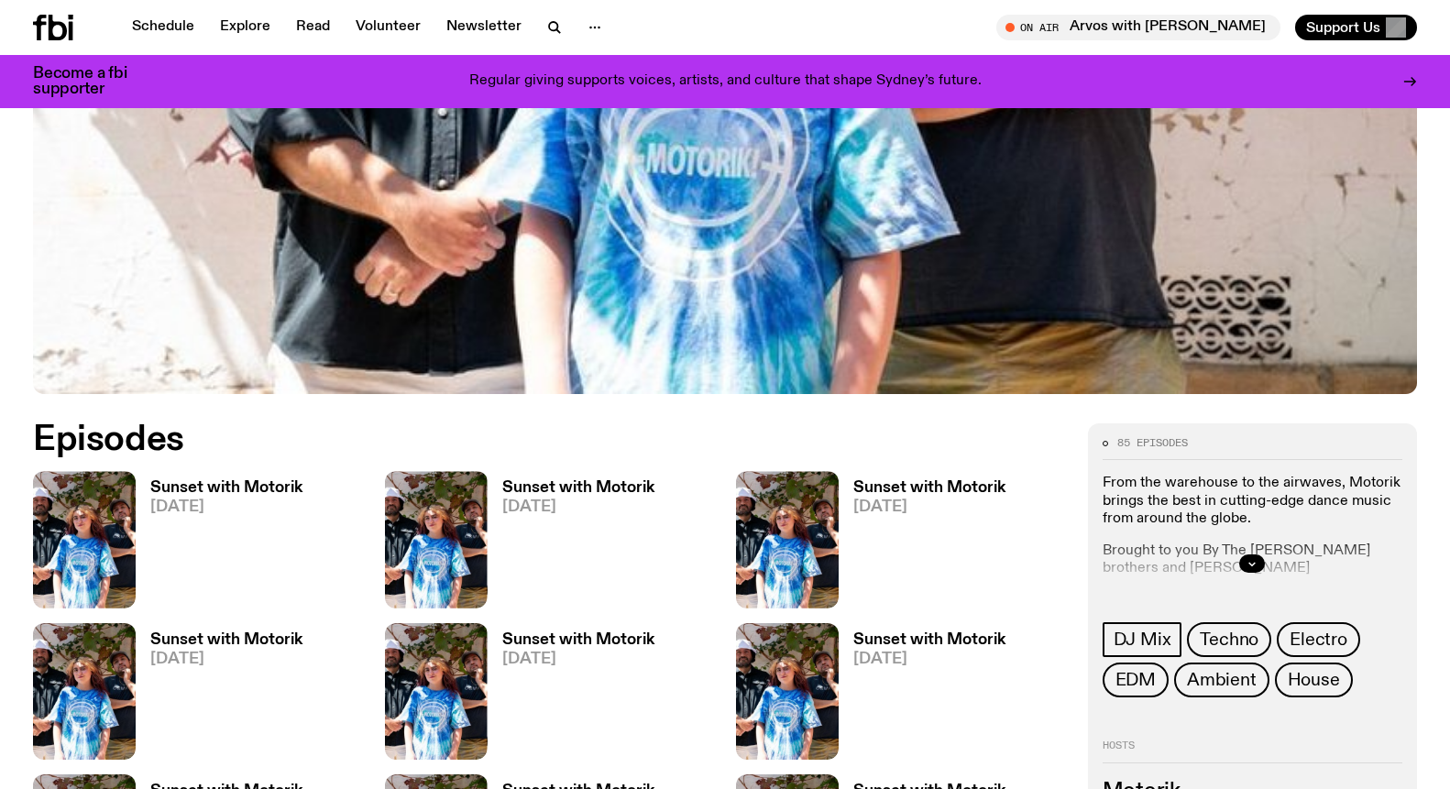
scroll to position [650, 0]
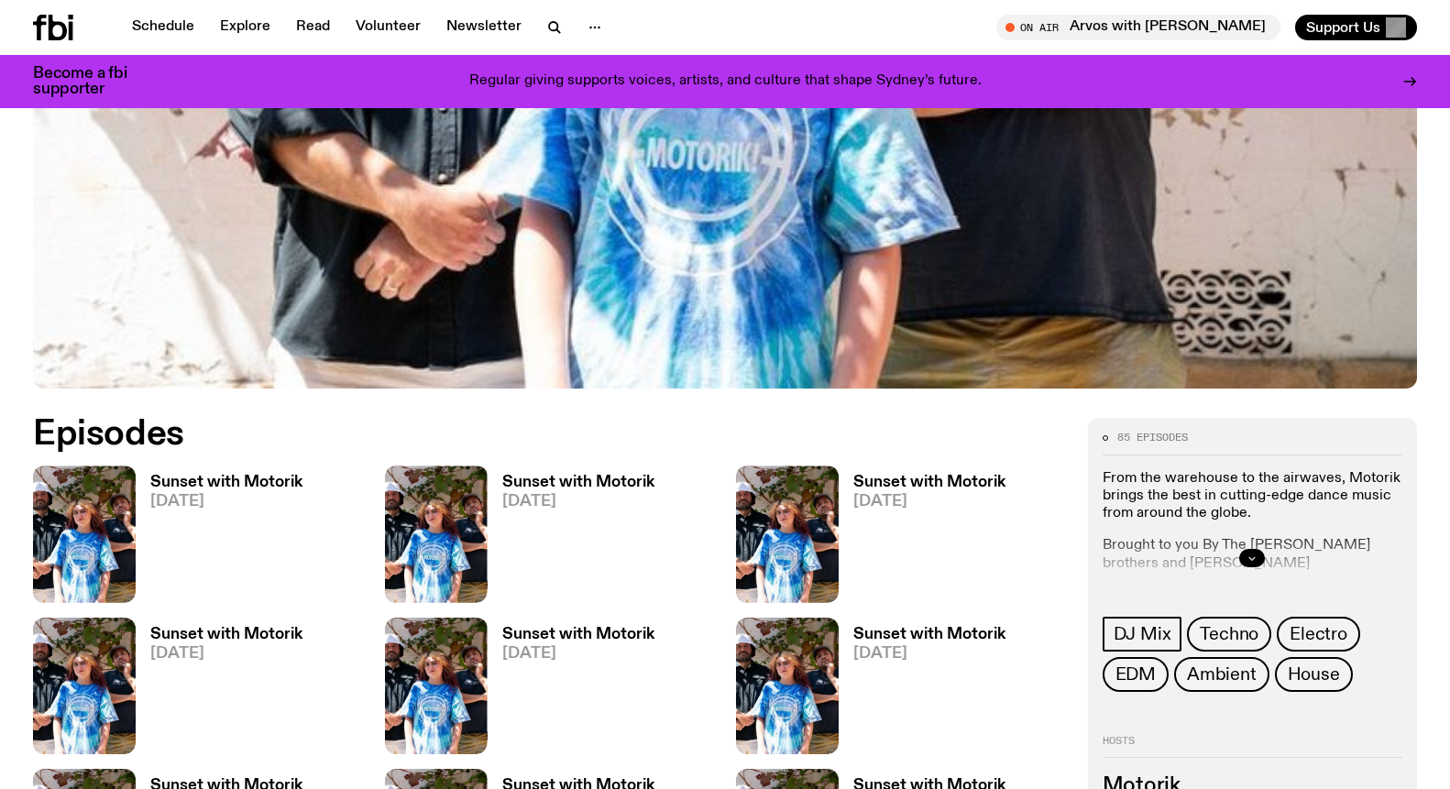
click at [1255, 557] on icon "button" at bounding box center [1252, 558] width 6 height 3
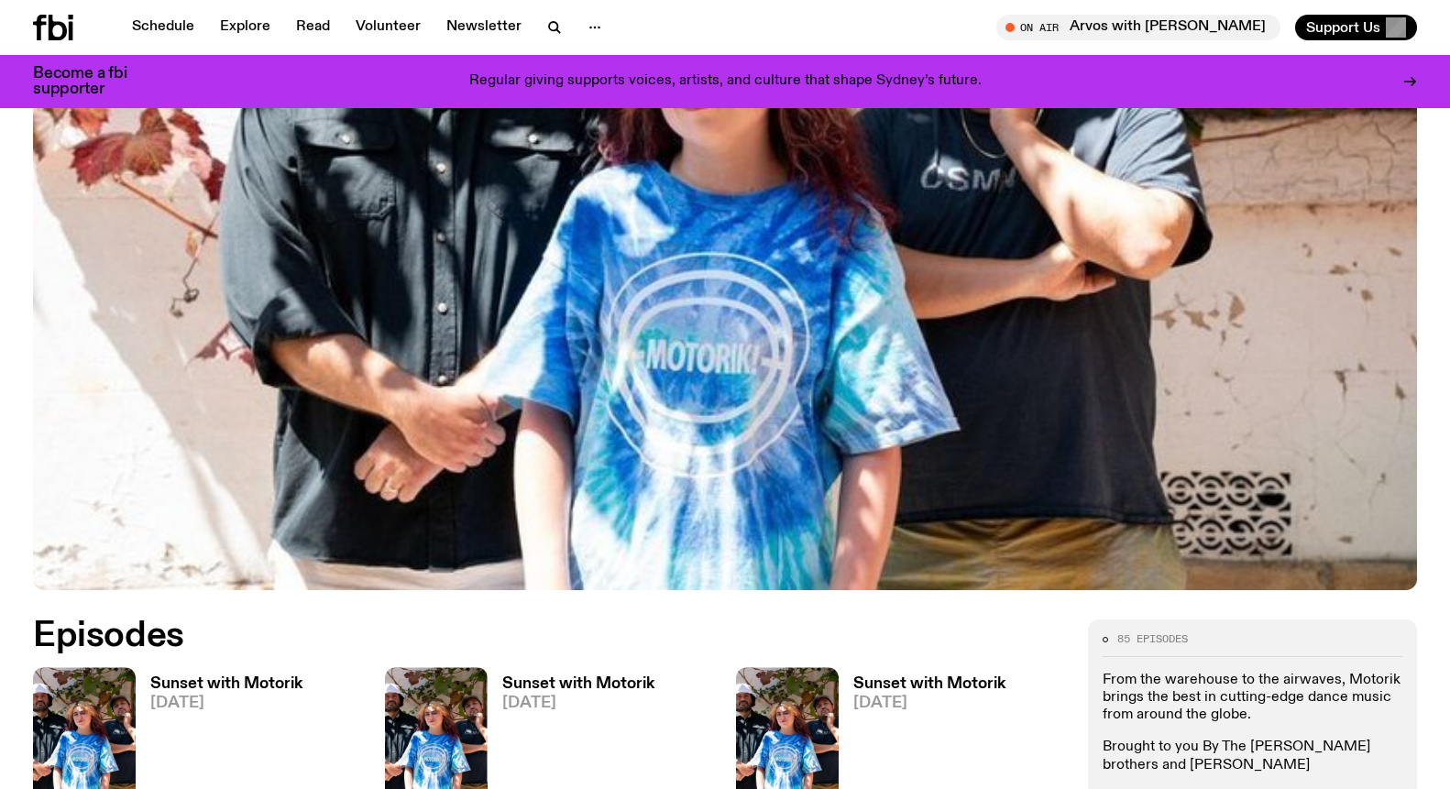
scroll to position [449, 0]
click at [833, 411] on img at bounding box center [725, 200] width 1384 height 778
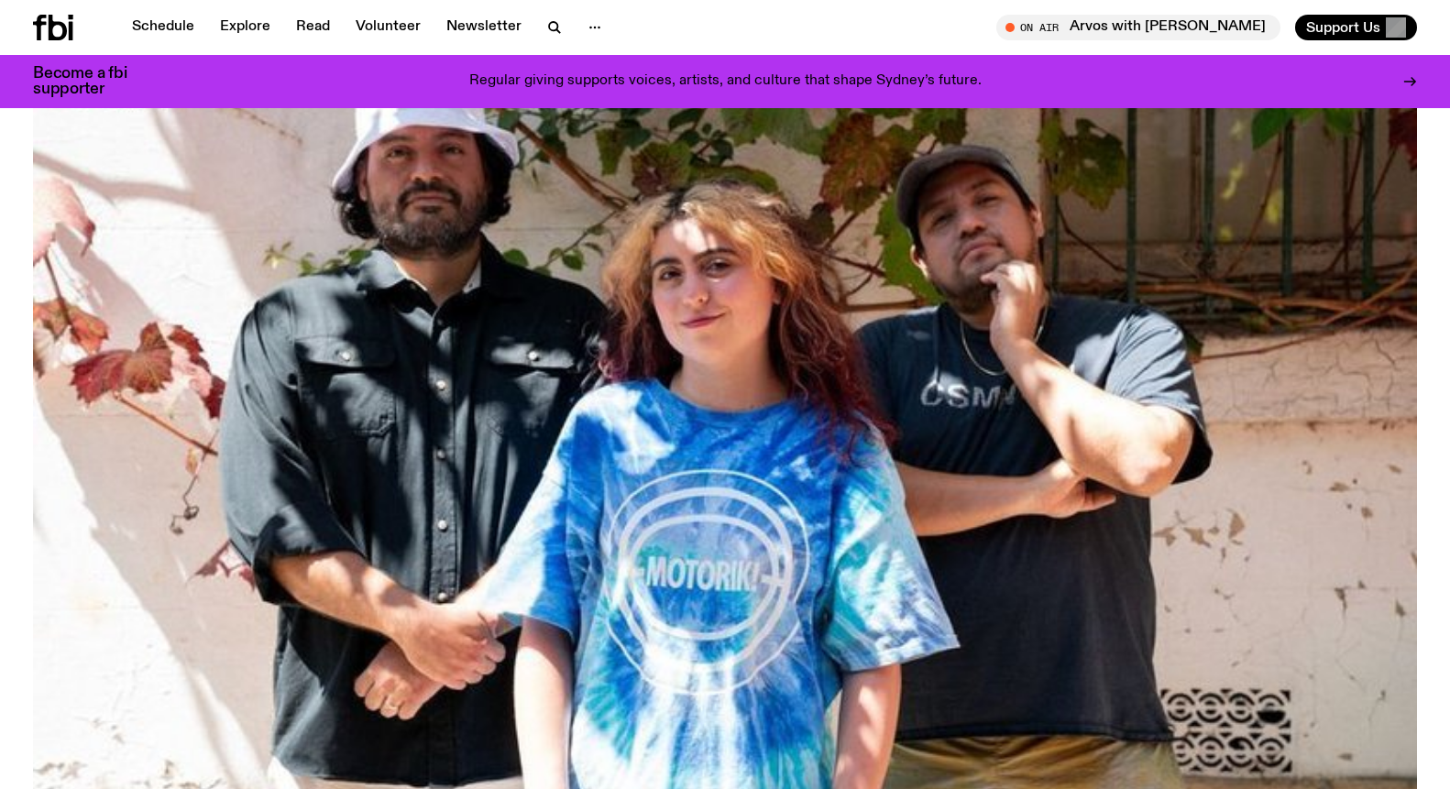
scroll to position [165, 0]
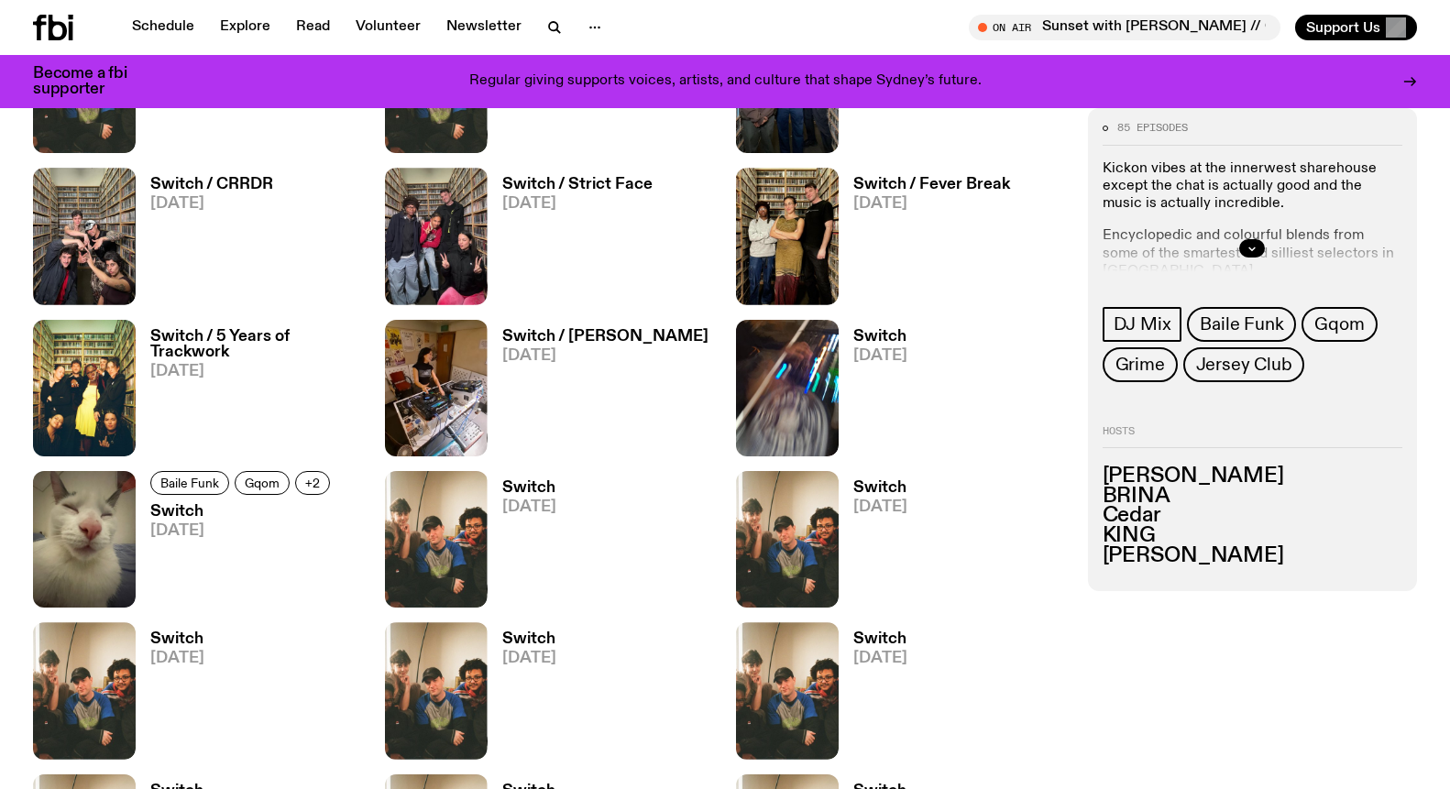
scroll to position [1474, 0]
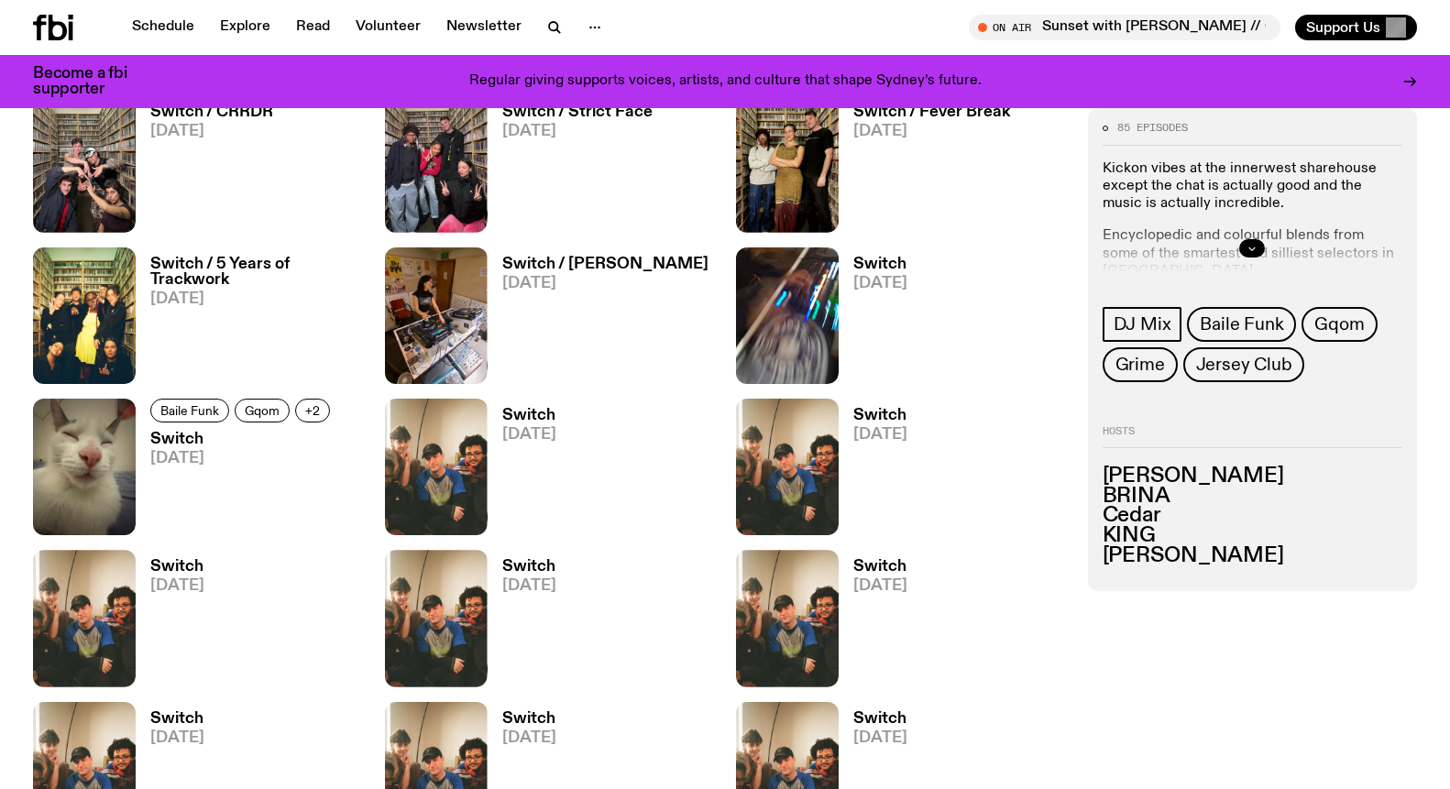
click at [1248, 256] on button "button" at bounding box center [1252, 247] width 26 height 18
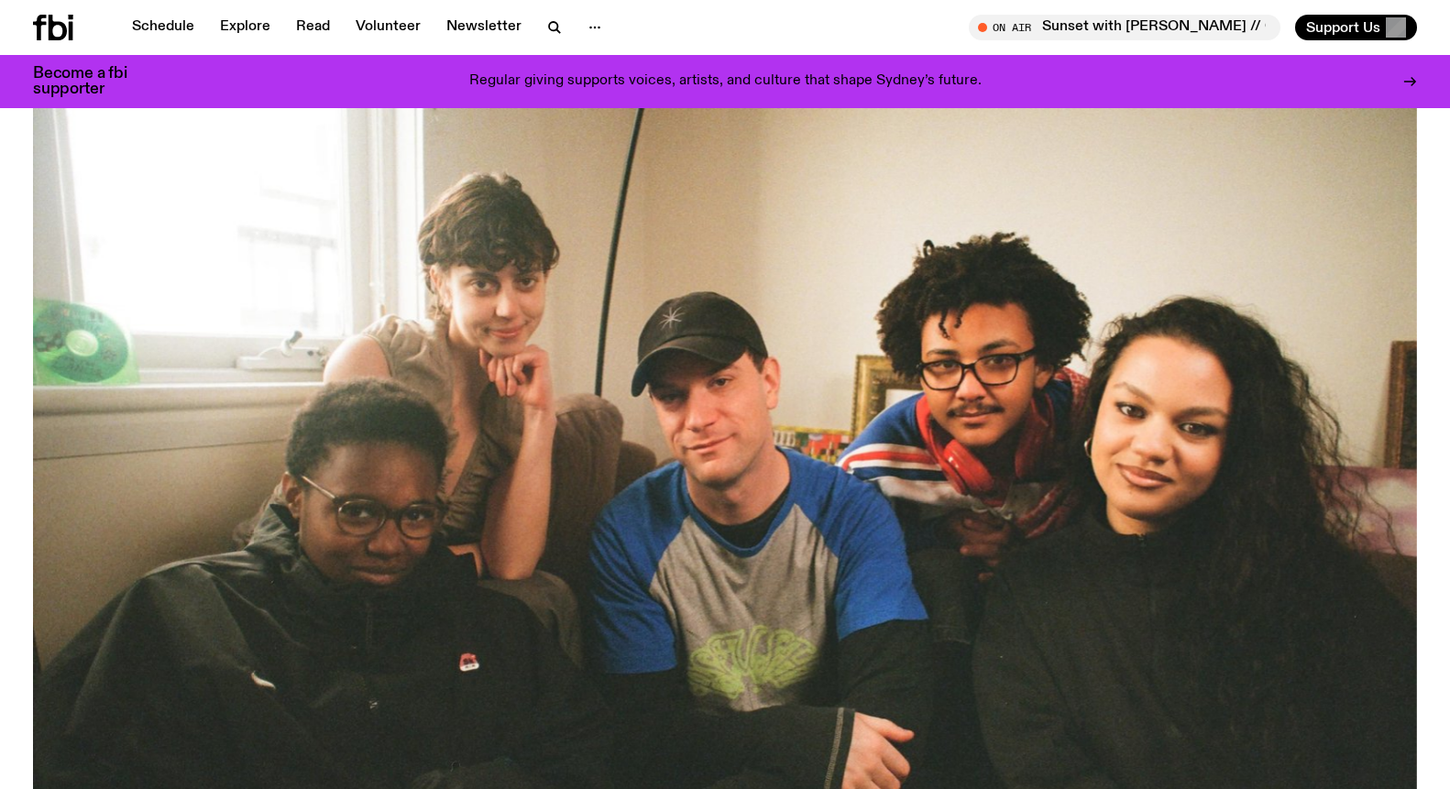
scroll to position [198, 0]
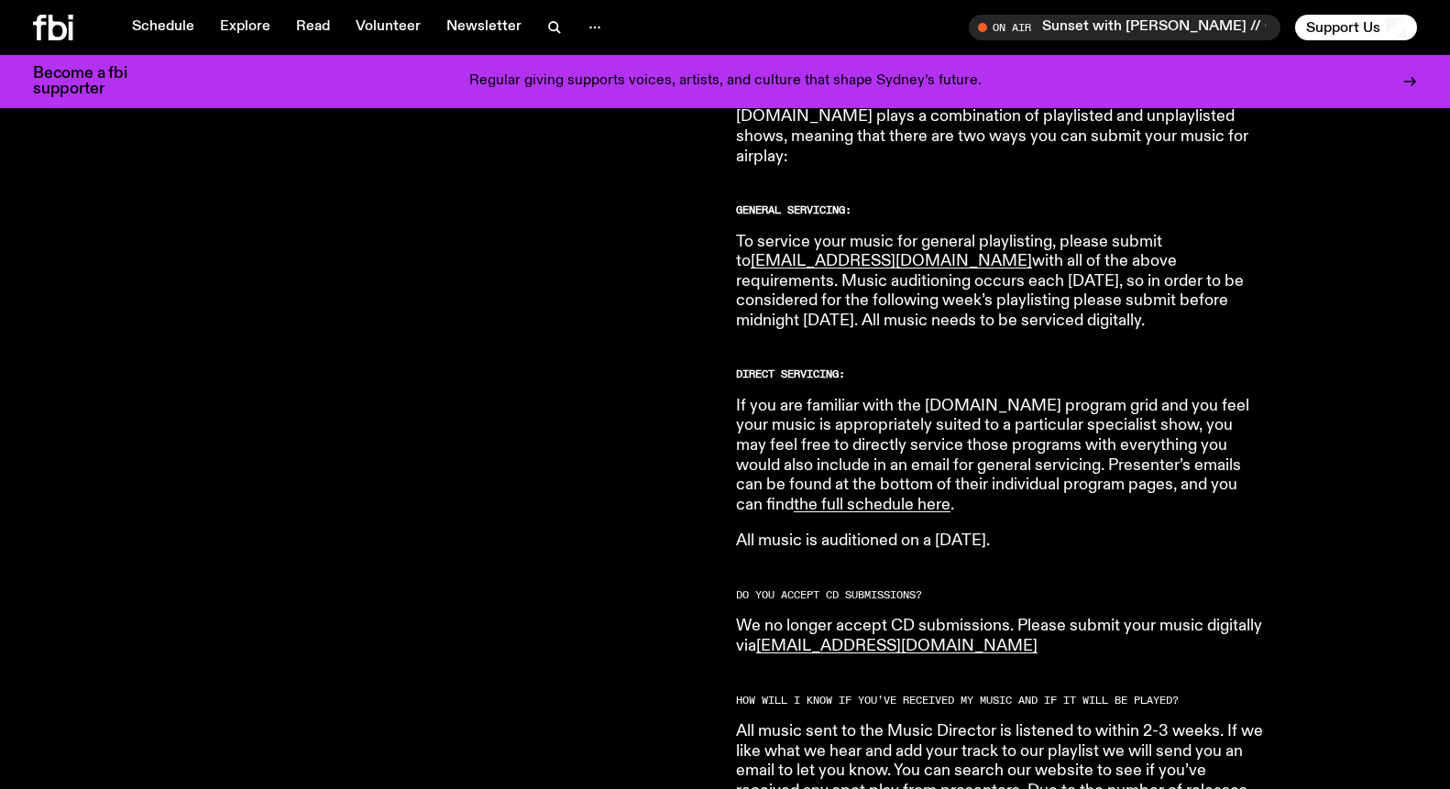
scroll to position [1058, 0]
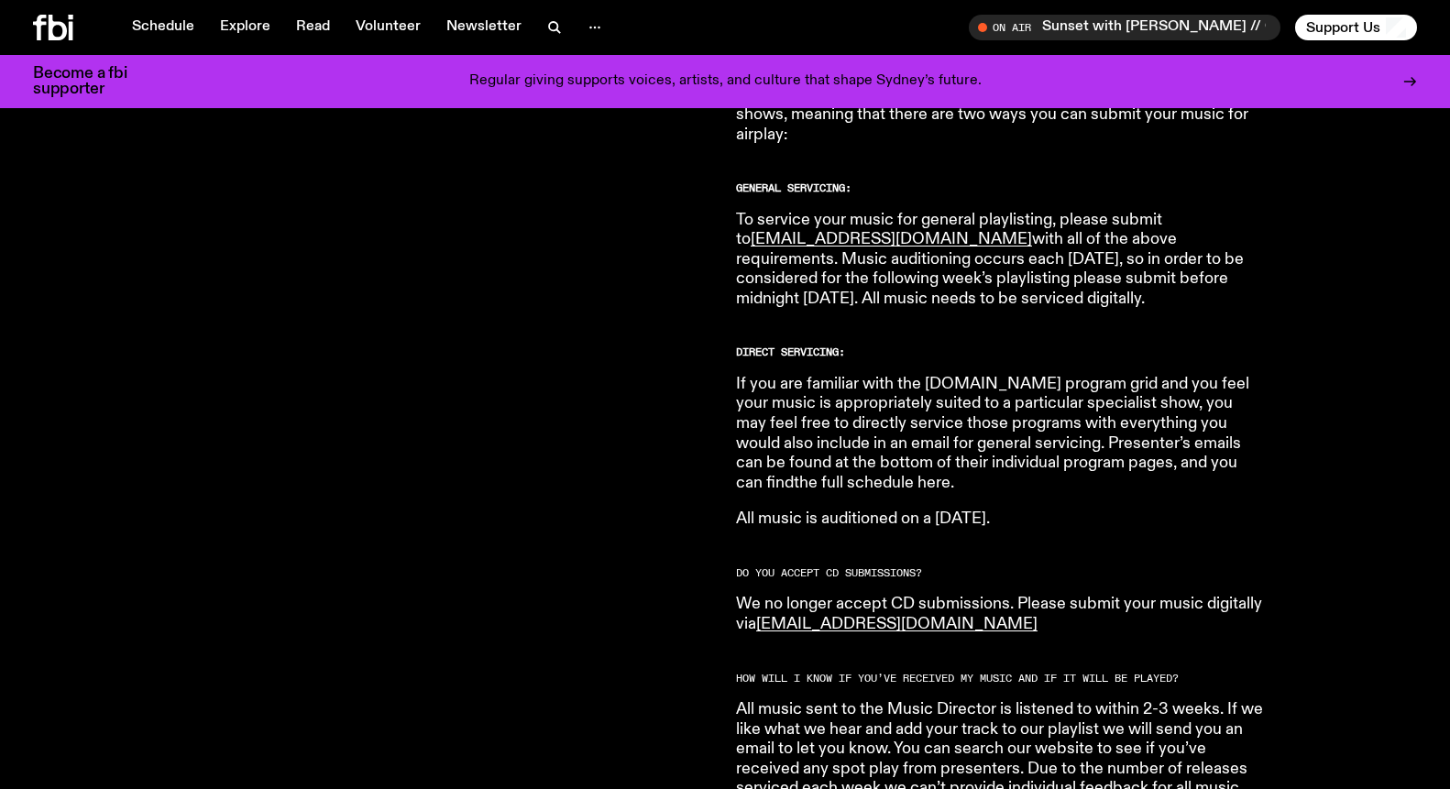
click at [950, 475] on link "the full schedule here" at bounding box center [872, 483] width 157 height 16
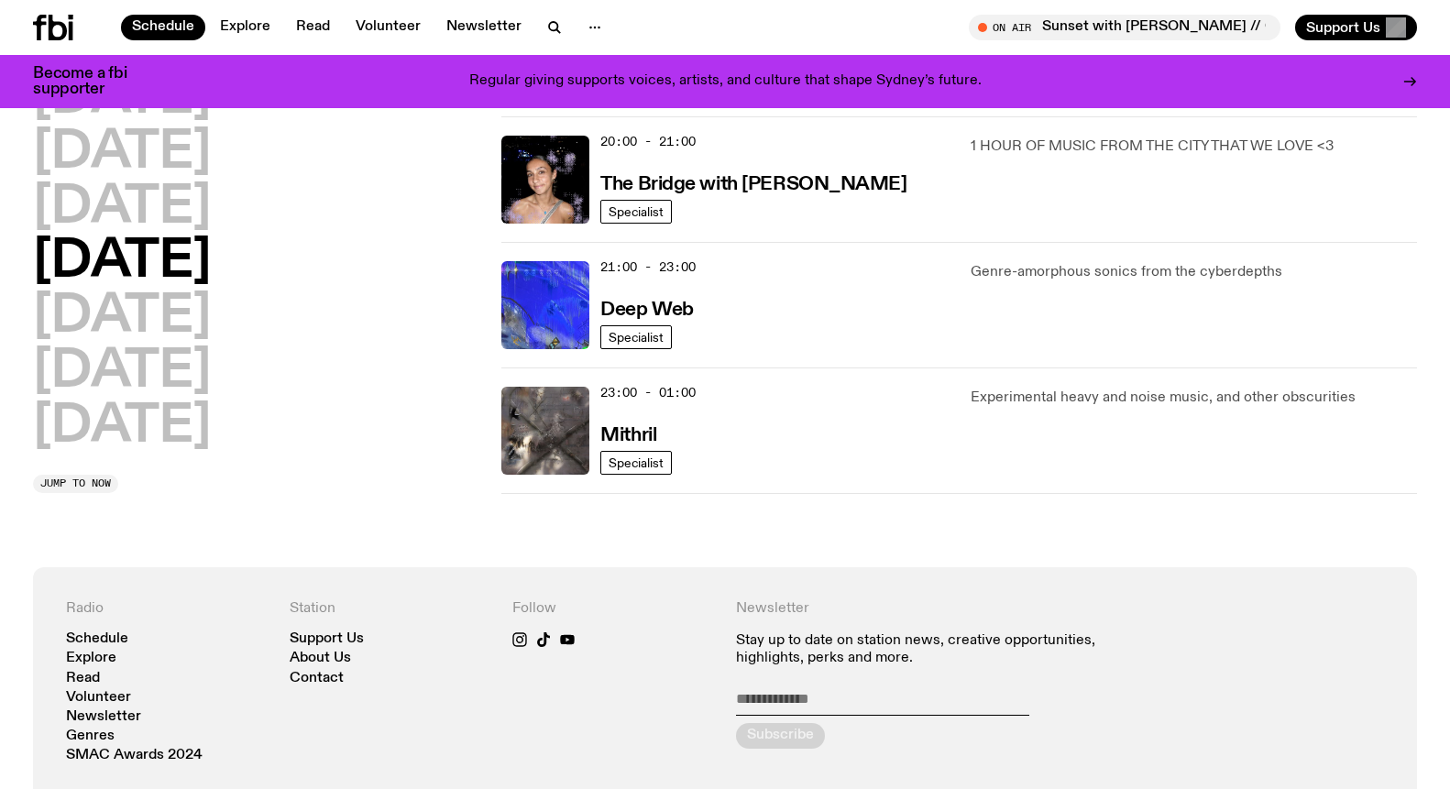
scroll to position [962, 0]
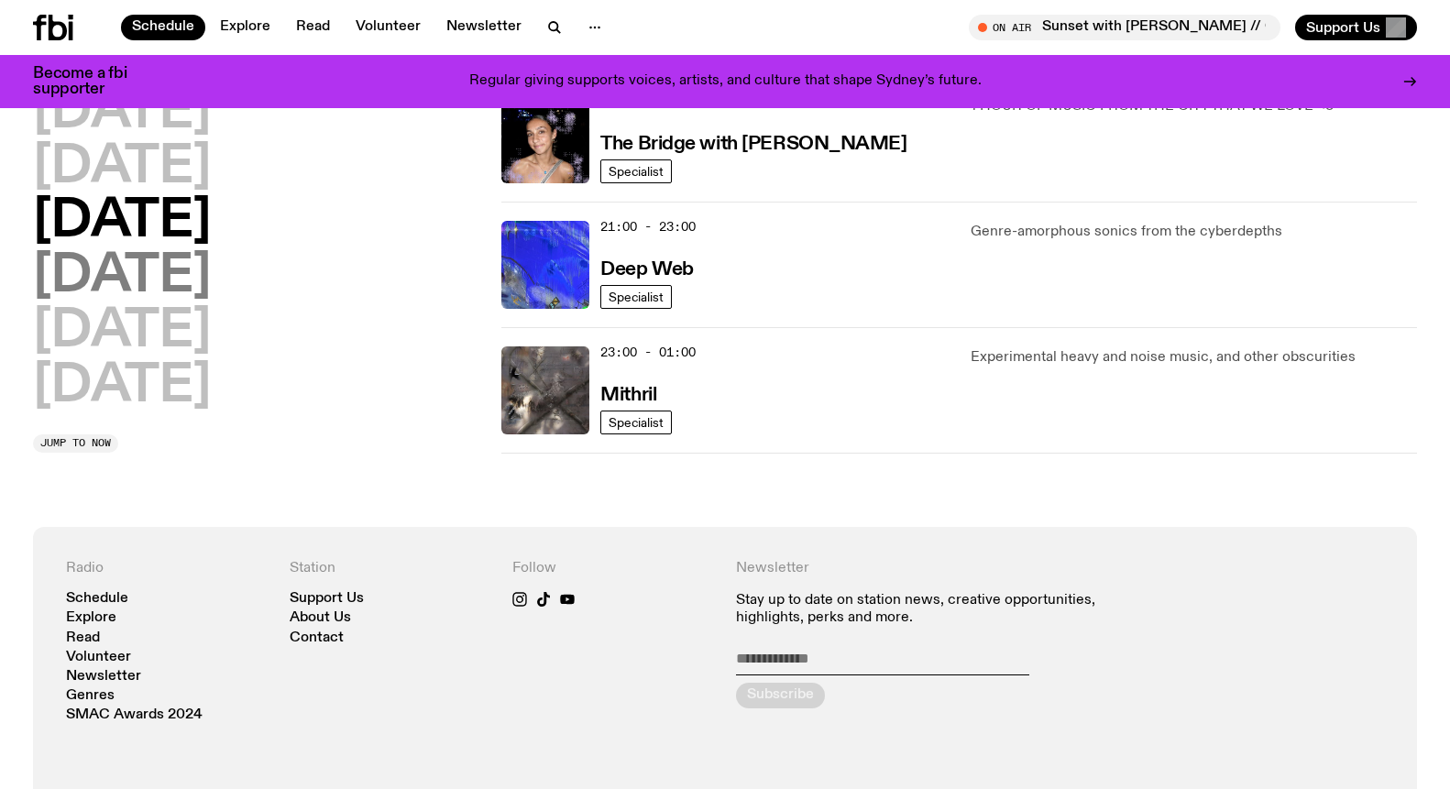
click at [122, 287] on h2 "[DATE]" at bounding box center [122, 276] width 178 height 51
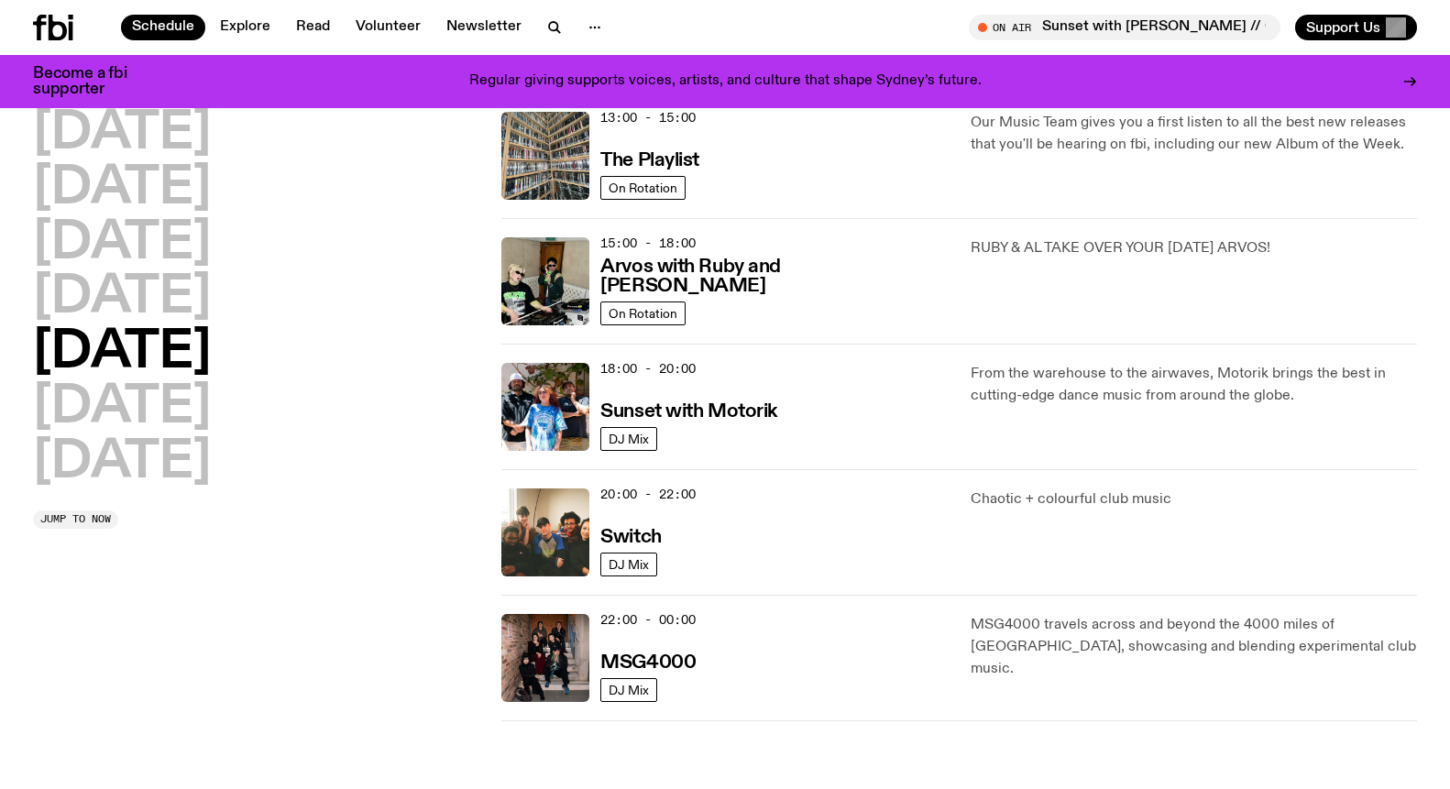
scroll to position [523, 0]
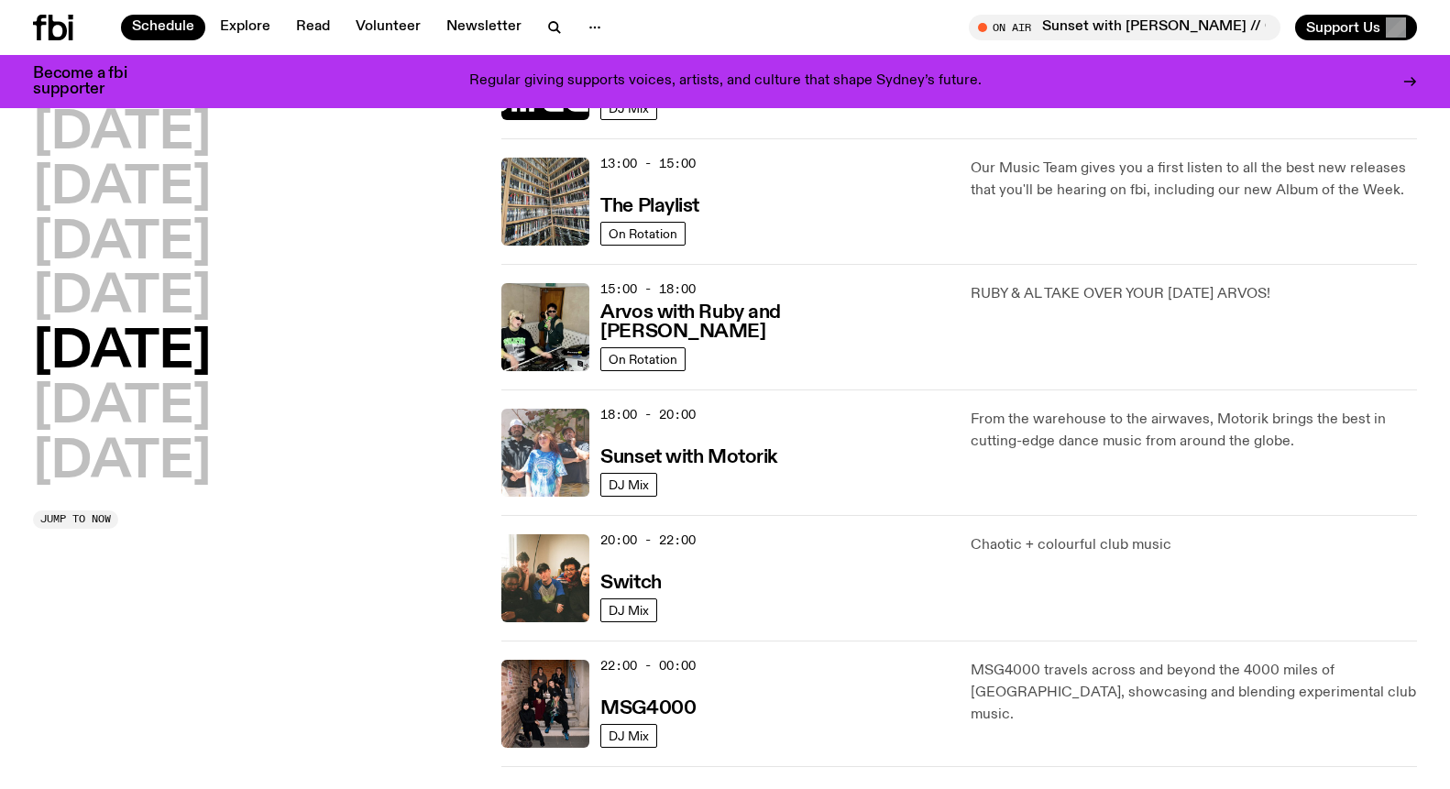
click at [556, 442] on img at bounding box center [545, 453] width 88 height 88
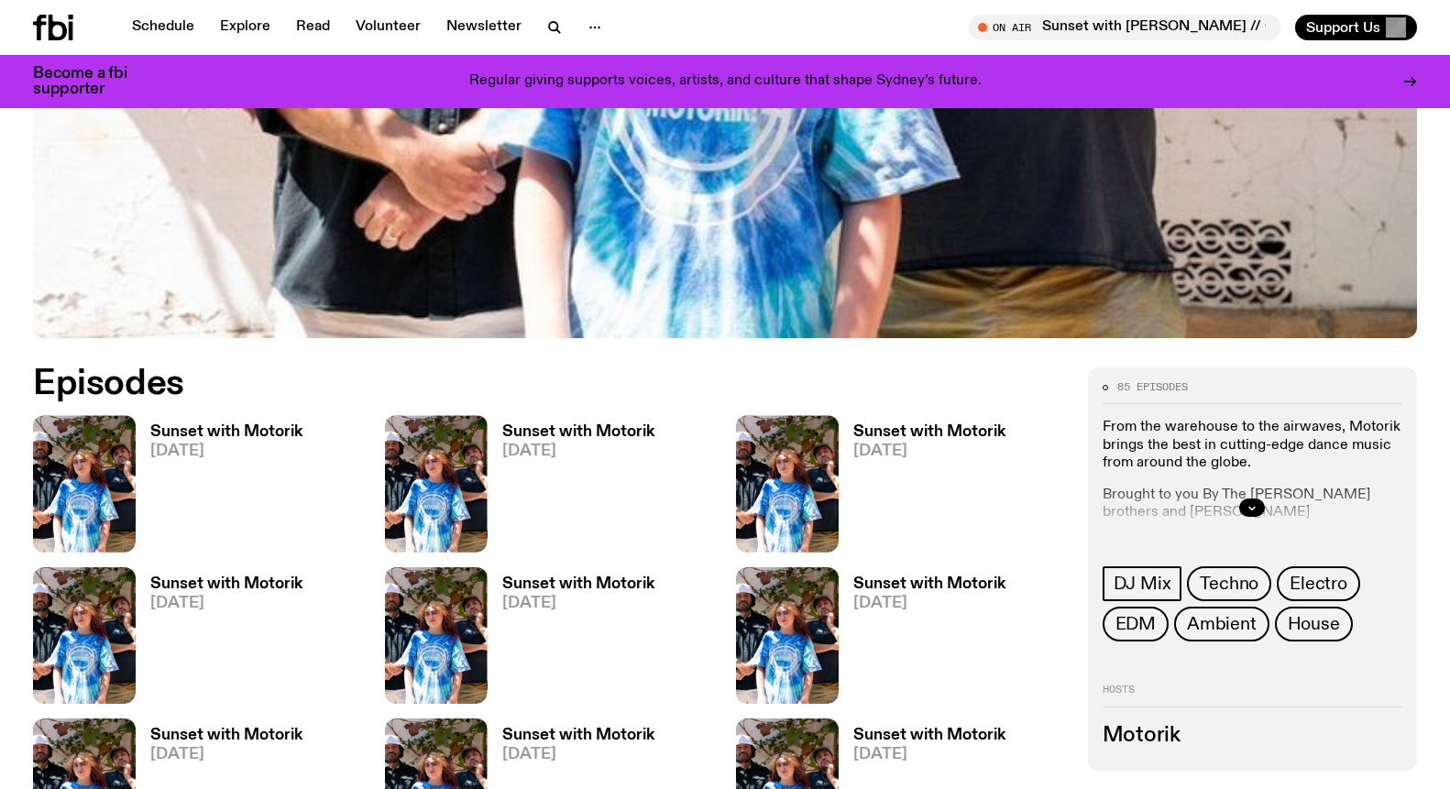
scroll to position [868, 0]
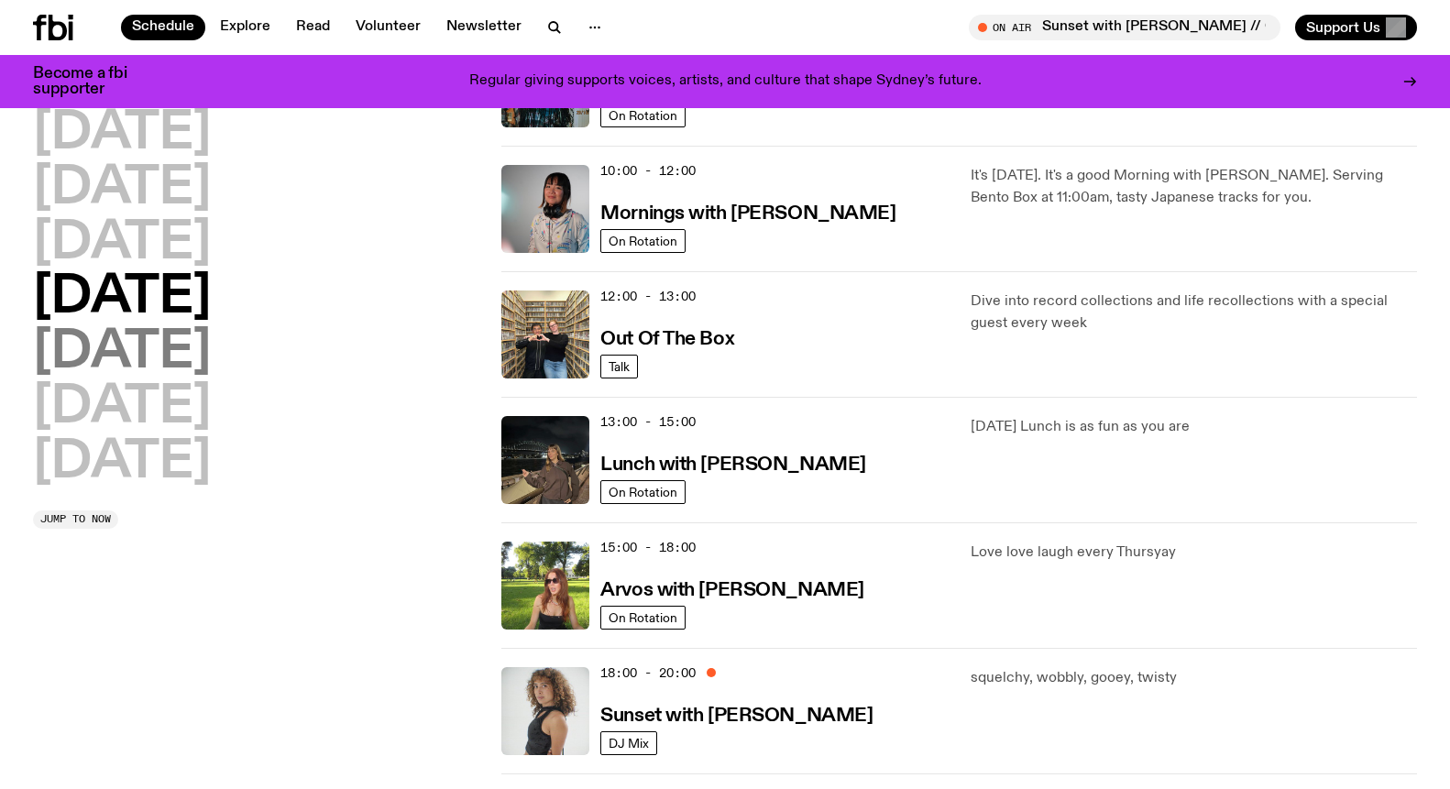
click at [120, 351] on h2 "[DATE]" at bounding box center [122, 352] width 178 height 51
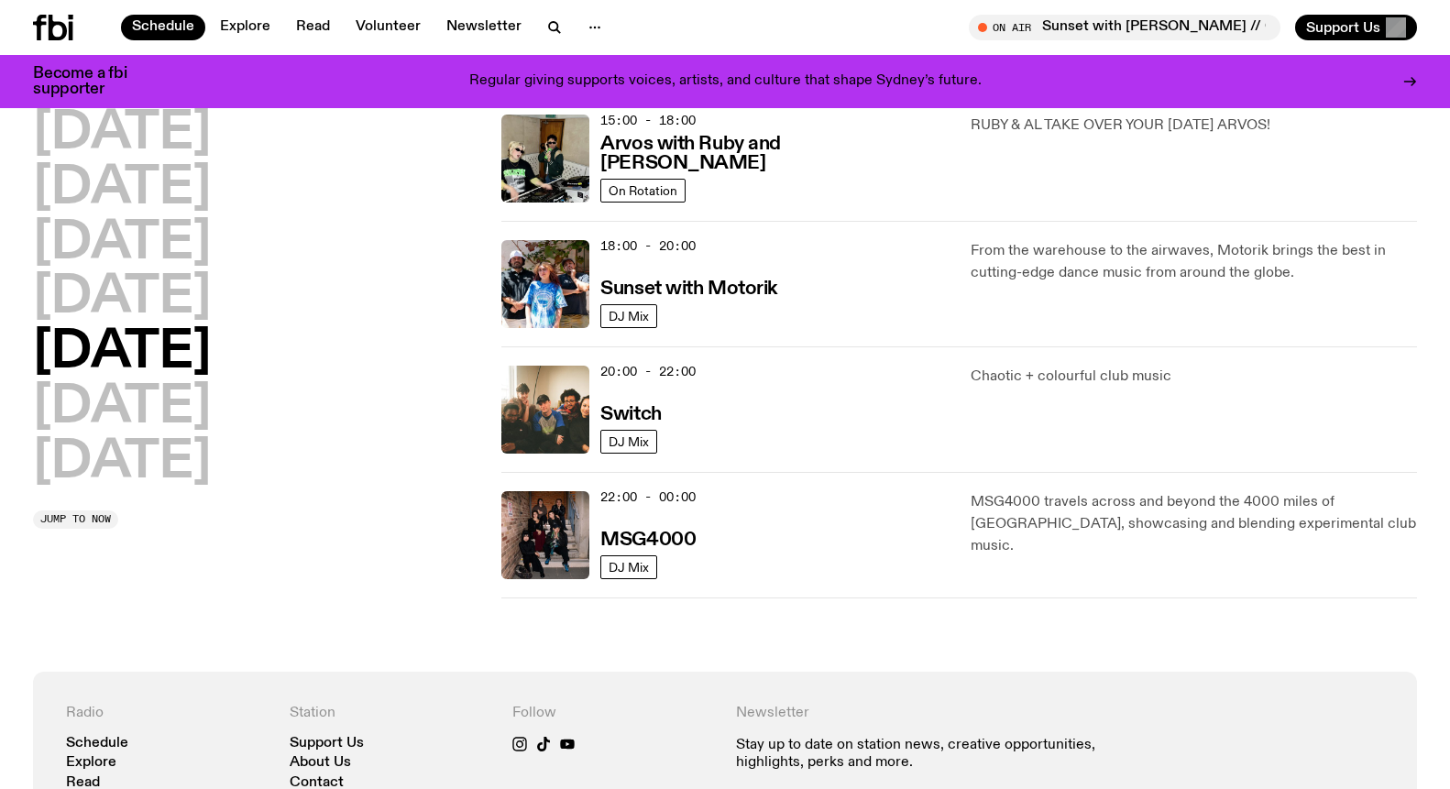
scroll to position [695, 0]
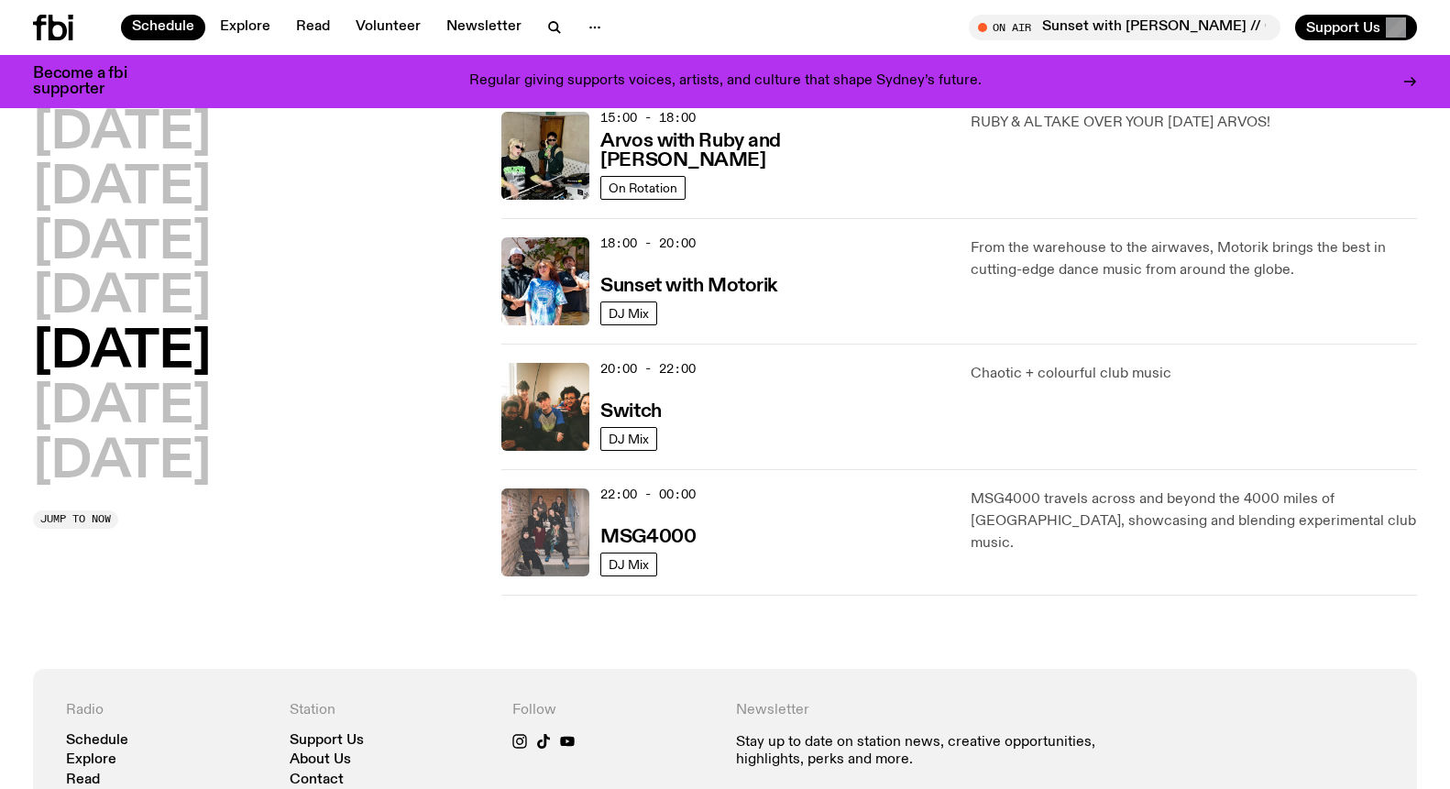
click at [554, 523] on img at bounding box center [545, 532] width 88 height 88
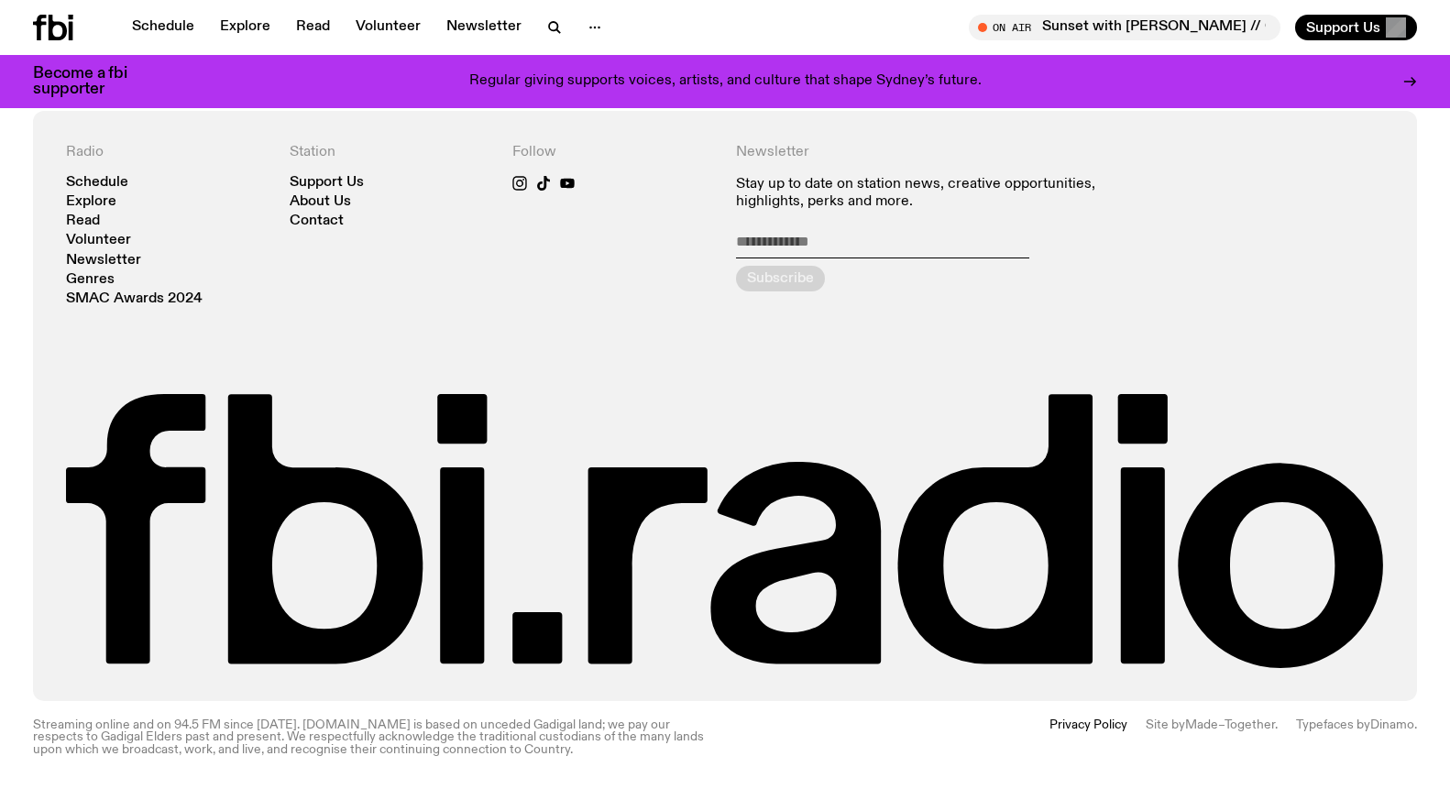
scroll to position [2128, 0]
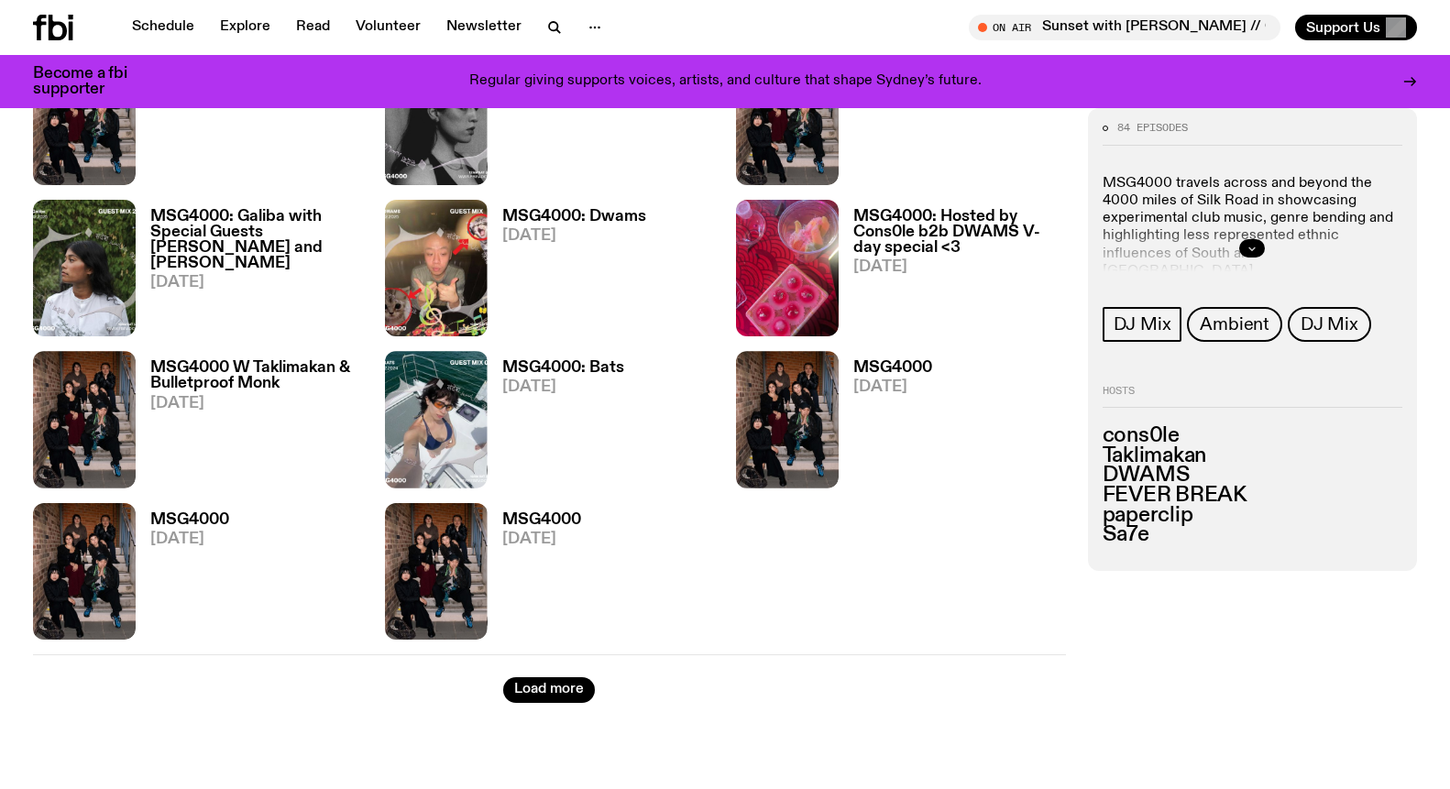
click at [1255, 247] on icon "button" at bounding box center [1251, 247] width 11 height 11
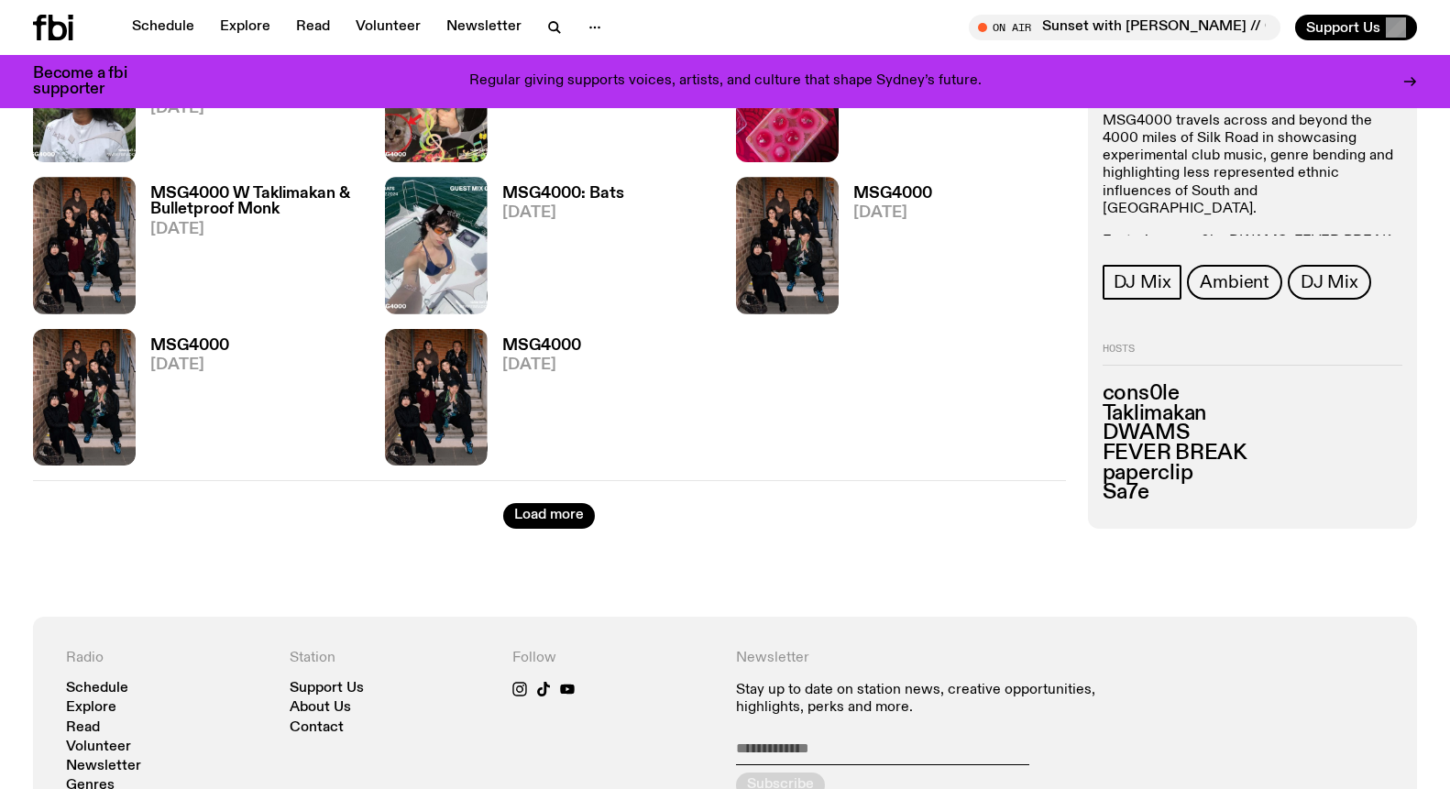
scroll to position [2311, 0]
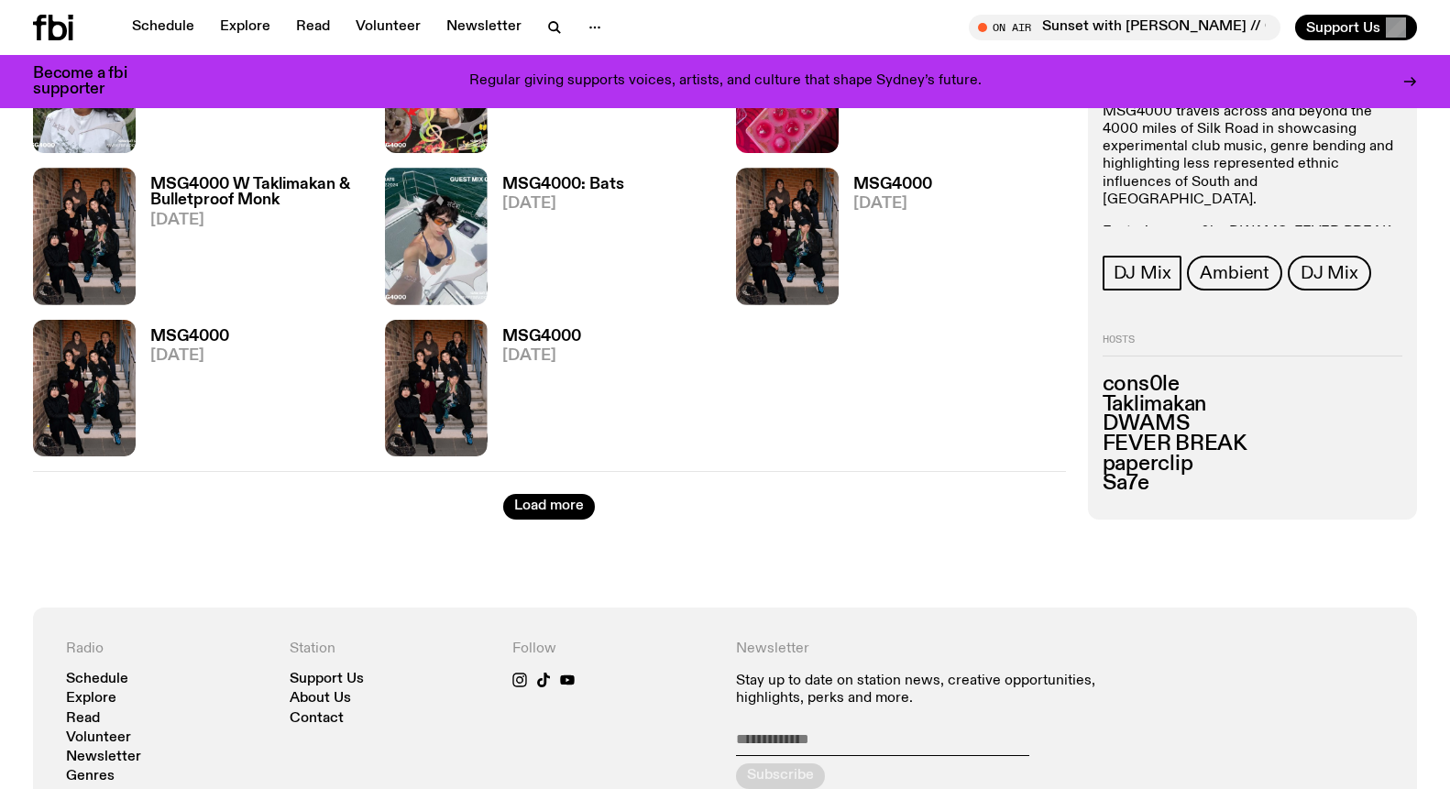
click at [1201, 234] on div "84 episodes MSG4000 travels across and beyond the 4000 miles of Silk Road in sh…" at bounding box center [1252, 171] width 301 height 238
click at [1200, 224] on p "Featuring cons0le, DWAMS, FEVER BREAK, paperclip & Taklimakan" at bounding box center [1252, 241] width 301 height 35
click at [1246, 177] on p "MSG4000 travels across and beyond the 4000 miles of Silk Road in showcasing exp…" at bounding box center [1252, 156] width 301 height 105
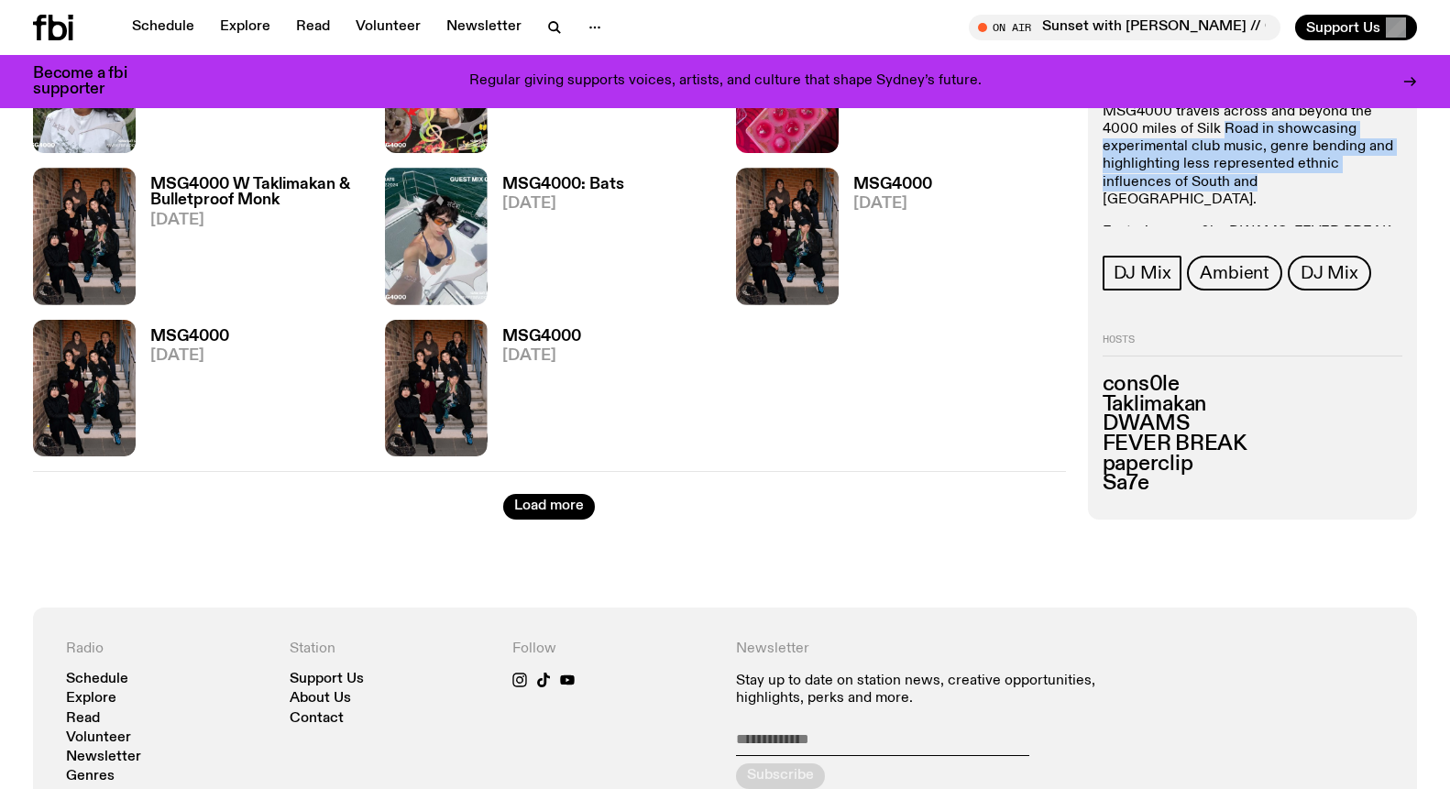
drag, startPoint x: 1246, startPoint y: 177, endPoint x: 1248, endPoint y: 136, distance: 41.3
click at [1248, 136] on p "MSG4000 travels across and beyond the 4000 miles of Silk Road in showcasing exp…" at bounding box center [1252, 156] width 301 height 105
click at [1251, 186] on p "MSG4000 travels across and beyond the 4000 miles of Silk Road in showcasing exp…" at bounding box center [1252, 156] width 301 height 105
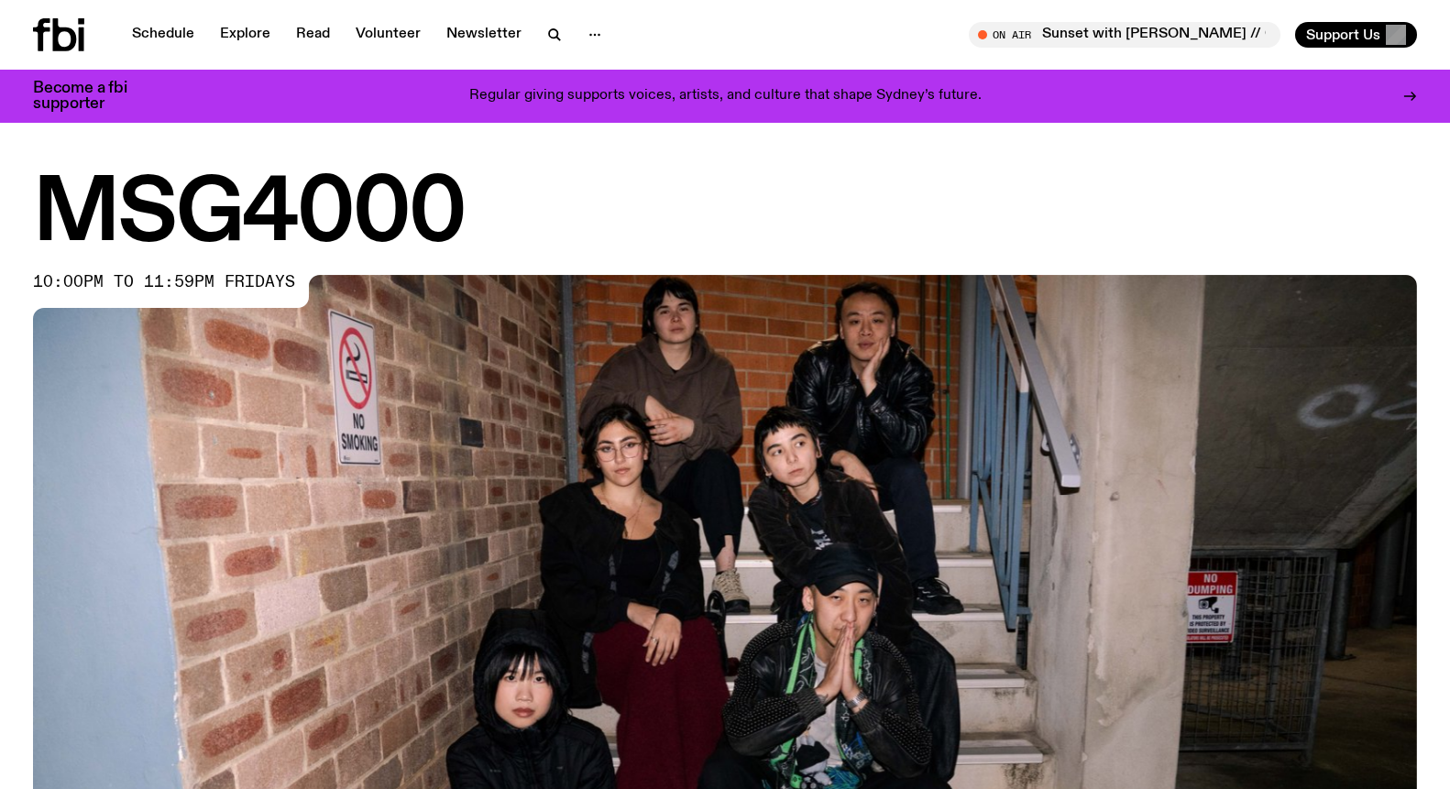
scroll to position [0, 0]
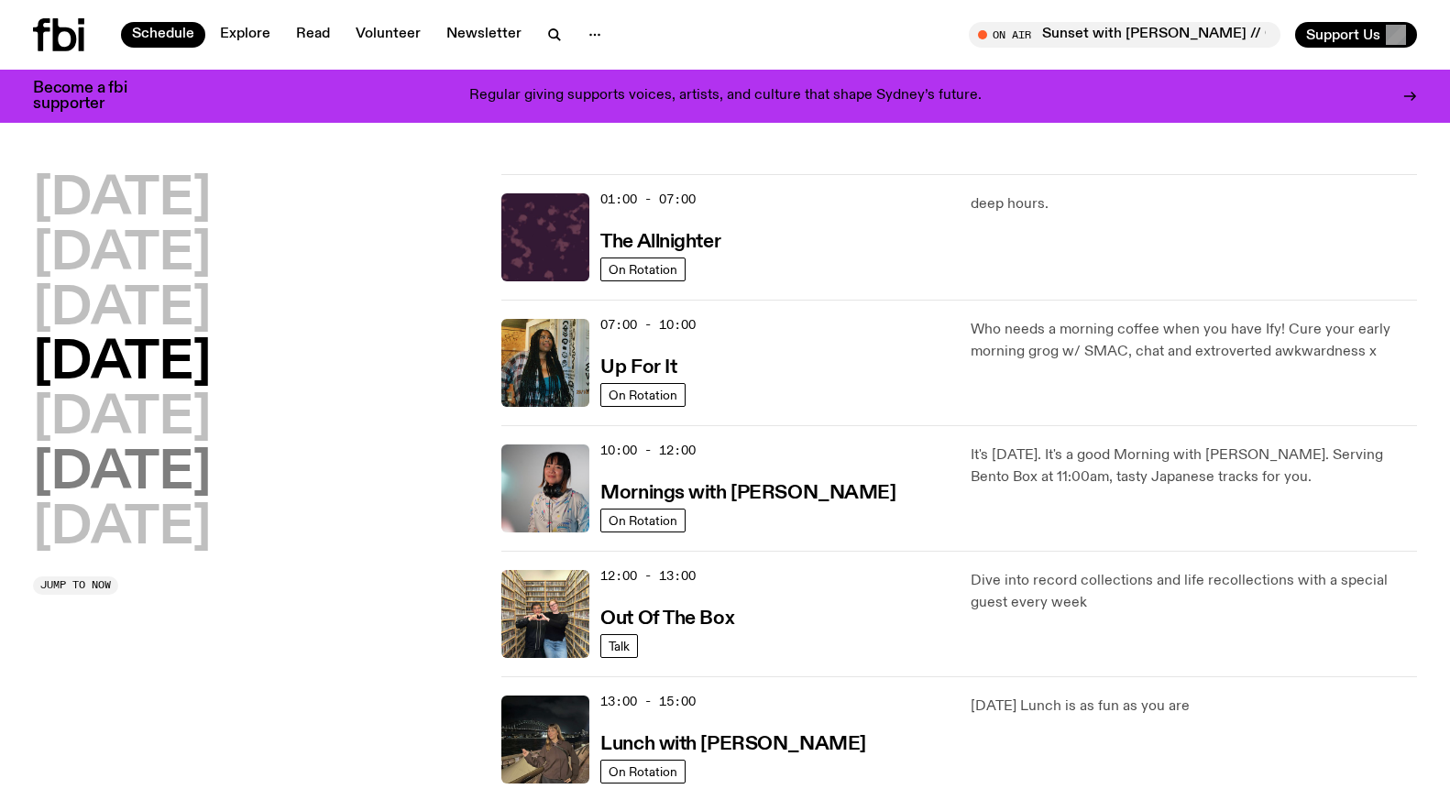
click at [147, 460] on h2 "[DATE]" at bounding box center [122, 473] width 178 height 51
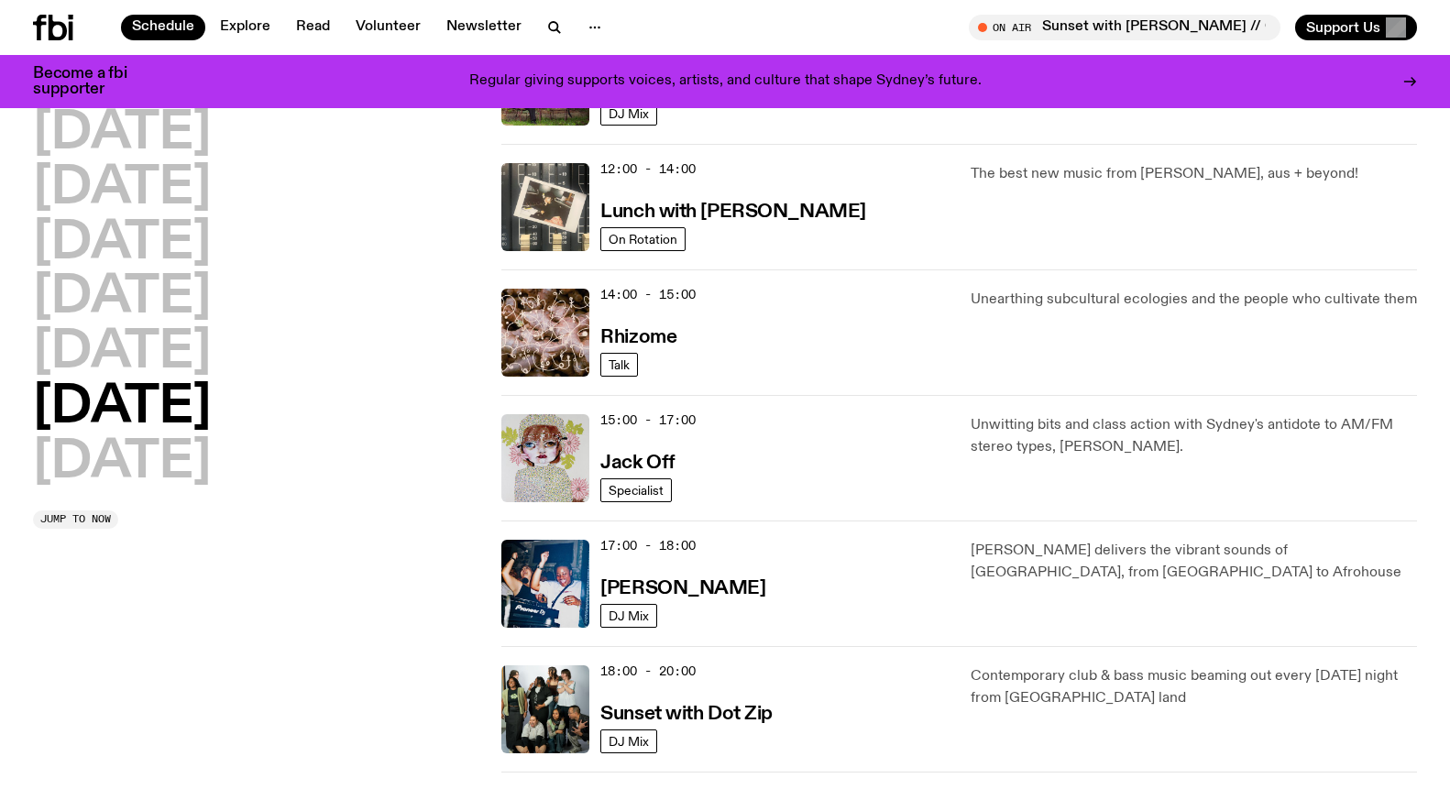
scroll to position [682, 0]
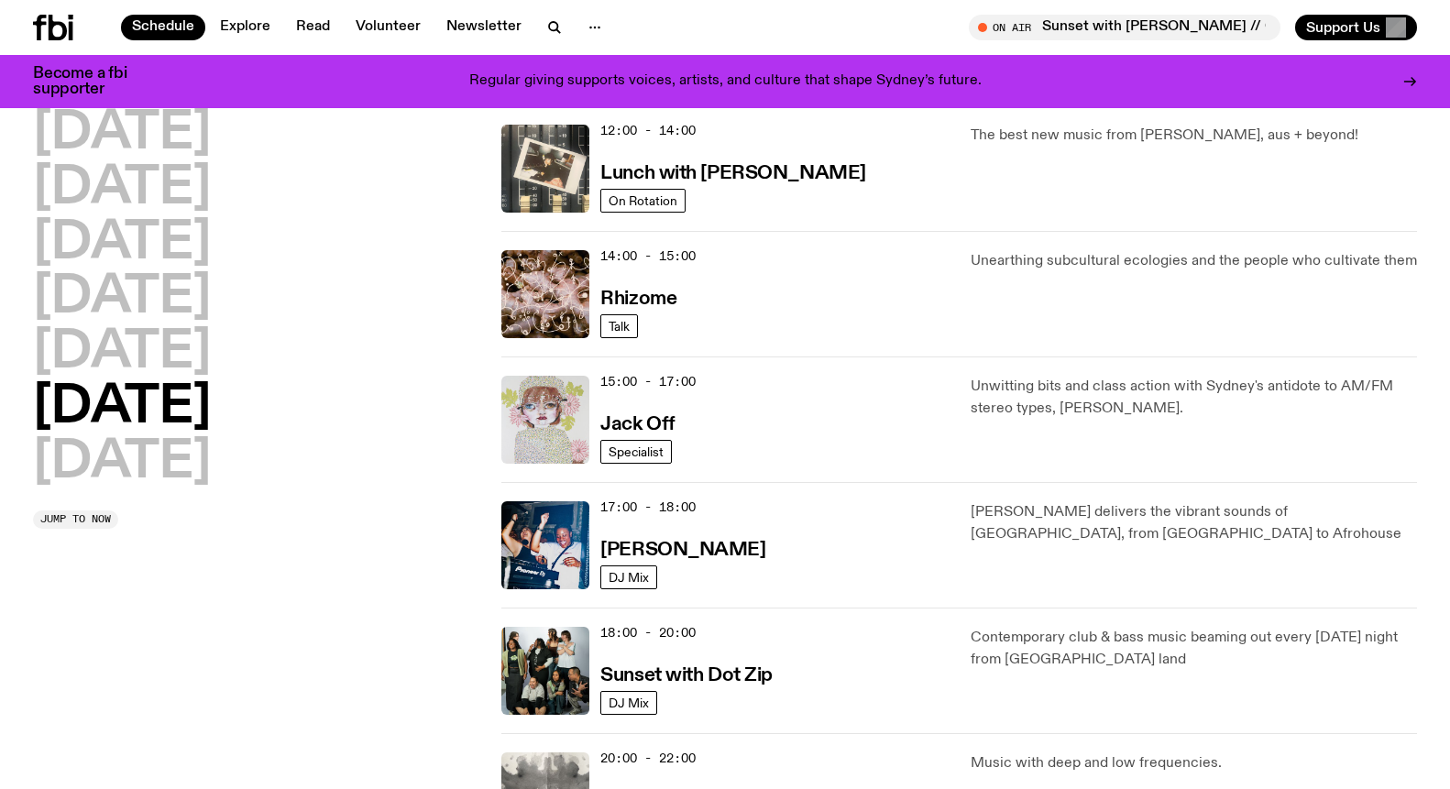
click at [539, 418] on img at bounding box center [545, 420] width 88 height 88
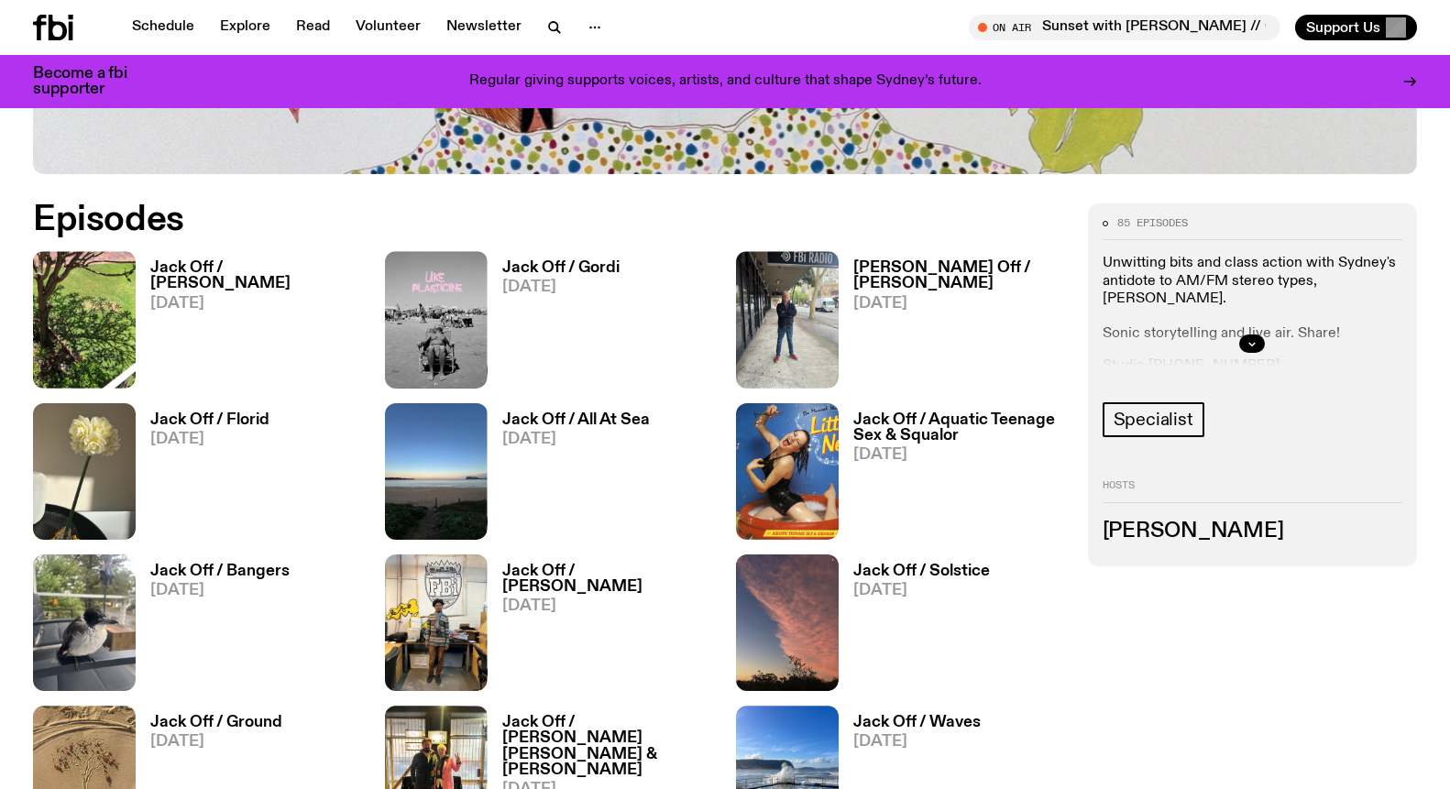
scroll to position [868, 0]
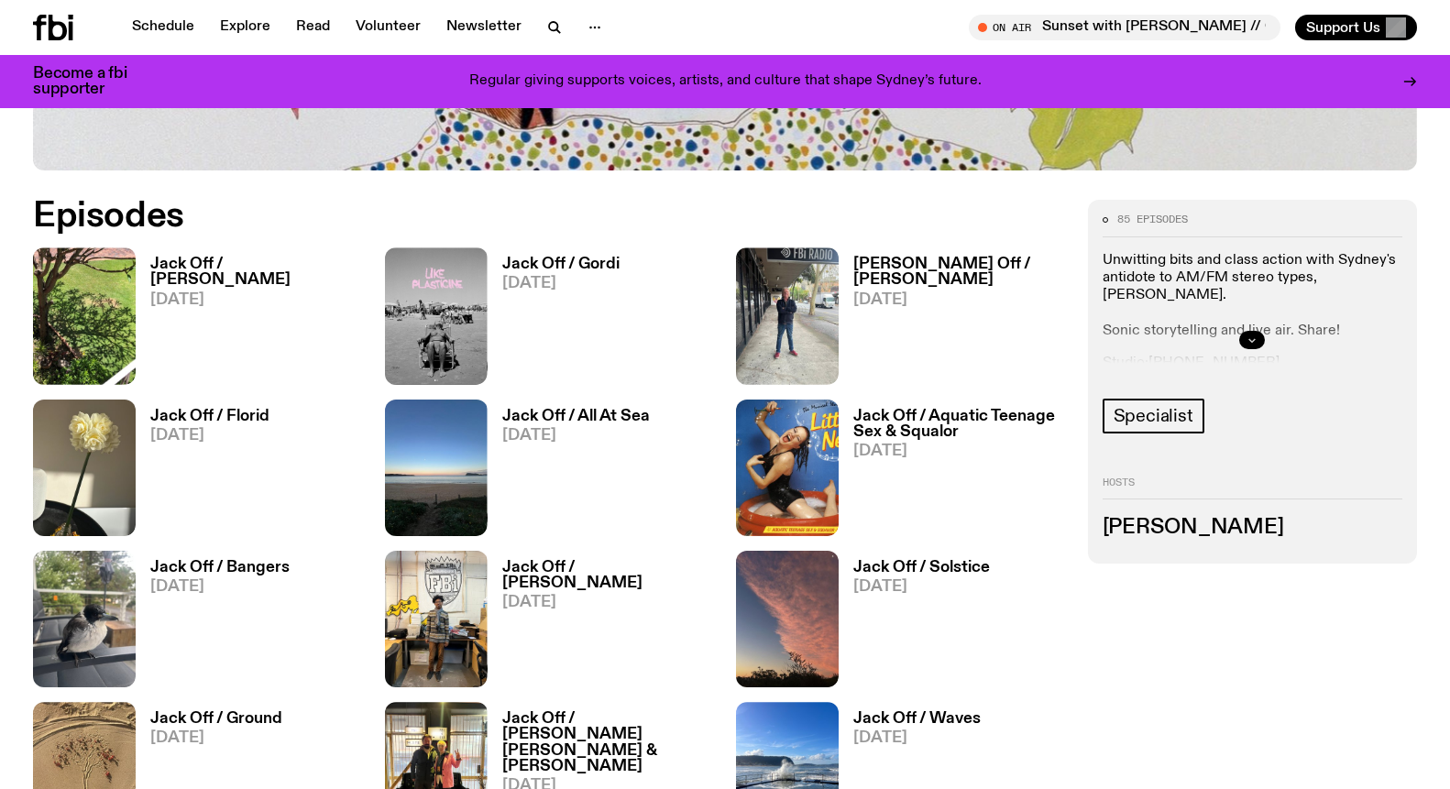
click at [1255, 335] on icon "button" at bounding box center [1251, 339] width 11 height 11
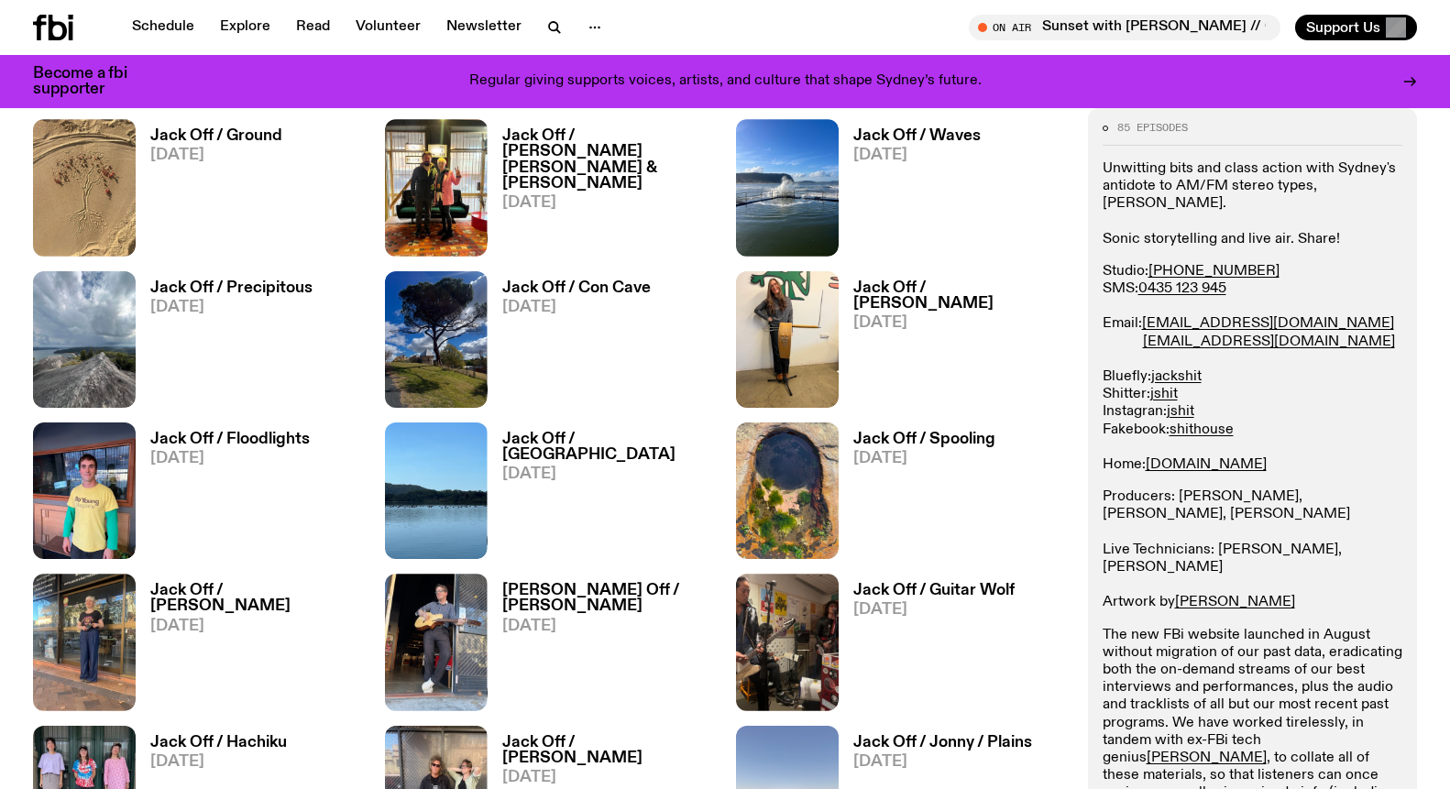
scroll to position [1449, 0]
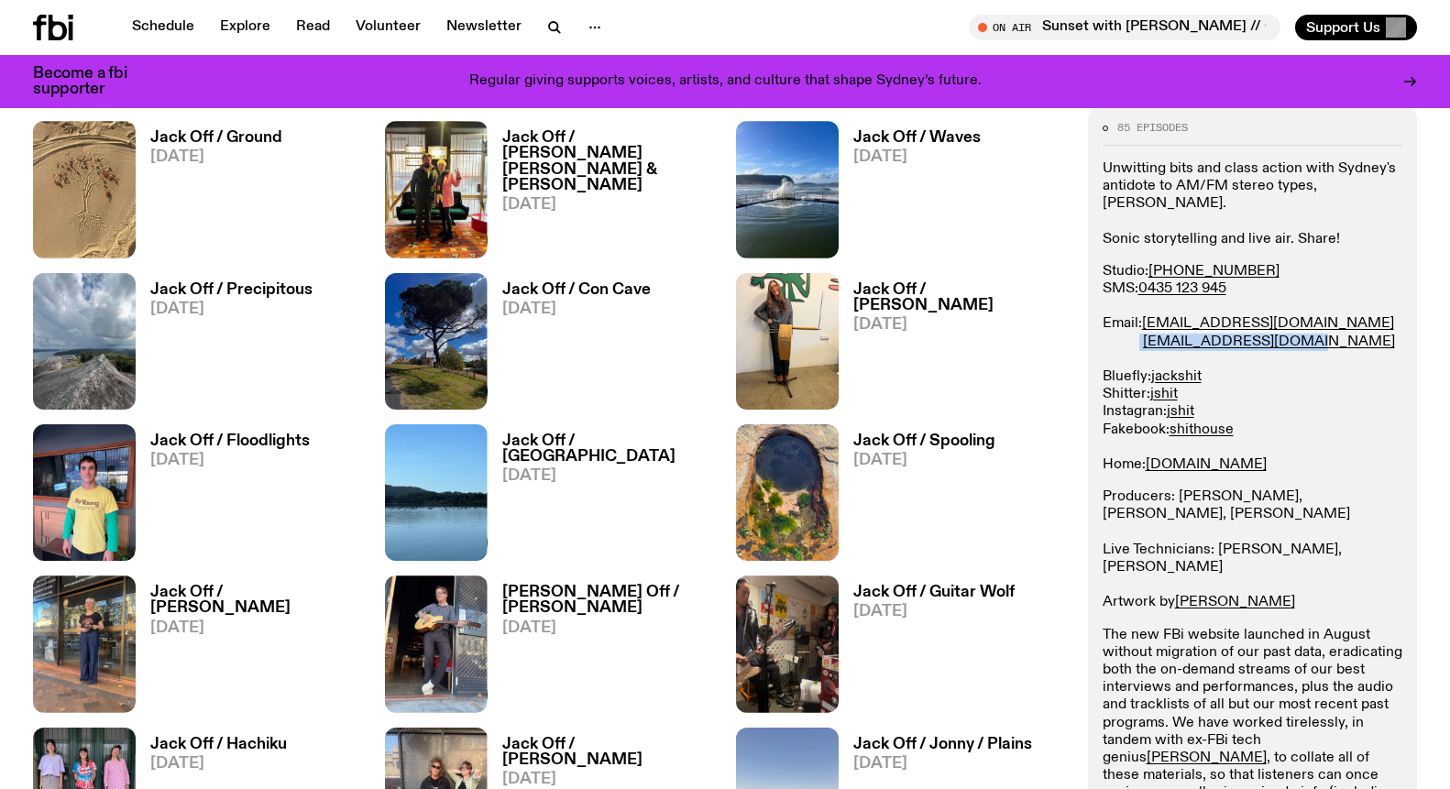
drag, startPoint x: 1135, startPoint y: 324, endPoint x: 1291, endPoint y: 317, distance: 156.0
click at [1291, 317] on p "Studio: [PHONE_NUMBER] SMS: [PHONE_NUMBER] Email: [EMAIL_ADDRESS][DOMAIN_NAME] …" at bounding box center [1252, 367] width 301 height 211
copy p "[EMAIL_ADDRESS][DOMAIN_NAME]"
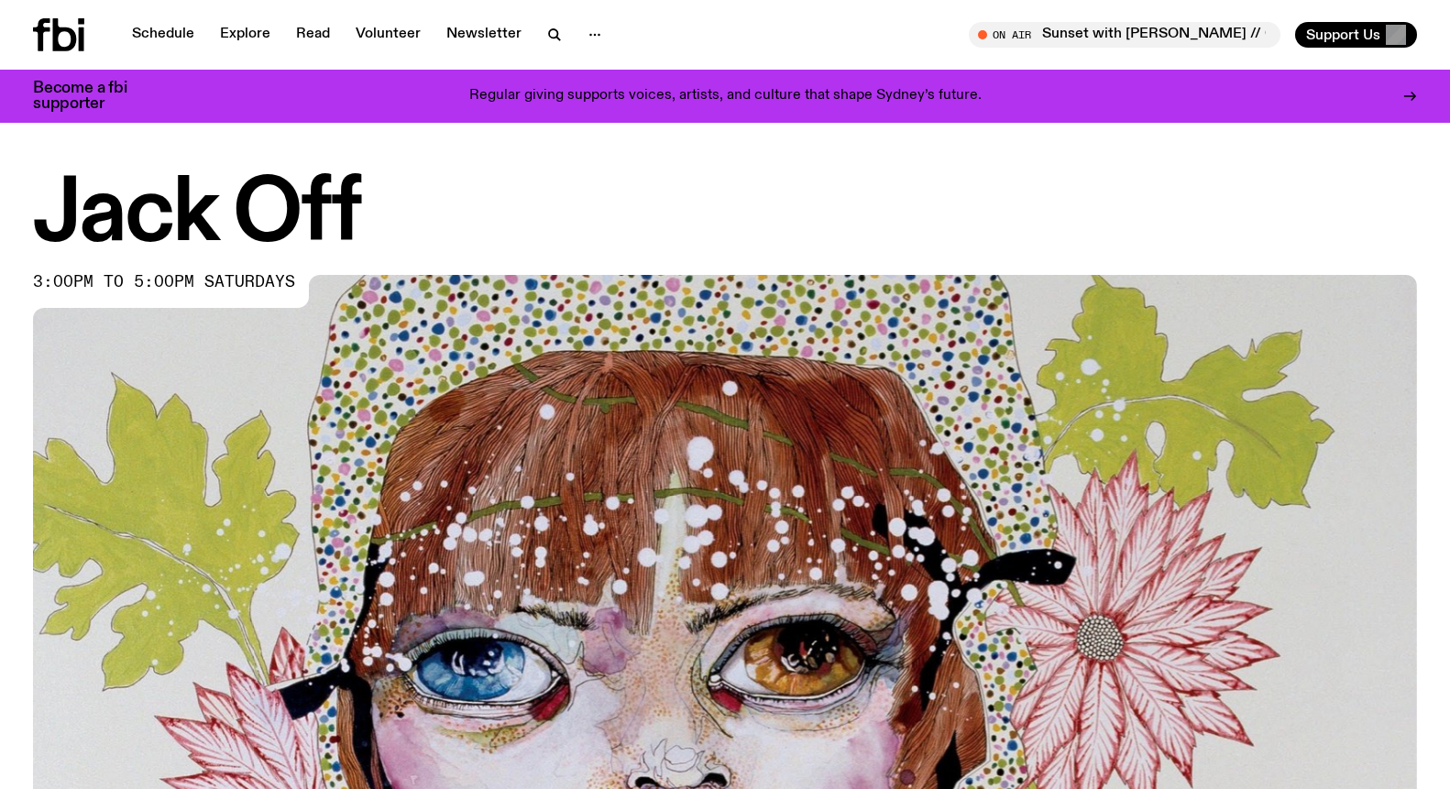
scroll to position [0, 0]
click at [157, 38] on link "Schedule" at bounding box center [163, 35] width 84 height 26
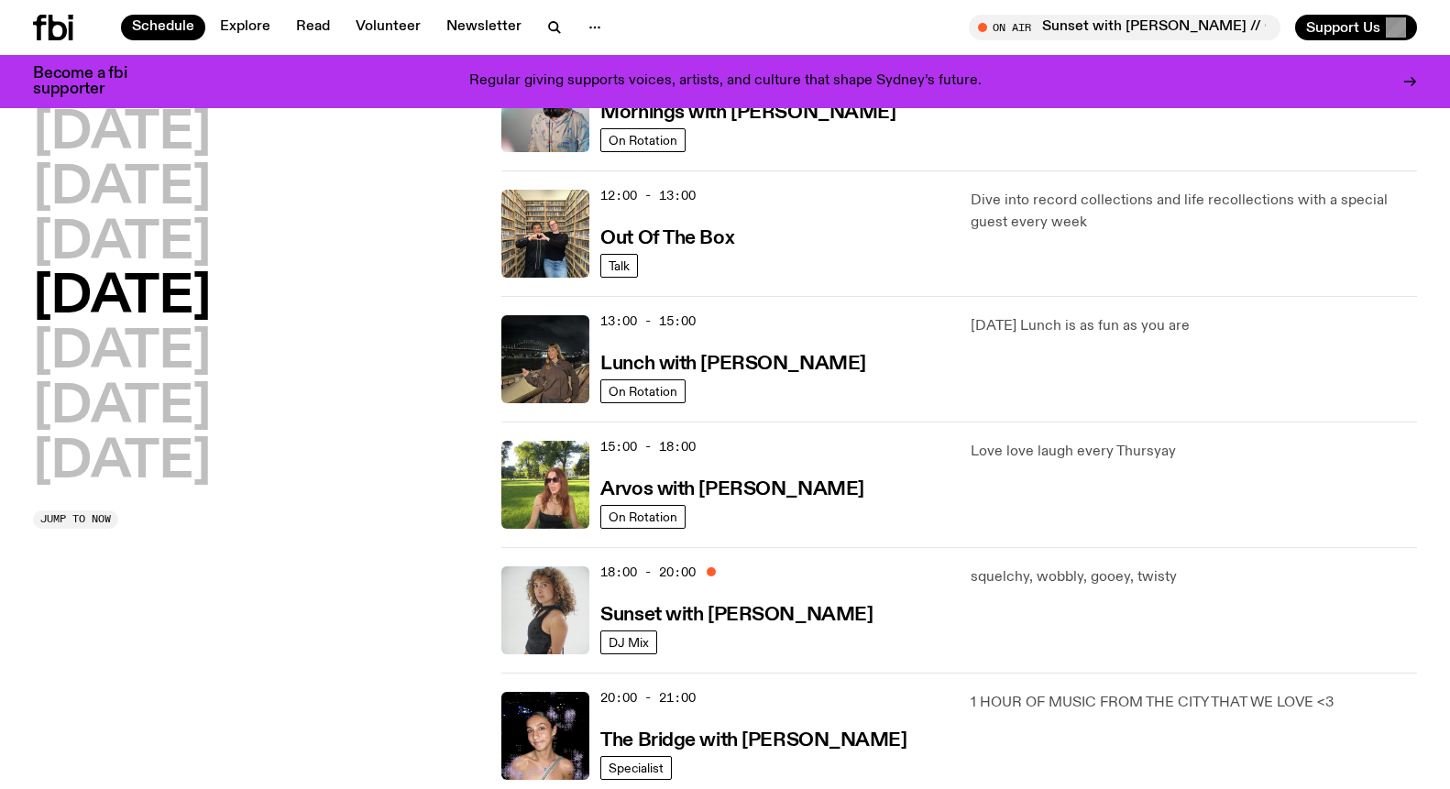
scroll to position [367, 0]
click at [131, 341] on h2 "[DATE]" at bounding box center [122, 352] width 178 height 51
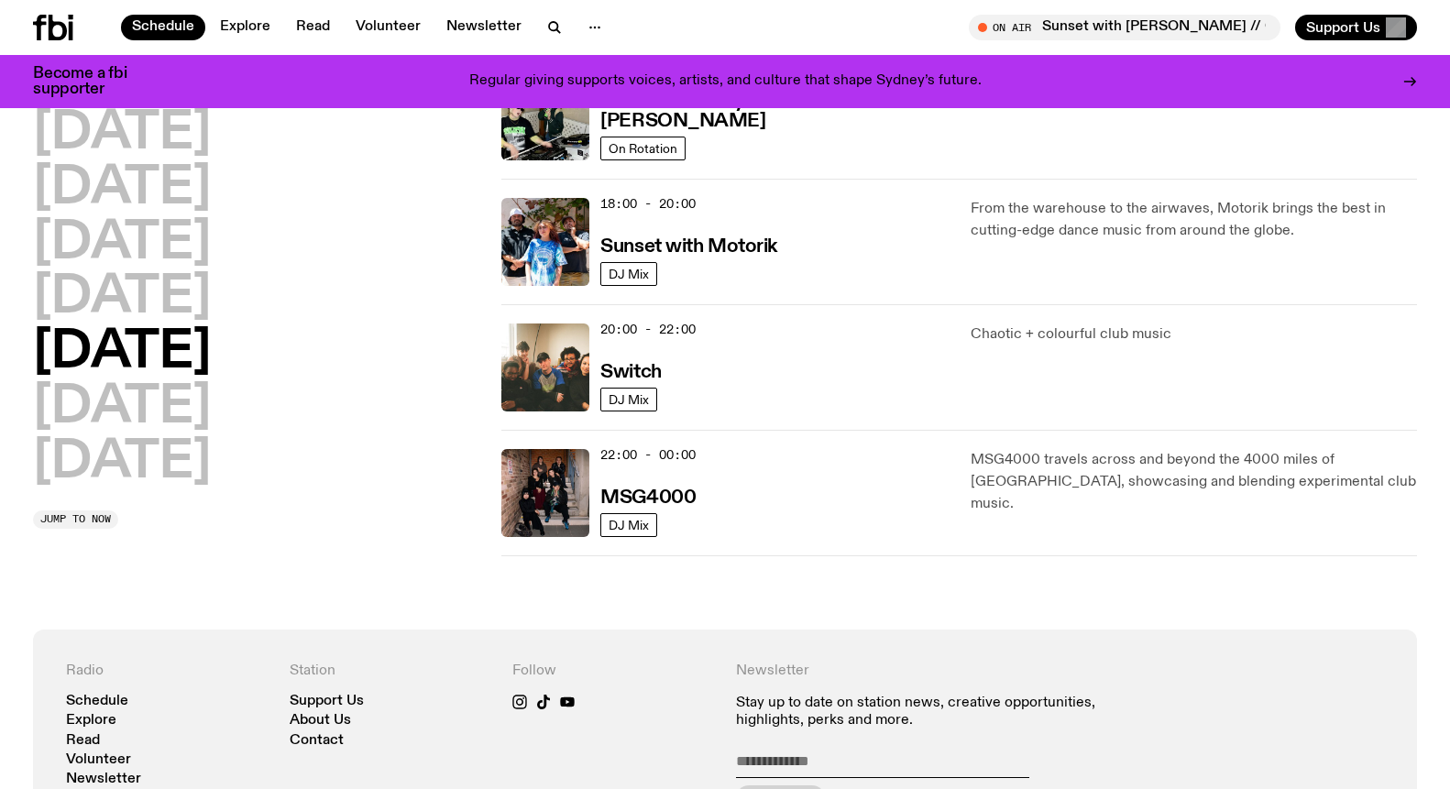
scroll to position [735, 0]
click at [560, 358] on img at bounding box center [545, 367] width 88 height 88
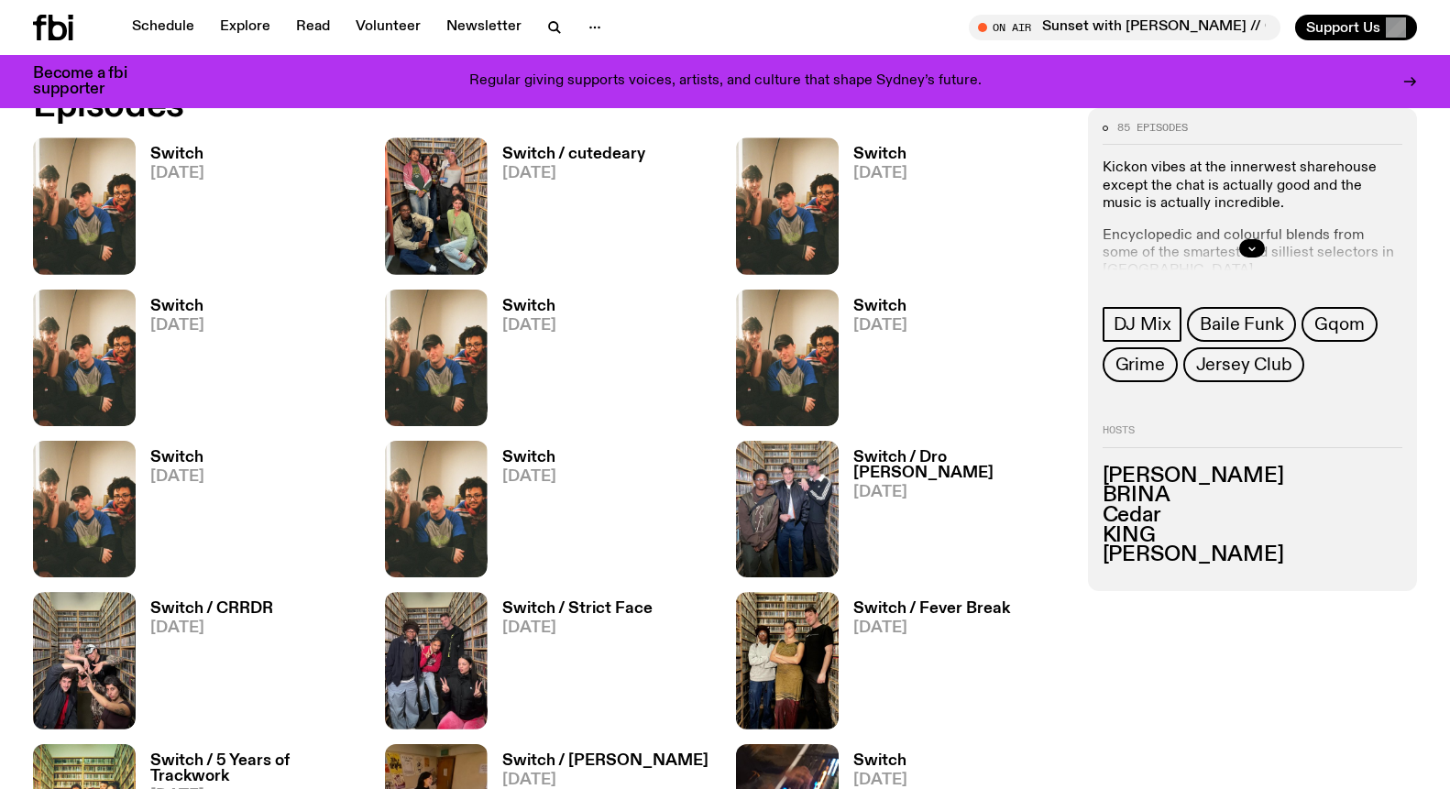
scroll to position [1009, 0]
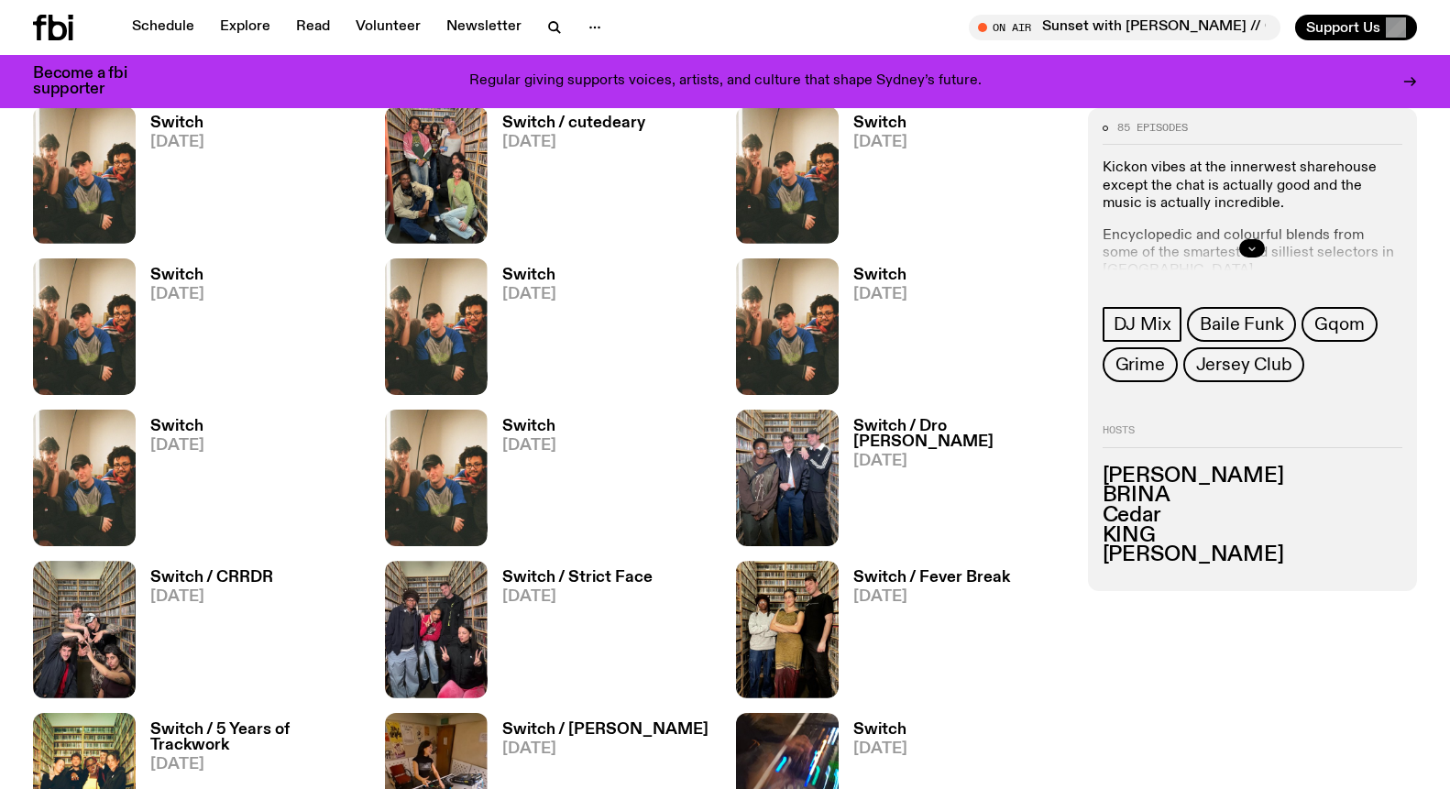
click at [1255, 246] on icon "button" at bounding box center [1251, 247] width 11 height 11
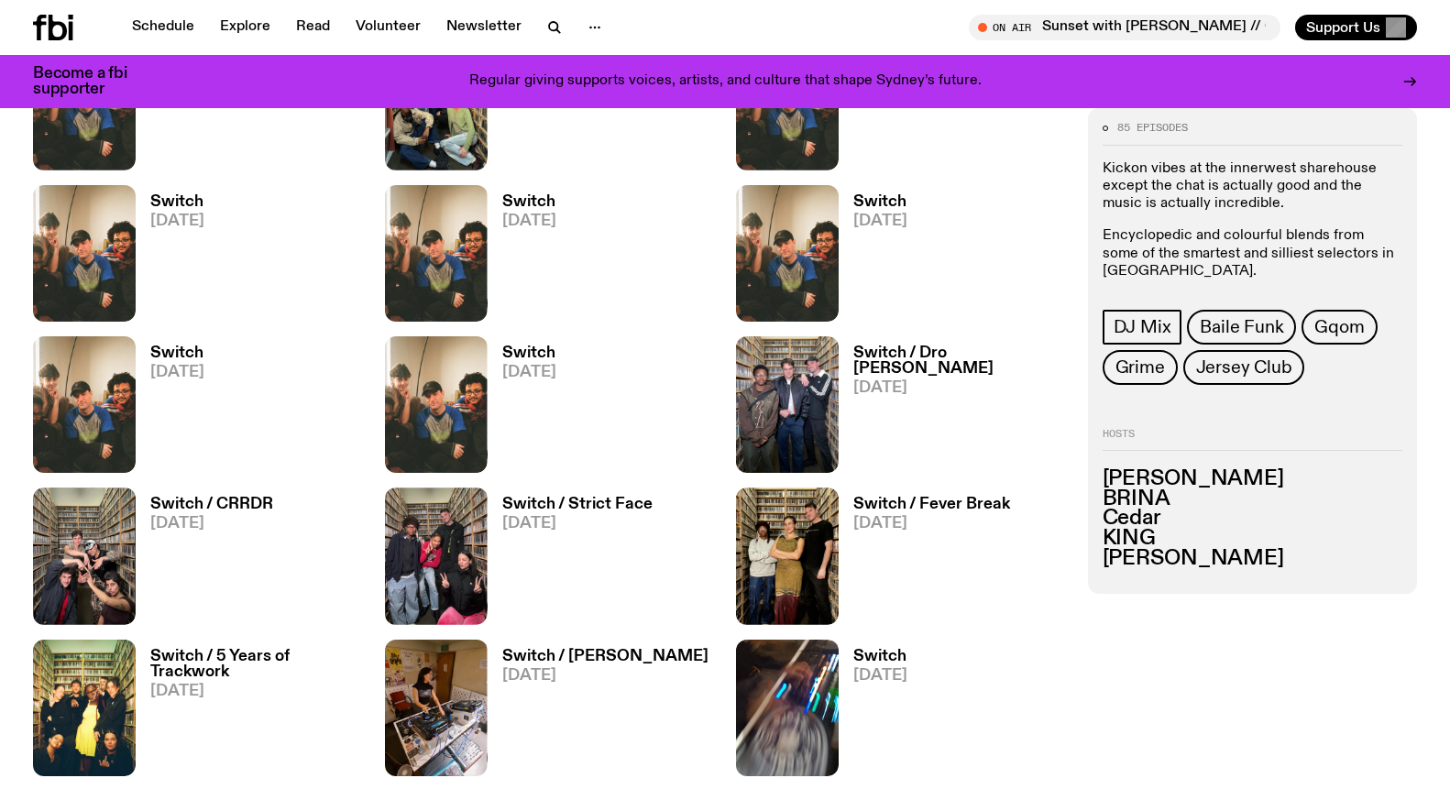
scroll to position [1058, 0]
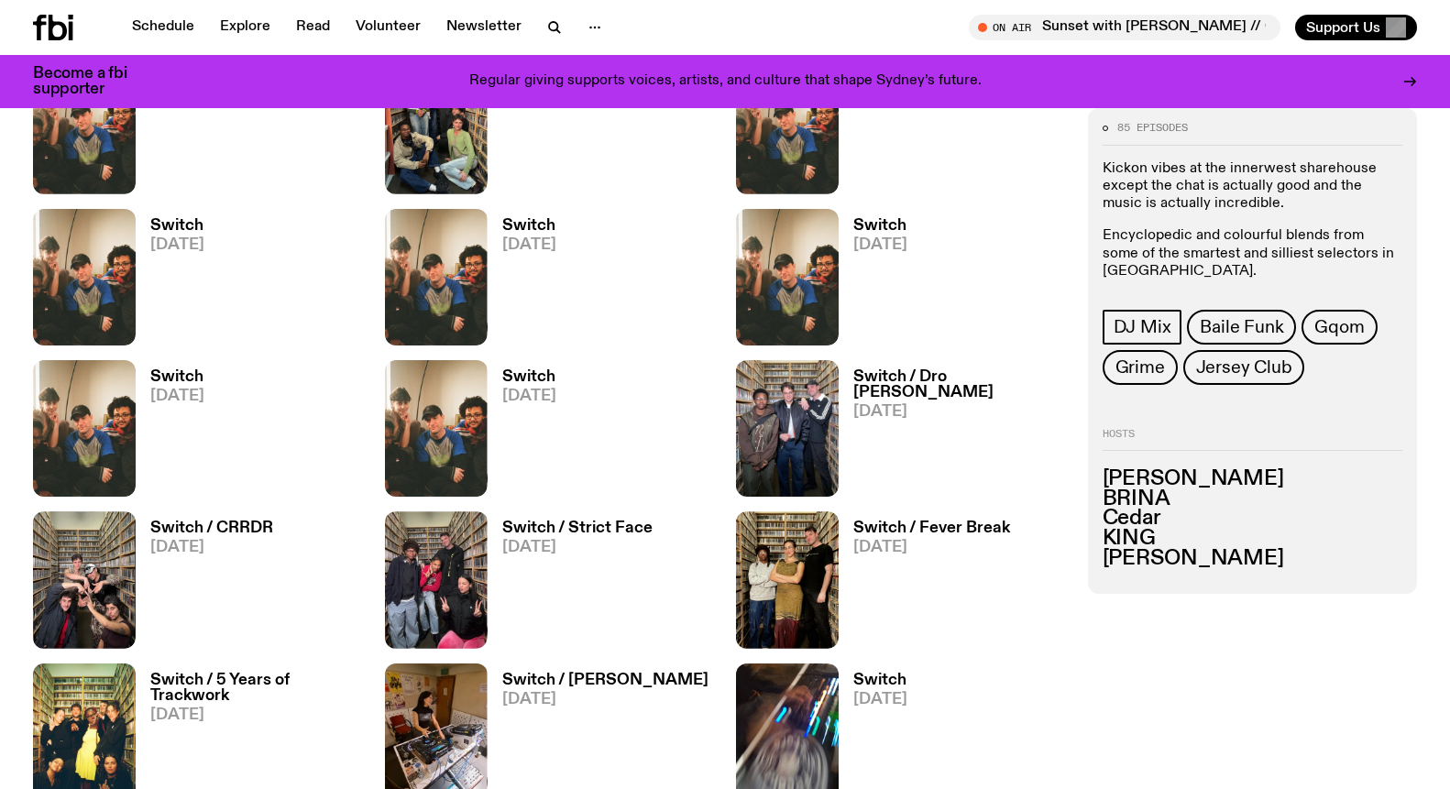
click at [1303, 209] on p "Kickon vibes at the innerwest sharehouse except the chat is actually good and t…" at bounding box center [1252, 185] width 301 height 53
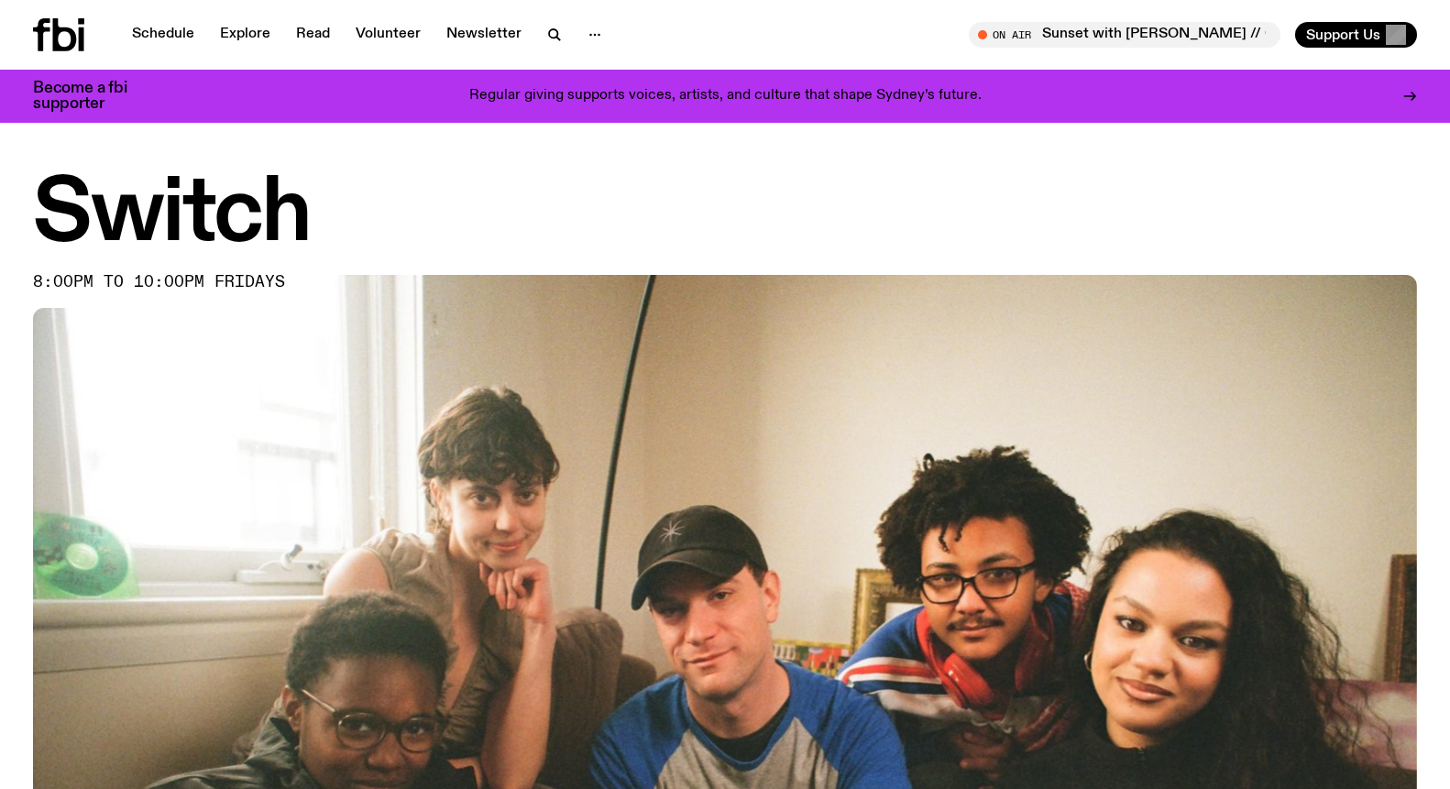
scroll to position [0, 0]
